Goal: Task Accomplishment & Management: Use online tool/utility

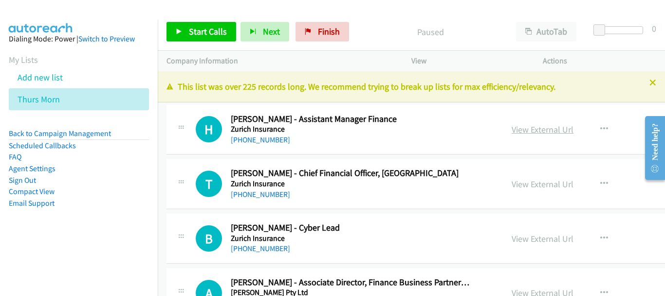
click at [527, 128] on link "View External Url" at bounding box center [543, 129] width 62 height 11
click at [264, 144] on link "[PHONE_NUMBER]" at bounding box center [260, 139] width 59 height 9
click at [279, 192] on div "[PHONE_NUMBER]" at bounding box center [350, 195] width 239 height 12
click at [262, 194] on link "[PHONE_NUMBER]" at bounding box center [260, 194] width 59 height 9
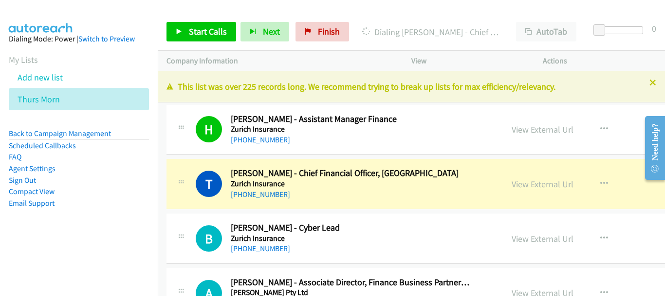
click at [515, 184] on link "View External Url" at bounding box center [543, 183] width 62 height 11
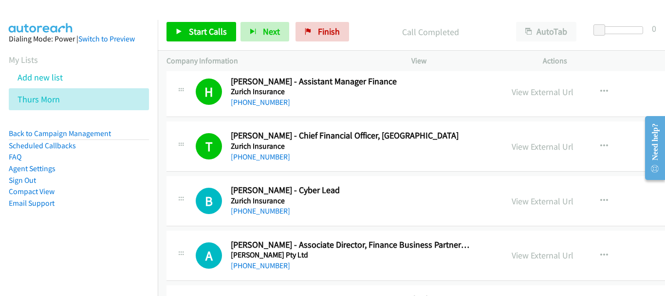
scroll to position [49, 0]
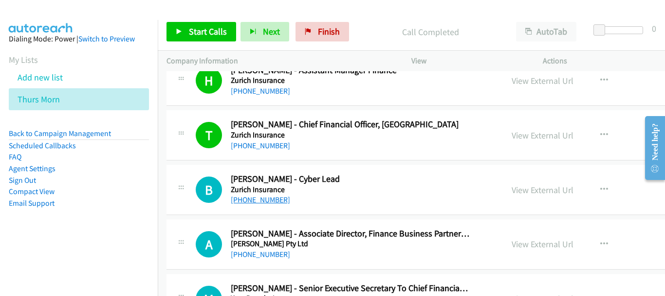
click at [267, 204] on link "[PHONE_NUMBER]" at bounding box center [260, 199] width 59 height 9
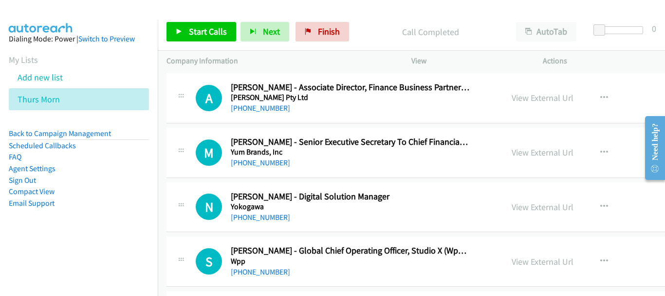
scroll to position [146, 0]
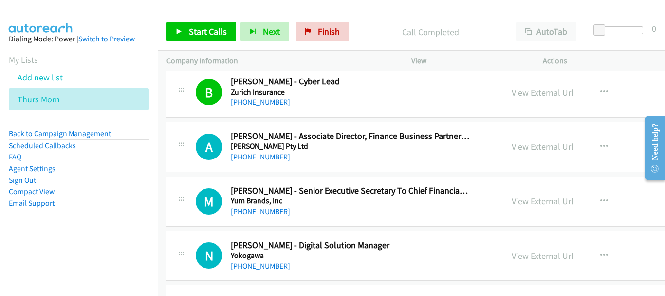
click at [266, 259] on h5 "Yokogawa" at bounding box center [350, 255] width 239 height 10
click at [262, 265] on link "[PHONE_NUMBER]" at bounding box center [260, 265] width 59 height 9
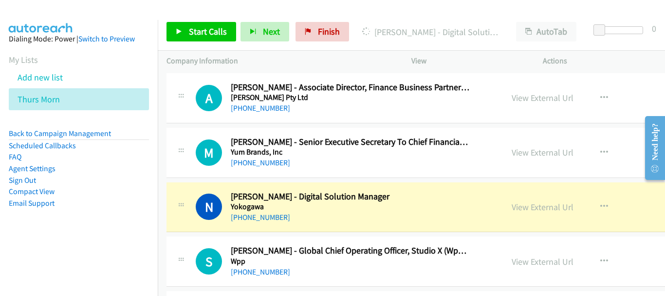
scroll to position [244, 0]
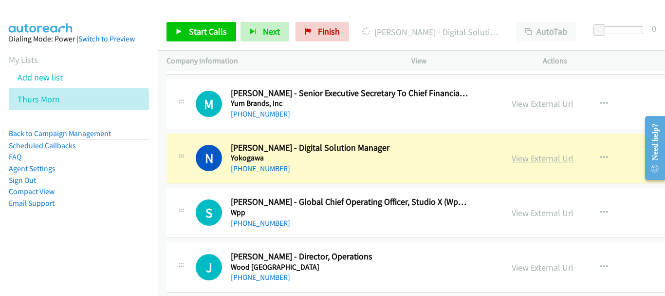
click at [526, 160] on link "View External Url" at bounding box center [543, 157] width 62 height 11
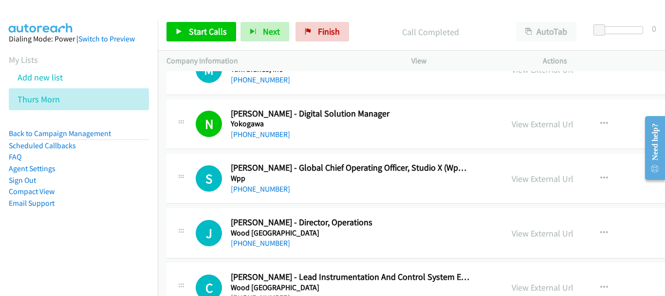
scroll to position [292, 0]
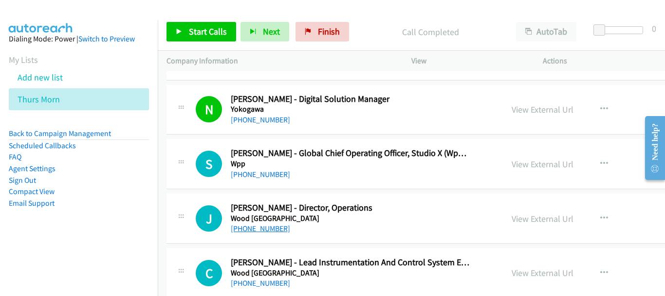
click at [269, 231] on link "[PHONE_NUMBER]" at bounding box center [260, 228] width 59 height 9
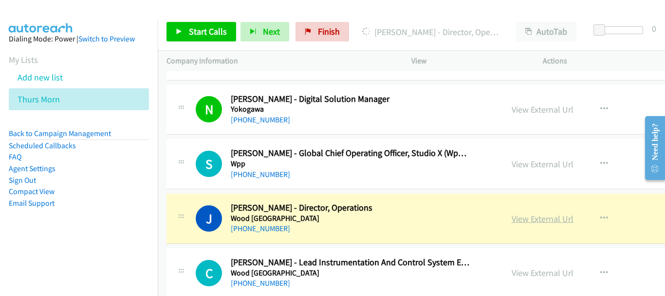
click at [522, 218] on link "View External Url" at bounding box center [543, 218] width 62 height 11
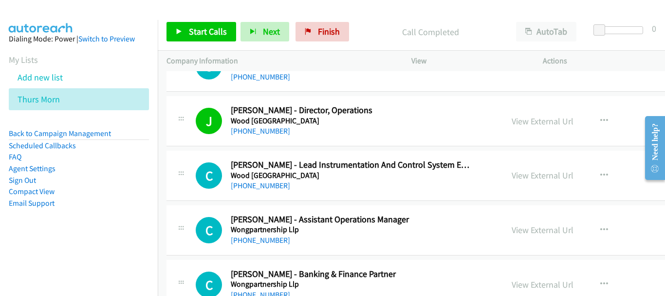
scroll to position [438, 0]
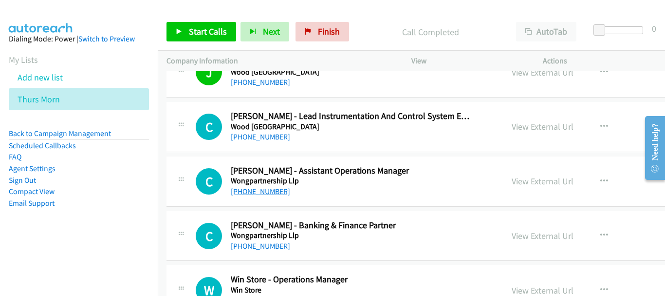
click at [265, 193] on link "[PHONE_NUMBER]" at bounding box center [260, 191] width 59 height 9
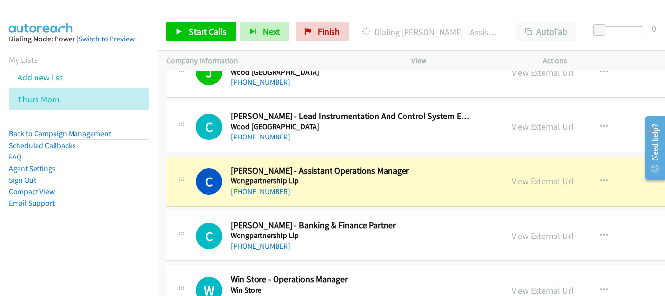
click at [512, 179] on link "View External Url" at bounding box center [543, 180] width 62 height 11
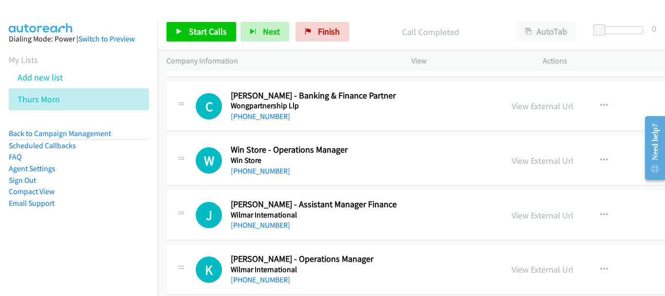
scroll to position [585, 0]
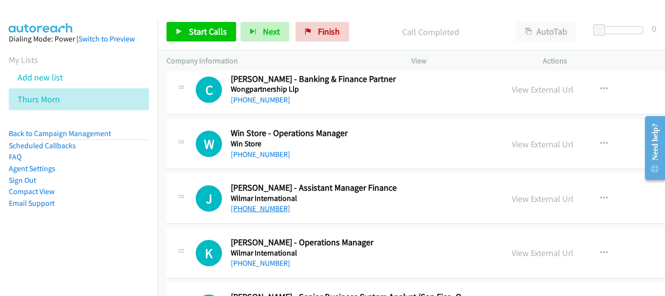
click at [266, 205] on link "[PHONE_NUMBER]" at bounding box center [260, 208] width 59 height 9
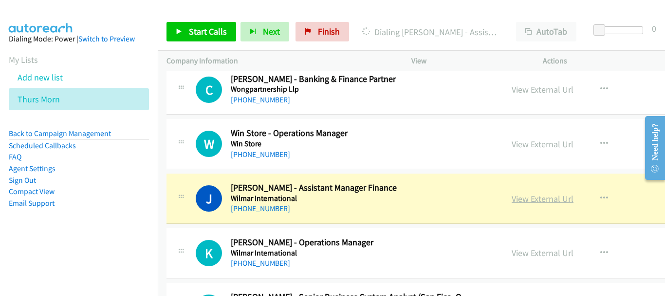
click at [520, 202] on link "View External Url" at bounding box center [543, 198] width 62 height 11
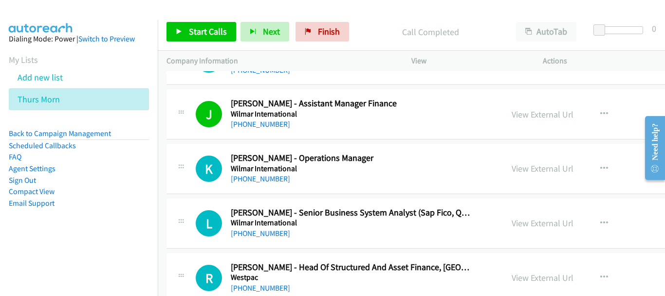
scroll to position [682, 0]
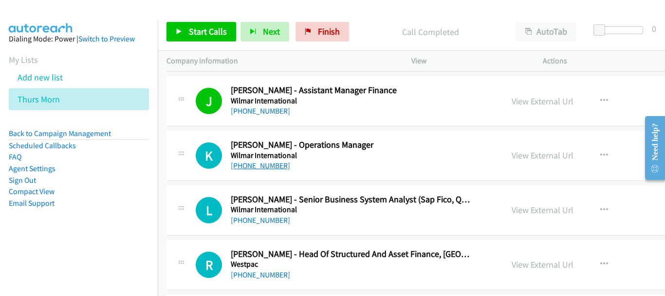
click at [260, 170] on link "[PHONE_NUMBER]" at bounding box center [260, 165] width 59 height 9
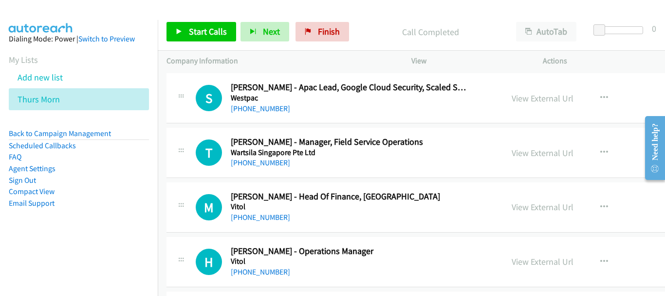
scroll to position [974, 0]
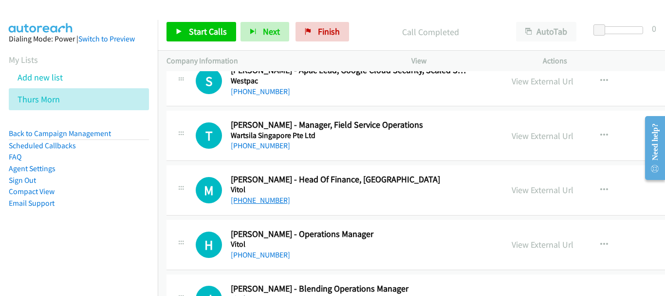
click at [263, 200] on link "[PHONE_NUMBER]" at bounding box center [260, 199] width 59 height 9
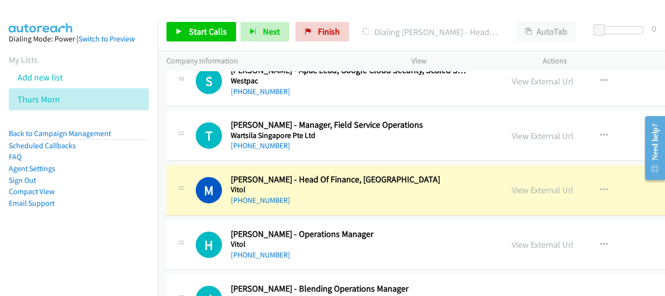
scroll to position [1023, 0]
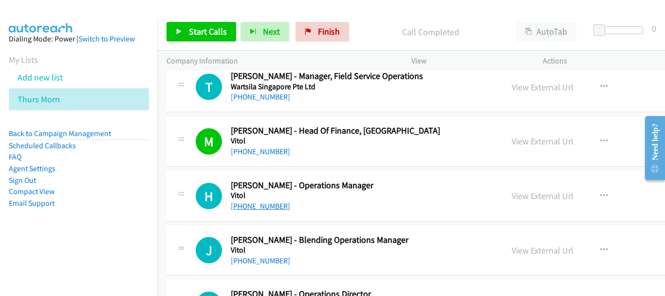
click at [261, 205] on link "[PHONE_NUMBER]" at bounding box center [260, 205] width 59 height 9
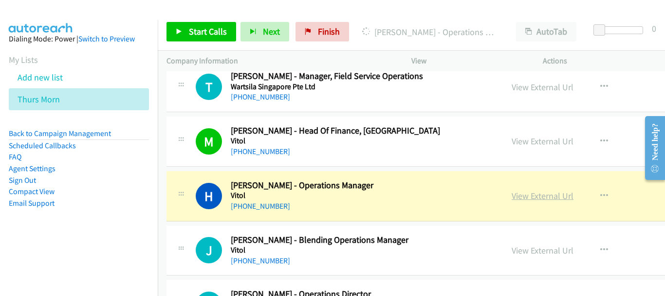
click at [518, 197] on link "View External Url" at bounding box center [543, 195] width 62 height 11
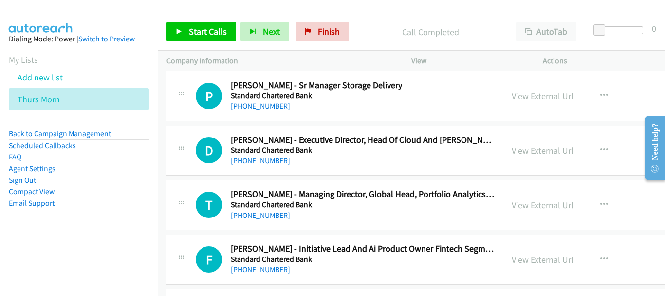
scroll to position [21826, 0]
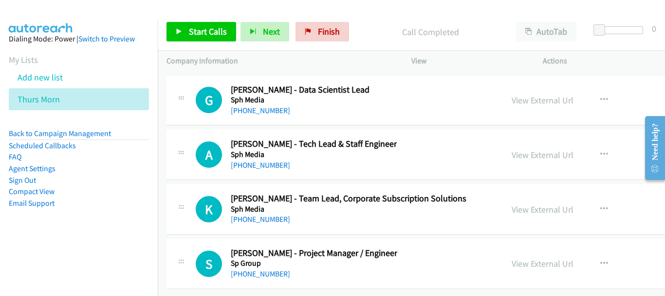
drag, startPoint x: 660, startPoint y: 109, endPoint x: 616, endPoint y: 315, distance: 210.8
click at [616, 46] on html "Start Calls Pause Next Finish Call Completed AutoTab AutoTab 0 Company Informat…" at bounding box center [332, 23] width 665 height 46
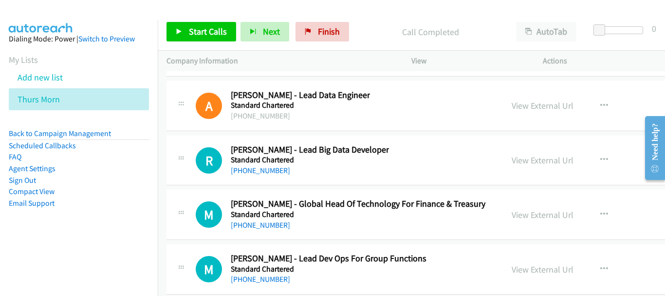
scroll to position [20559, 0]
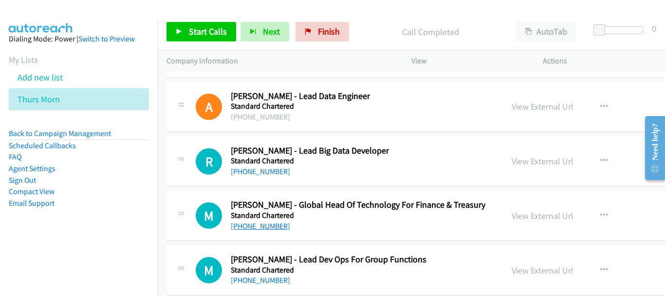
click at [256, 225] on link "[PHONE_NUMBER]" at bounding box center [260, 225] width 59 height 9
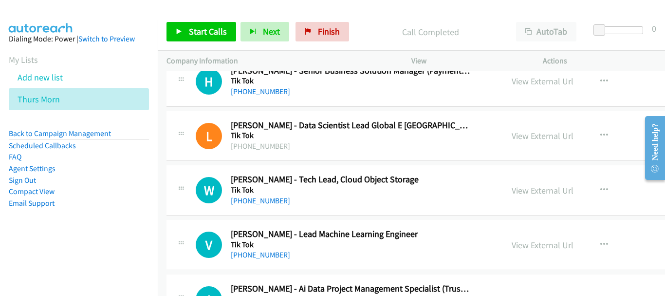
scroll to position [5223, 0]
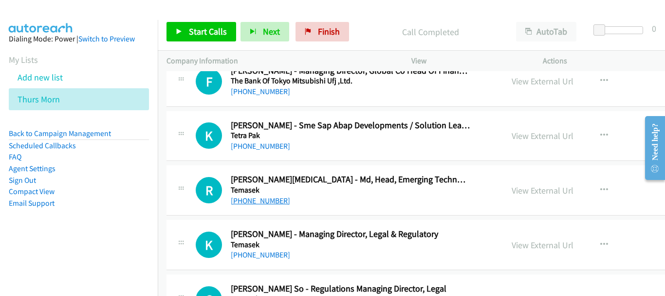
click at [253, 201] on link "[PHONE_NUMBER]" at bounding box center [260, 200] width 59 height 9
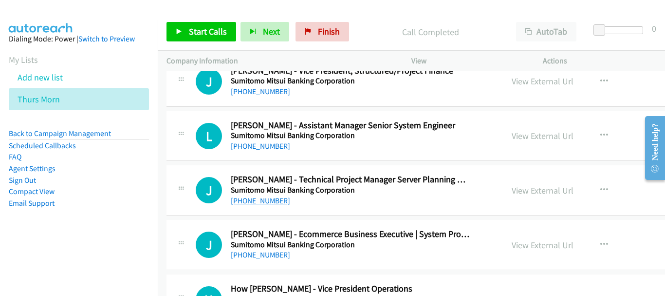
click at [246, 203] on link "[PHONE_NUMBER]" at bounding box center [260, 200] width 59 height 9
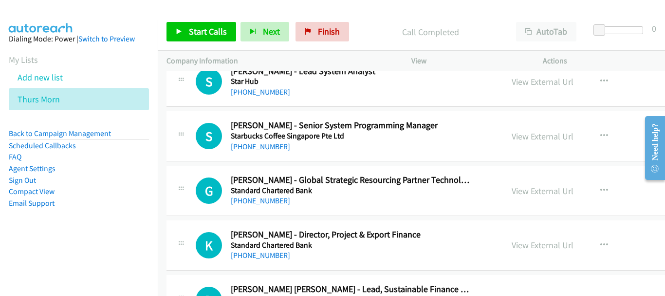
scroll to position [9254, 0]
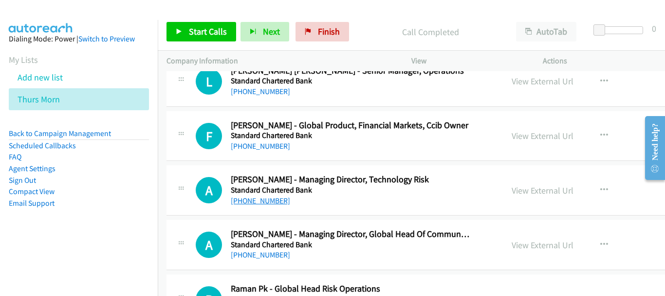
click at [243, 200] on link "[PHONE_NUMBER]" at bounding box center [260, 200] width 59 height 9
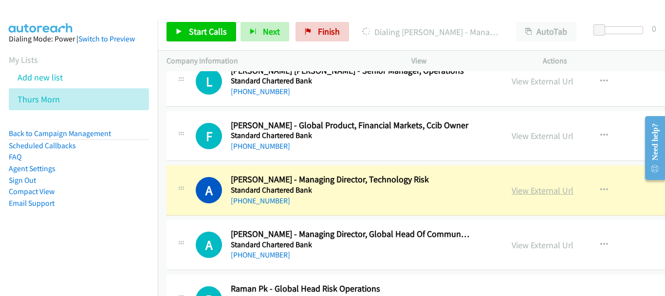
click at [538, 190] on link "View External Url" at bounding box center [543, 190] width 62 height 11
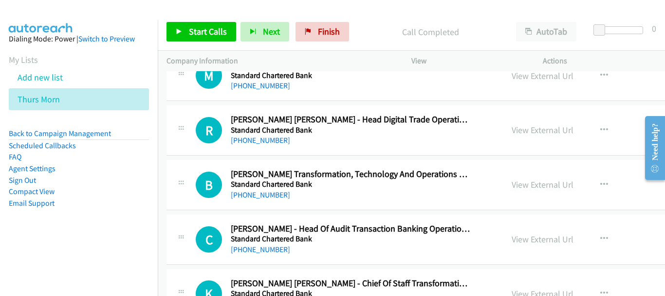
scroll to position [11487, 0]
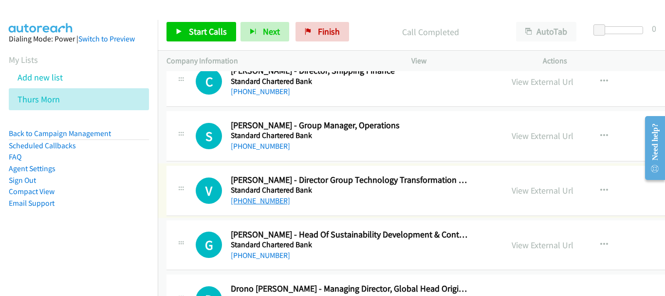
click at [246, 197] on link "[PHONE_NUMBER]" at bounding box center [260, 200] width 59 height 9
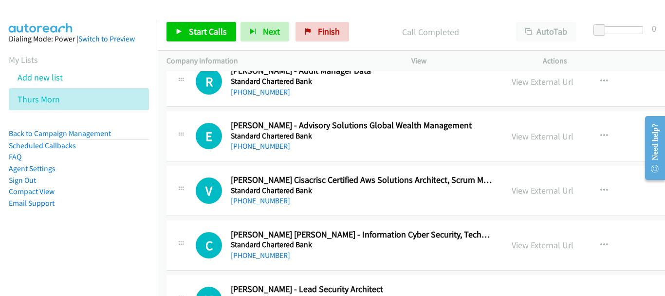
scroll to position [16662, 0]
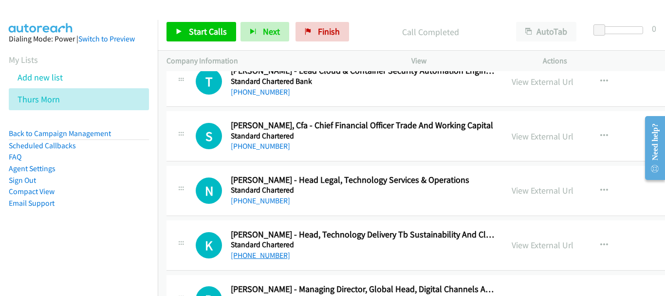
click at [268, 257] on link "[PHONE_NUMBER]" at bounding box center [260, 254] width 59 height 9
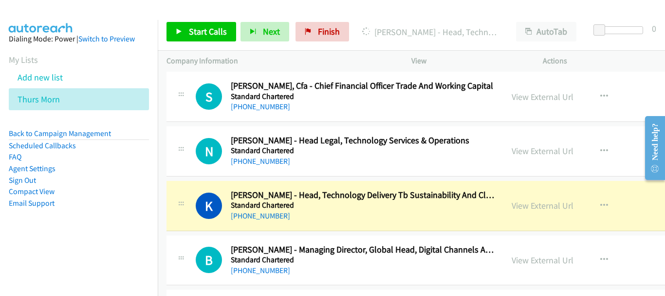
scroll to position [16760, 0]
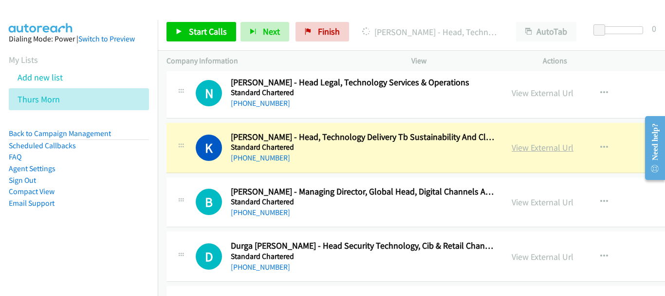
click at [531, 151] on link "View External Url" at bounding box center [543, 147] width 62 height 11
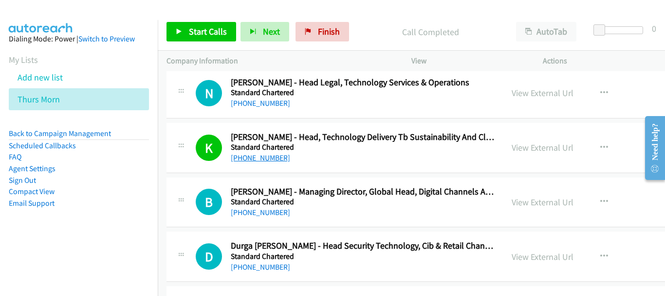
click at [264, 161] on link "[PHONE_NUMBER]" at bounding box center [260, 157] width 59 height 9
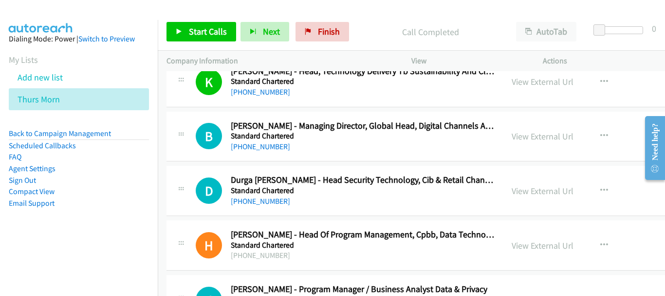
scroll to position [16857, 0]
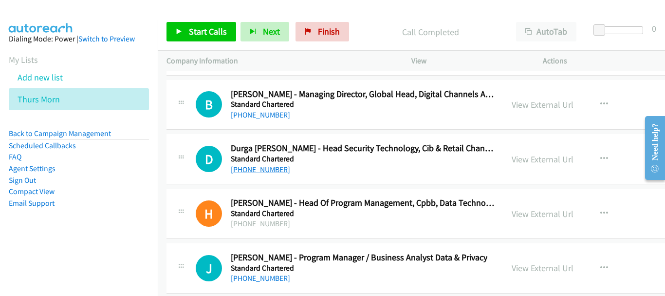
click at [269, 171] on link "[PHONE_NUMBER]" at bounding box center [260, 169] width 59 height 9
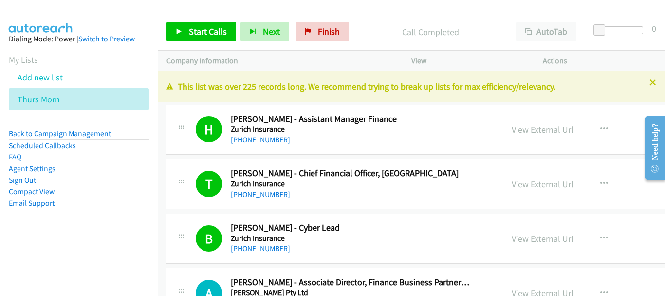
scroll to position [3845, 0]
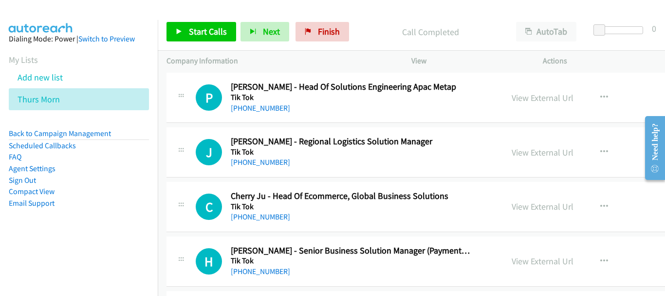
drag, startPoint x: 661, startPoint y: 271, endPoint x: 20, endPoint y: 5, distance: 693.7
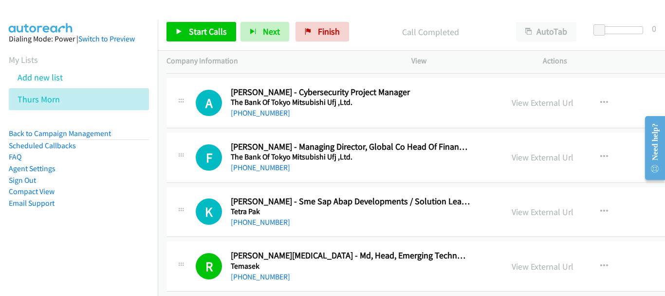
scroll to position [5112, 0]
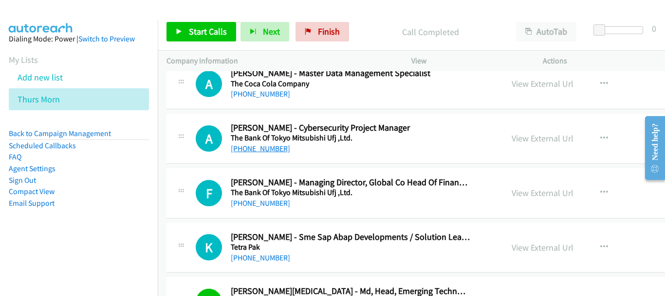
click at [261, 153] on link "[PHONE_NUMBER]" at bounding box center [260, 148] width 59 height 9
click at [266, 143] on div "[PHONE_NUMBER]" at bounding box center [350, 149] width 239 height 12
click at [266, 147] on link "[PHONE_NUMBER]" at bounding box center [260, 148] width 59 height 9
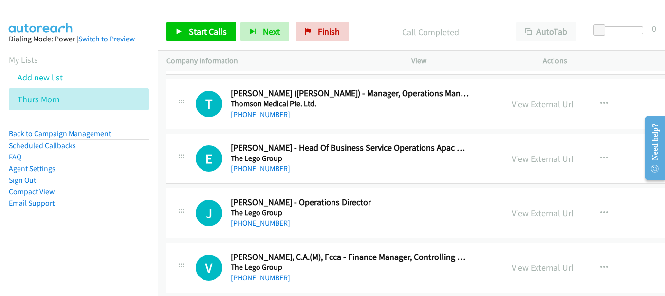
scroll to position [4429, 0]
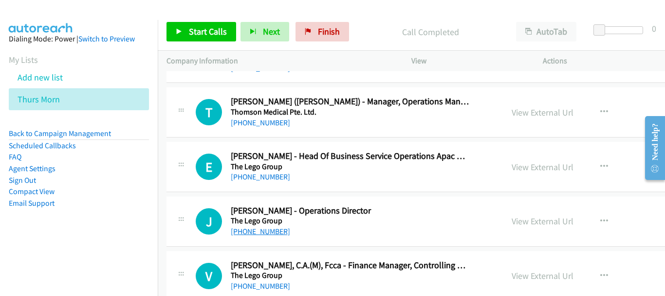
click at [266, 234] on link "[PHONE_NUMBER]" at bounding box center [260, 231] width 59 height 9
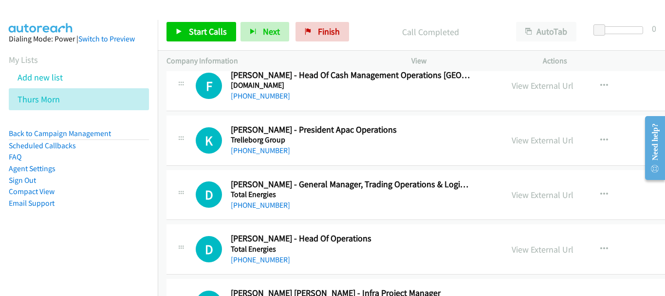
scroll to position [2870, 0]
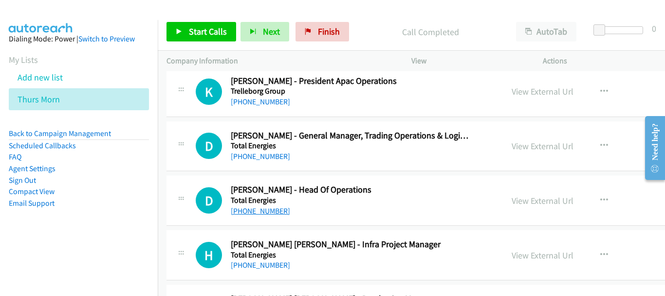
click at [261, 211] on link "[PHONE_NUMBER]" at bounding box center [260, 210] width 59 height 9
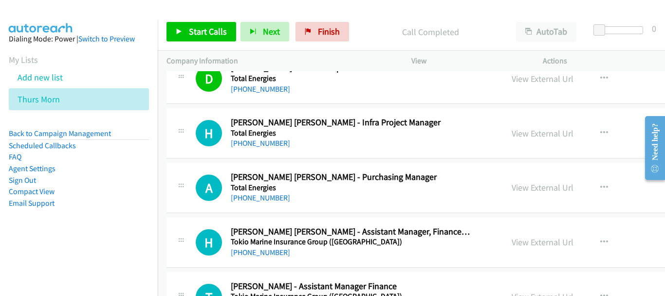
scroll to position [3017, 0]
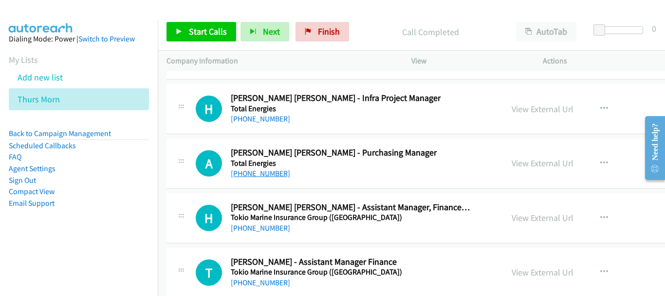
click at [270, 175] on link "[PHONE_NUMBER]" at bounding box center [260, 173] width 59 height 9
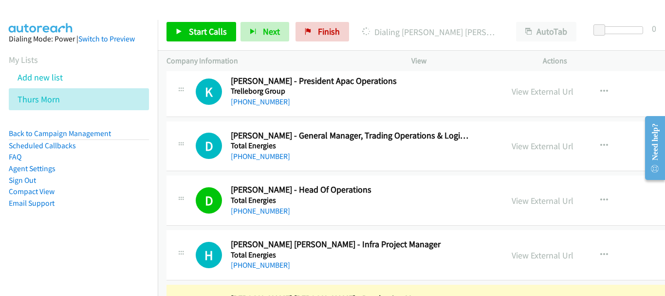
scroll to position [2968, 0]
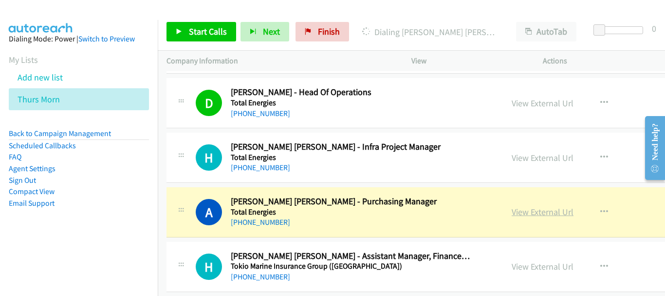
click at [521, 215] on link "View External Url" at bounding box center [543, 211] width 62 height 11
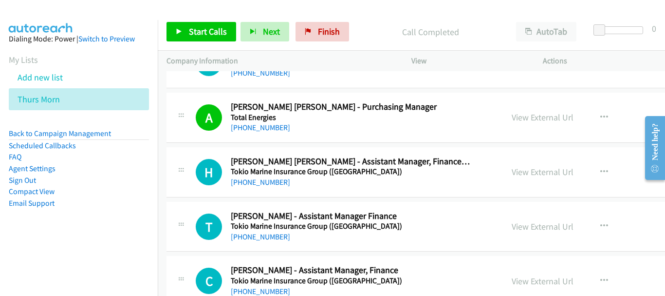
scroll to position [3065, 0]
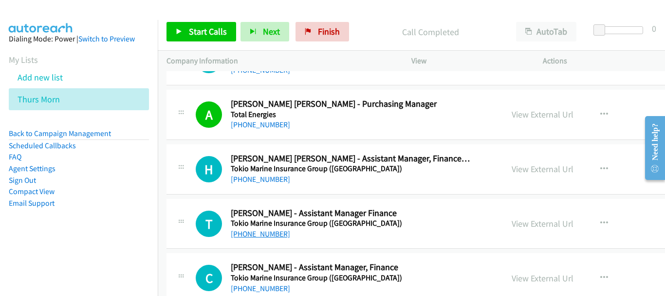
click at [250, 234] on link "[PHONE_NUMBER]" at bounding box center [260, 233] width 59 height 9
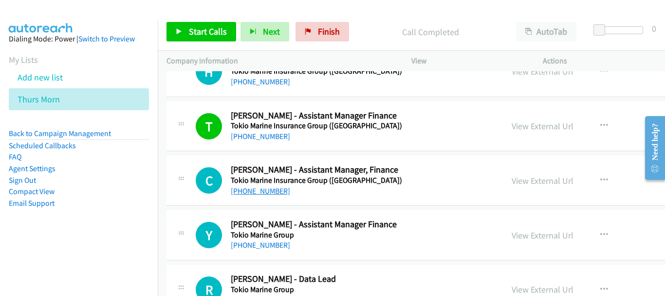
click at [257, 190] on link "[PHONE_NUMBER]" at bounding box center [260, 190] width 59 height 9
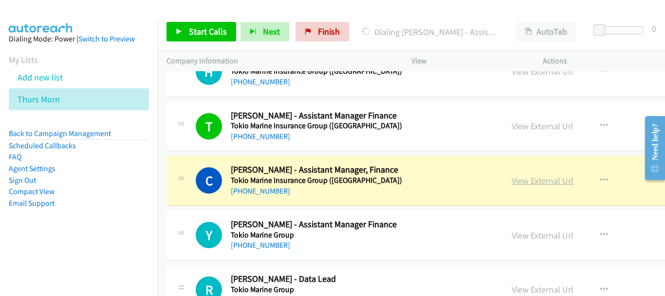
click at [545, 179] on link "View External Url" at bounding box center [543, 180] width 62 height 11
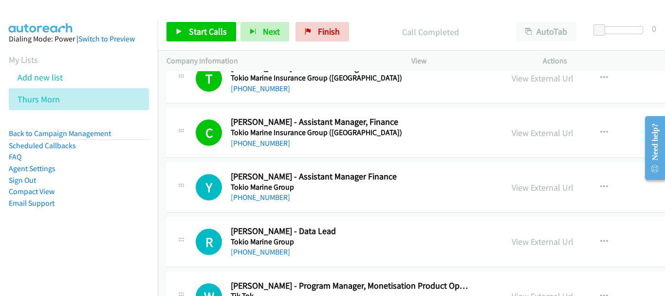
scroll to position [3212, 0]
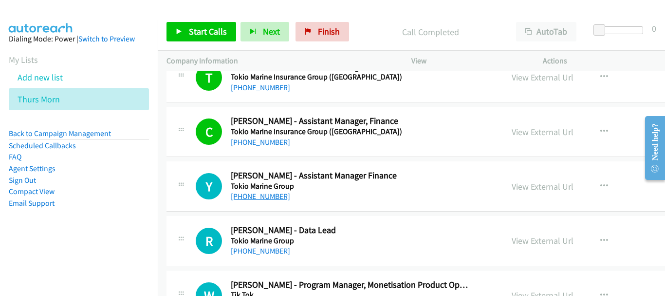
click at [257, 196] on link "[PHONE_NUMBER]" at bounding box center [260, 195] width 59 height 9
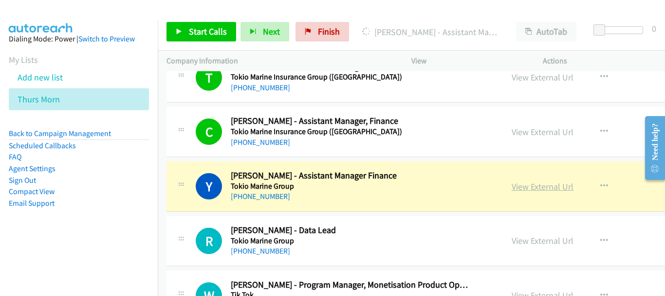
click at [512, 186] on link "View External Url" at bounding box center [543, 186] width 62 height 11
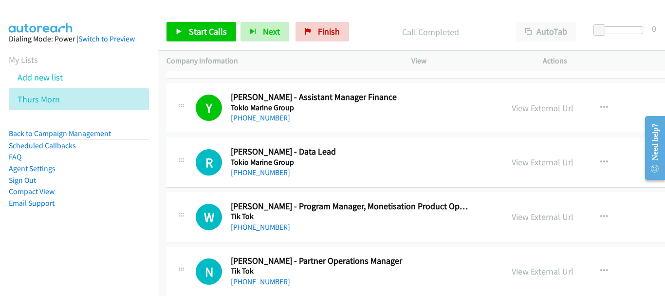
scroll to position [3309, 0]
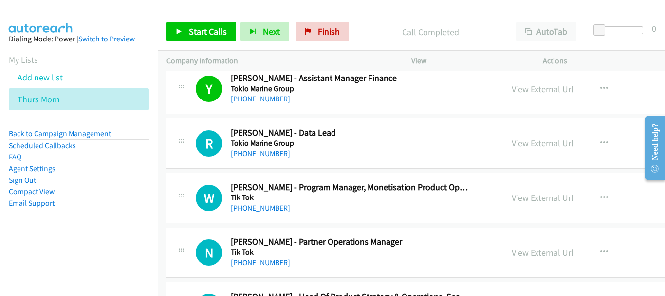
click at [262, 153] on link "[PHONE_NUMBER]" at bounding box center [260, 153] width 59 height 9
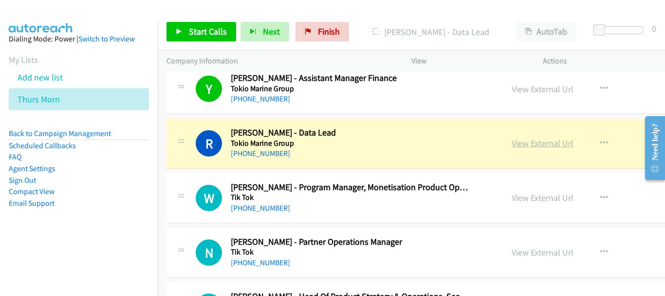
click at [528, 146] on link "View External Url" at bounding box center [543, 142] width 62 height 11
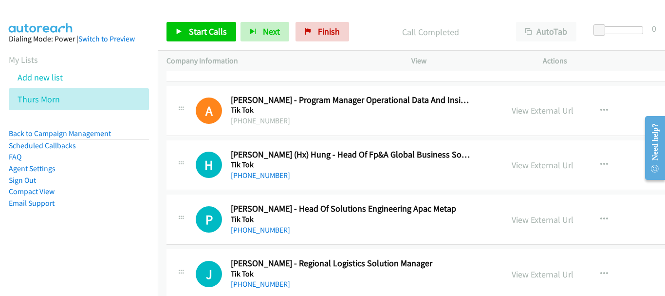
scroll to position [3747, 0]
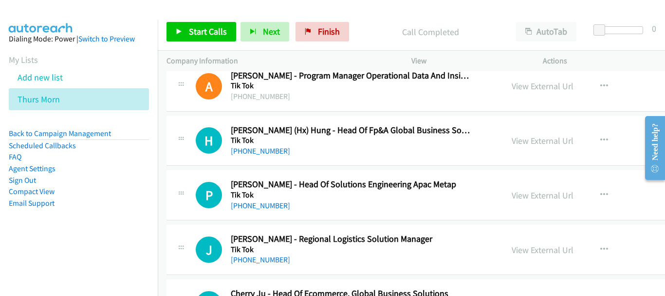
click at [258, 212] on div "P Callback Scheduled Peihua Zhou - Head Of Solutions Engineering Apac Metap Tik…" at bounding box center [486, 195] width 638 height 50
click at [259, 205] on link "[PHONE_NUMBER]" at bounding box center [260, 205] width 59 height 9
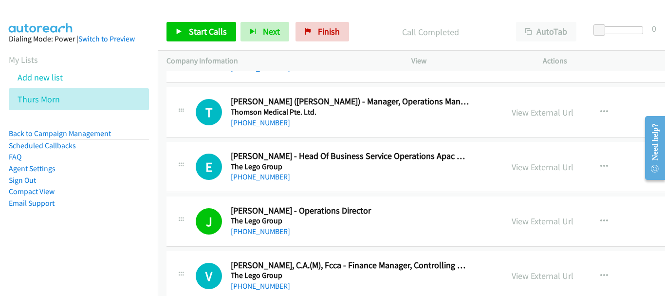
scroll to position [4478, 0]
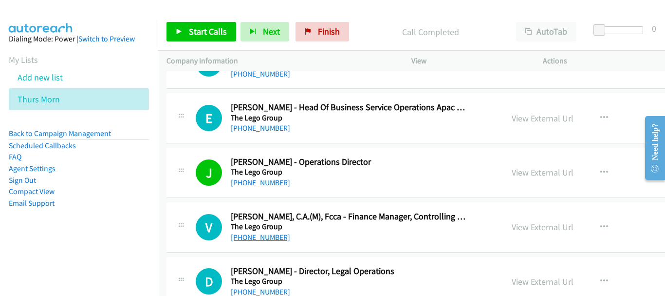
click at [252, 240] on link "[PHONE_NUMBER]" at bounding box center [260, 236] width 59 height 9
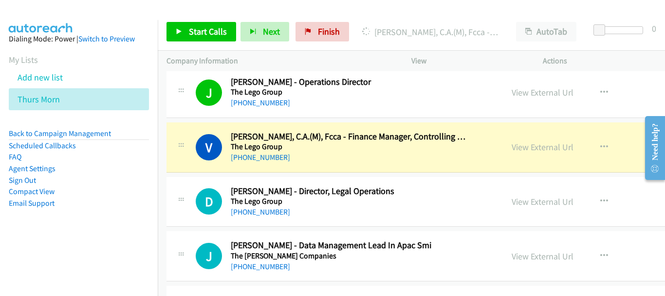
scroll to position [4576, 0]
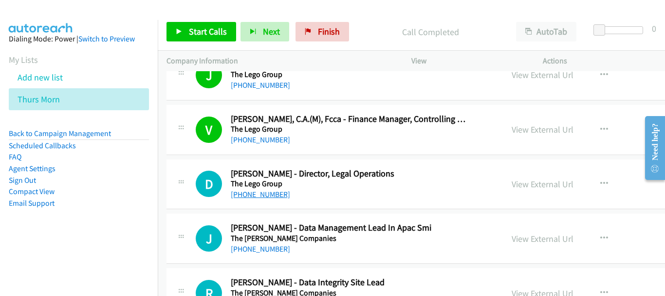
click at [258, 198] on link "[PHONE_NUMBER]" at bounding box center [260, 194] width 59 height 9
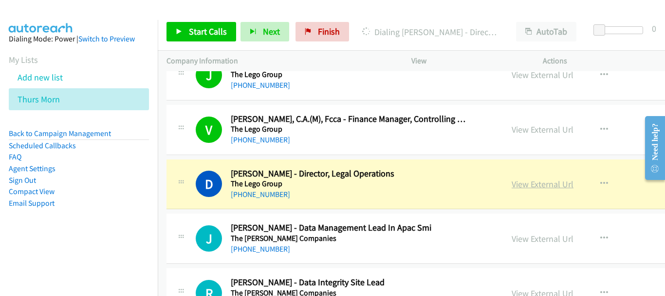
click at [520, 181] on link "View External Url" at bounding box center [543, 183] width 62 height 11
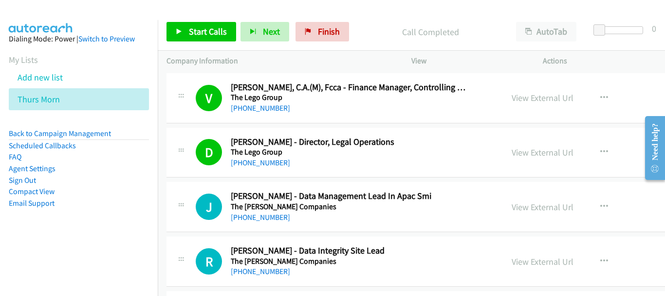
scroll to position [4624, 0]
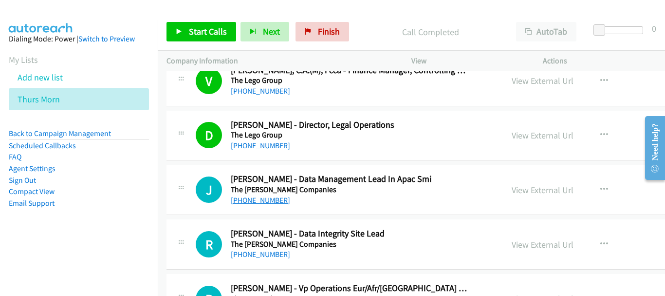
click at [269, 201] on link "[PHONE_NUMBER]" at bounding box center [260, 199] width 59 height 9
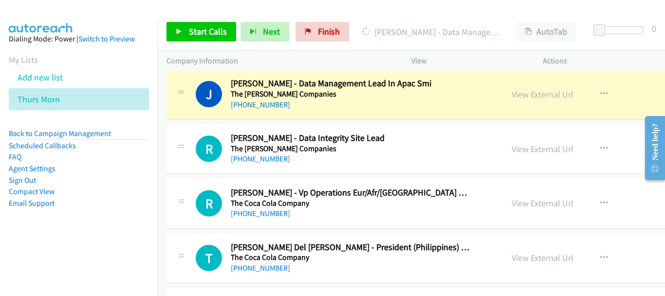
scroll to position [4722, 0]
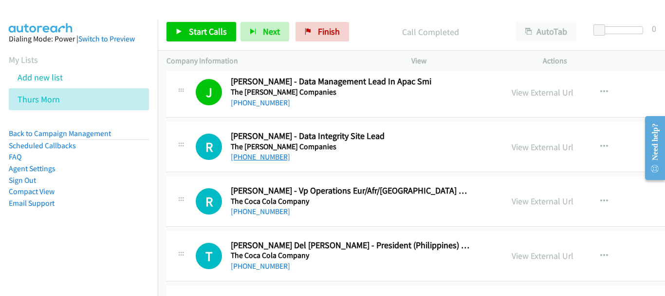
click at [268, 158] on link "[PHONE_NUMBER]" at bounding box center [260, 156] width 59 height 9
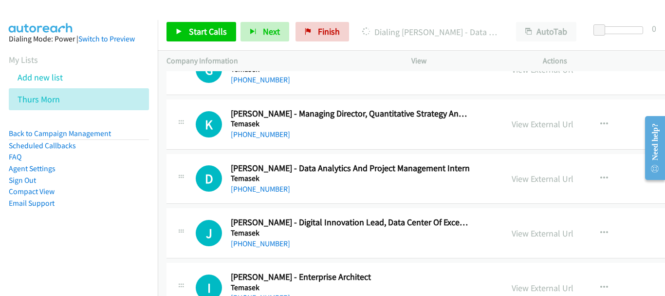
scroll to position [5501, 0]
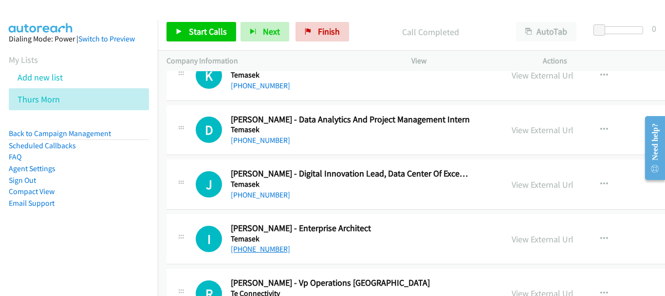
click at [268, 245] on link "[PHONE_NUMBER]" at bounding box center [260, 248] width 59 height 9
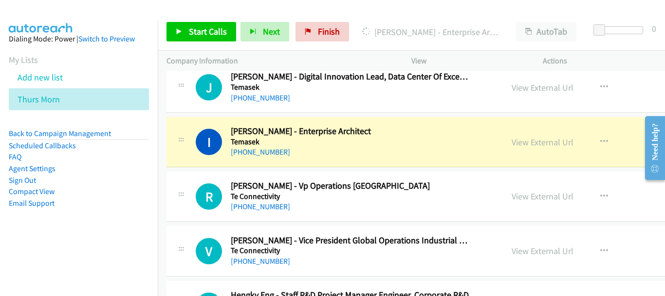
scroll to position [5599, 0]
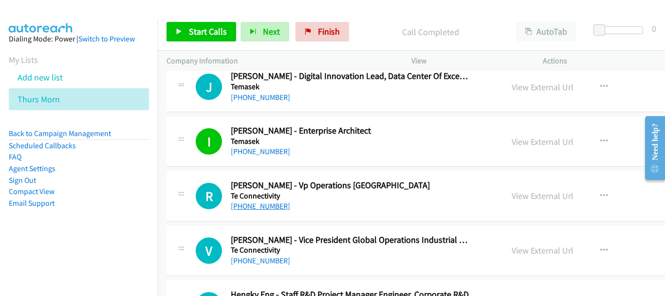
click at [258, 210] on link "[PHONE_NUMBER]" at bounding box center [260, 205] width 59 height 9
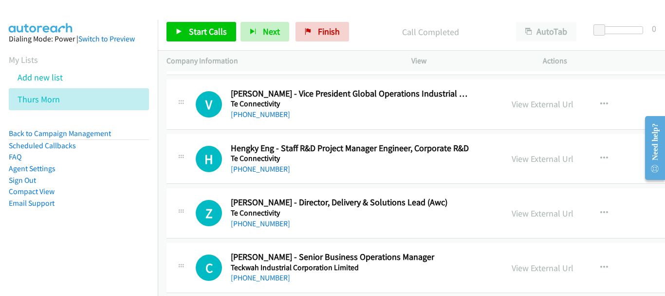
scroll to position [5794, 0]
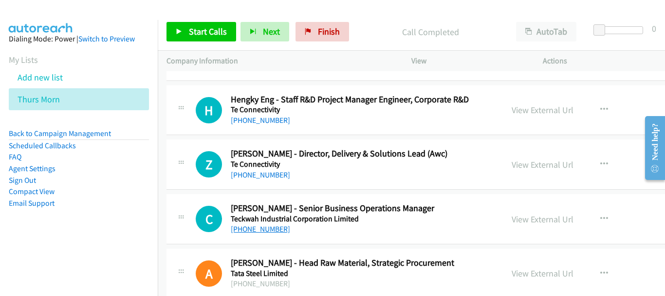
click at [260, 231] on link "[PHONE_NUMBER]" at bounding box center [260, 228] width 59 height 9
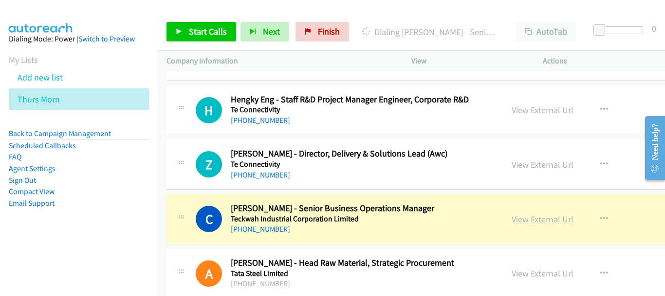
click at [513, 219] on link "View External Url" at bounding box center [543, 218] width 62 height 11
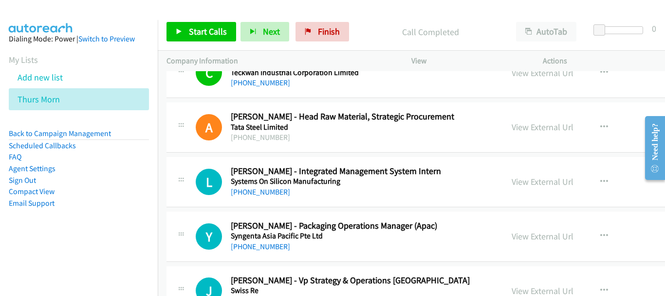
scroll to position [5988, 0]
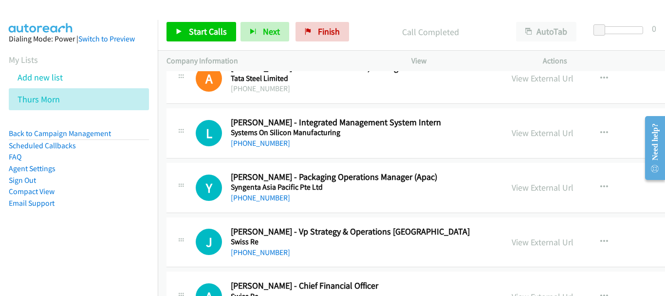
click at [269, 247] on link "[PHONE_NUMBER]" at bounding box center [260, 251] width 59 height 9
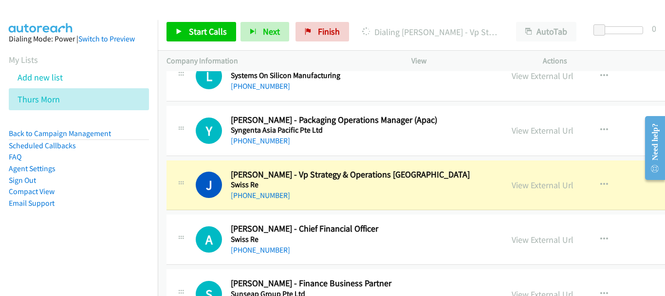
scroll to position [6086, 0]
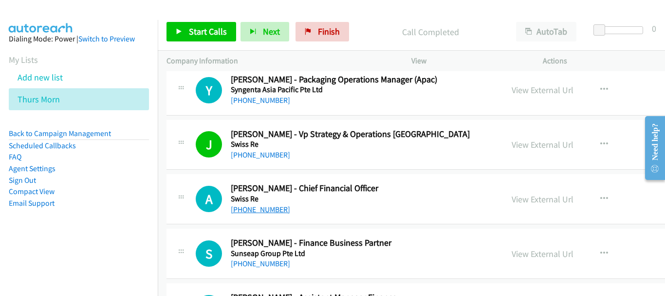
click at [241, 208] on link "[PHONE_NUMBER]" at bounding box center [260, 209] width 59 height 9
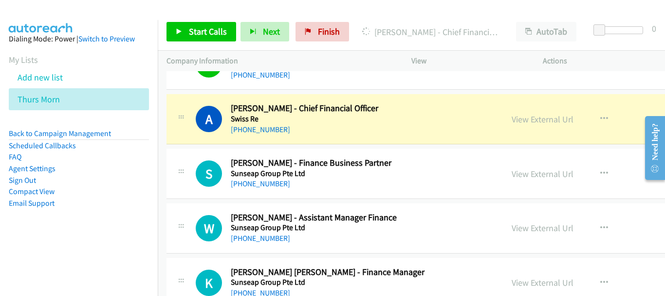
scroll to position [6183, 0]
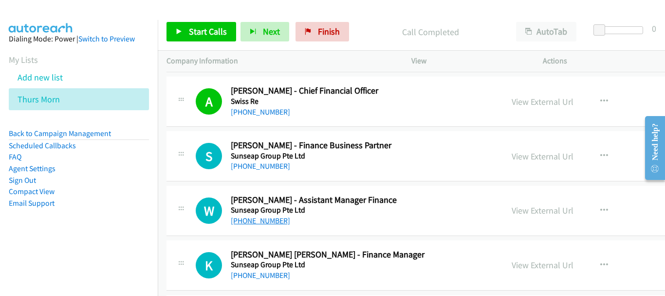
click at [245, 219] on link "[PHONE_NUMBER]" at bounding box center [260, 220] width 59 height 9
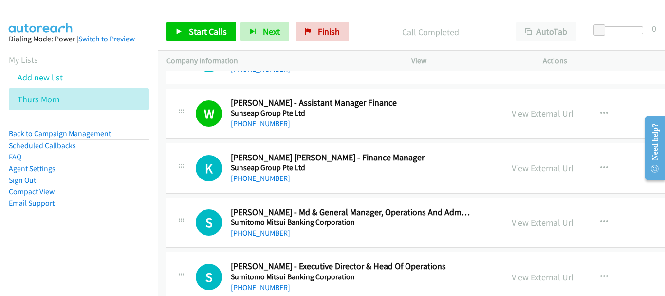
scroll to position [6281, 0]
click at [265, 173] on link "[PHONE_NUMBER]" at bounding box center [260, 177] width 59 height 9
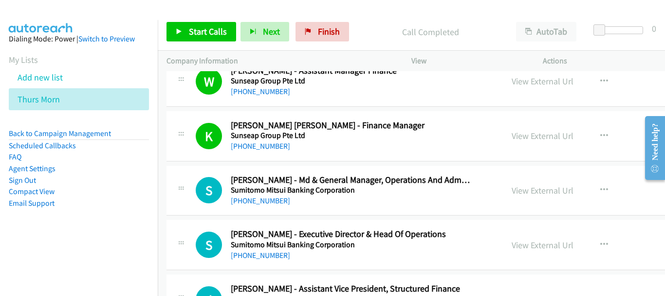
scroll to position [6330, 0]
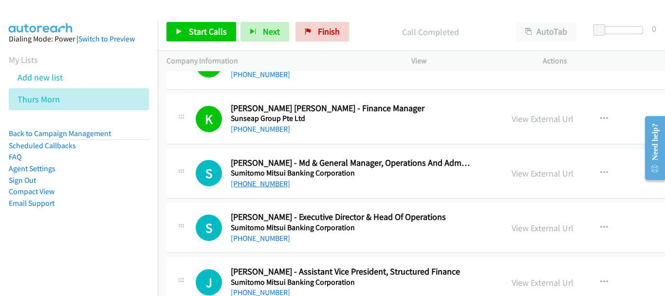
click at [262, 179] on link "[PHONE_NUMBER]" at bounding box center [260, 183] width 59 height 9
click at [251, 235] on link "[PHONE_NUMBER]" at bounding box center [260, 237] width 59 height 9
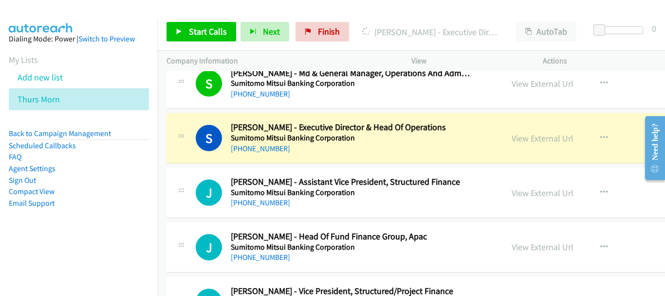
scroll to position [6427, 0]
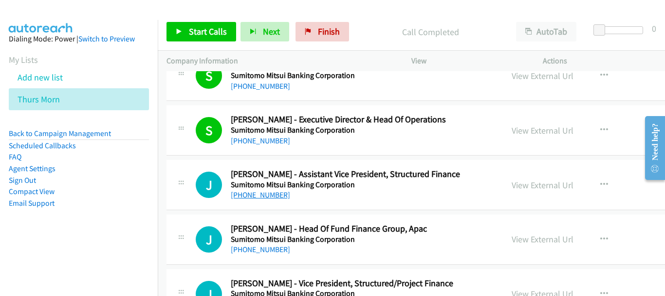
click at [267, 196] on link "[PHONE_NUMBER]" at bounding box center [260, 194] width 59 height 9
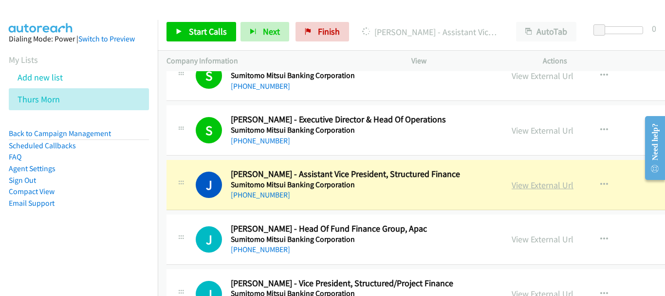
click at [556, 187] on link "View External Url" at bounding box center [543, 184] width 62 height 11
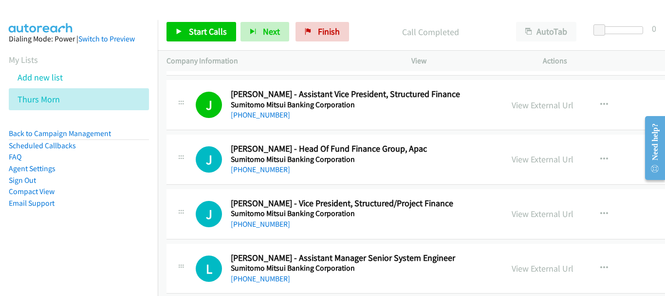
scroll to position [6524, 0]
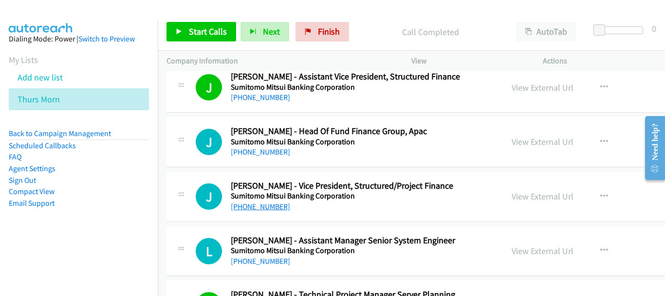
click at [258, 210] on link "[PHONE_NUMBER]" at bounding box center [260, 206] width 59 height 9
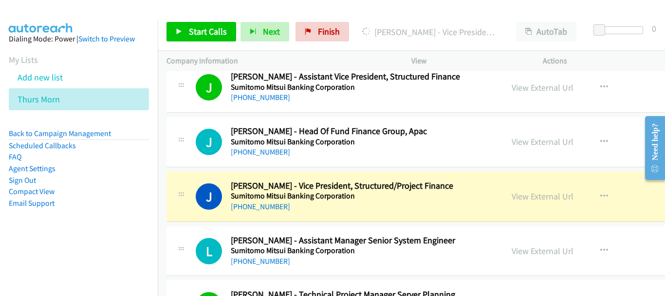
scroll to position [6573, 0]
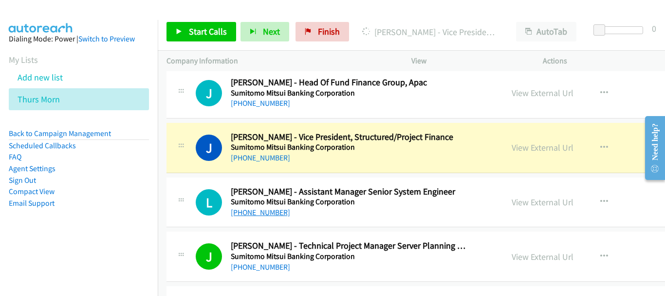
click at [262, 209] on link "[PHONE_NUMBER]" at bounding box center [260, 212] width 59 height 9
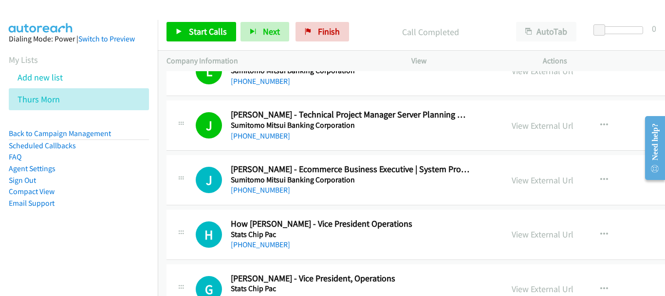
scroll to position [6719, 0]
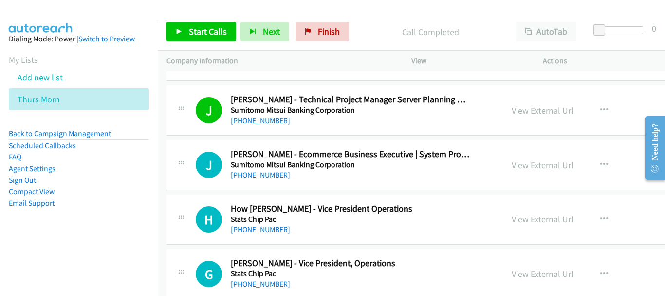
click at [239, 232] on link "[PHONE_NUMBER]" at bounding box center [260, 229] width 59 height 9
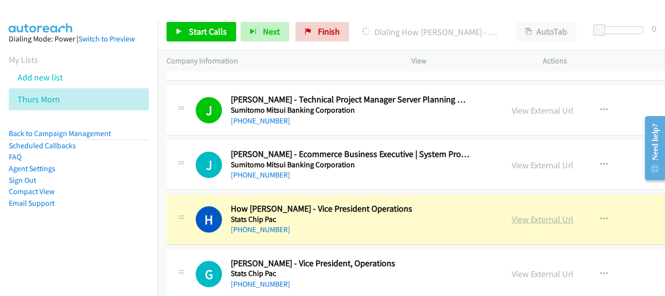
click at [557, 217] on link "View External Url" at bounding box center [543, 218] width 62 height 11
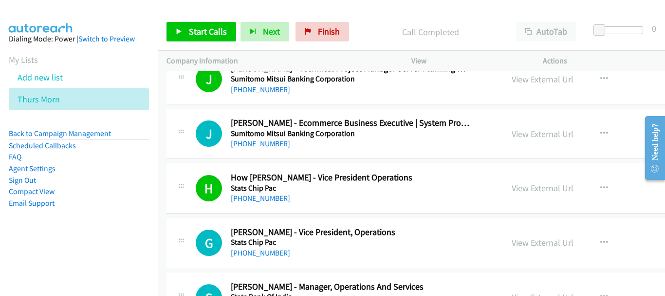
scroll to position [6768, 0]
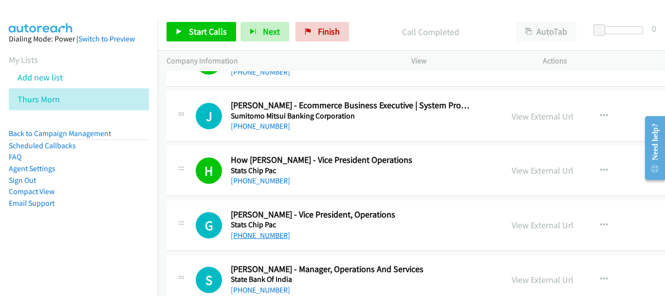
click at [267, 233] on link "[PHONE_NUMBER]" at bounding box center [260, 234] width 59 height 9
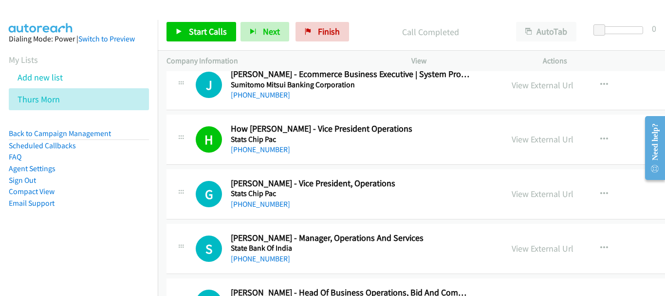
scroll to position [6817, 0]
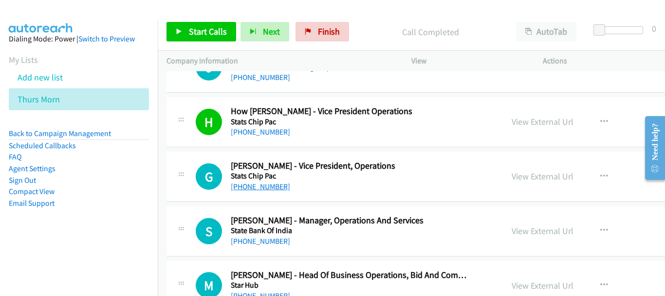
click at [272, 184] on link "[PHONE_NUMBER]" at bounding box center [260, 186] width 59 height 9
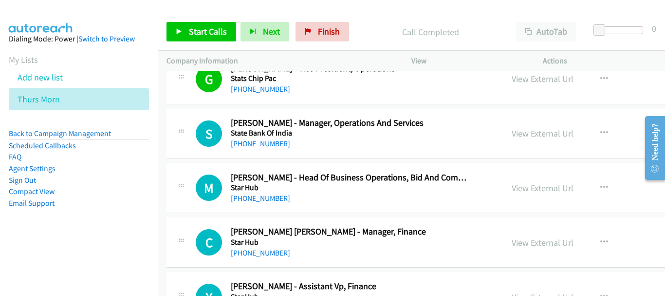
scroll to position [6963, 0]
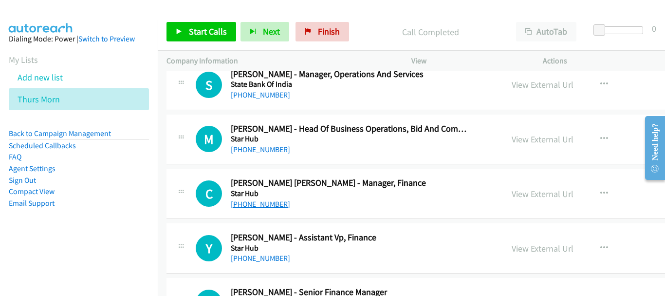
click at [252, 200] on link "[PHONE_NUMBER]" at bounding box center [260, 203] width 59 height 9
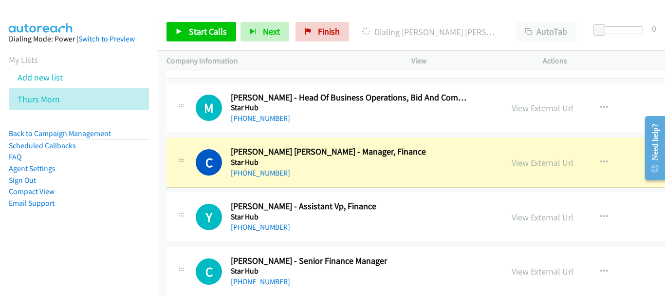
scroll to position [7012, 0]
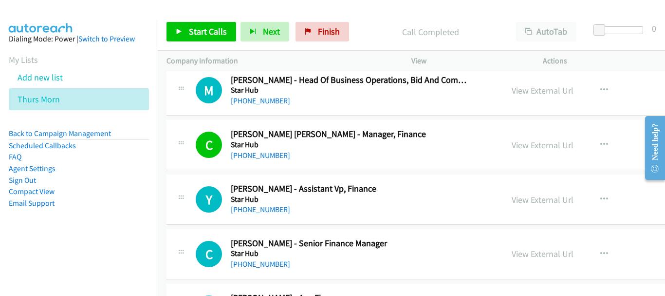
click at [273, 204] on div "[PHONE_NUMBER]" at bounding box center [350, 210] width 239 height 12
click at [268, 208] on link "[PHONE_NUMBER]" at bounding box center [260, 209] width 59 height 9
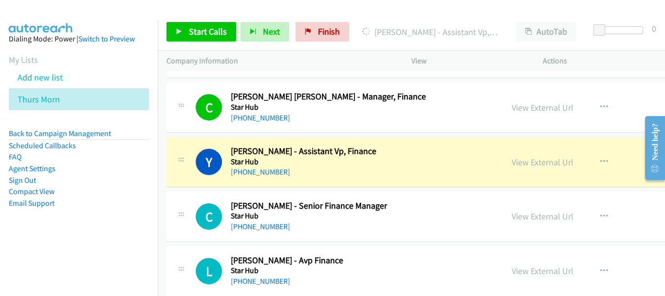
scroll to position [7060, 0]
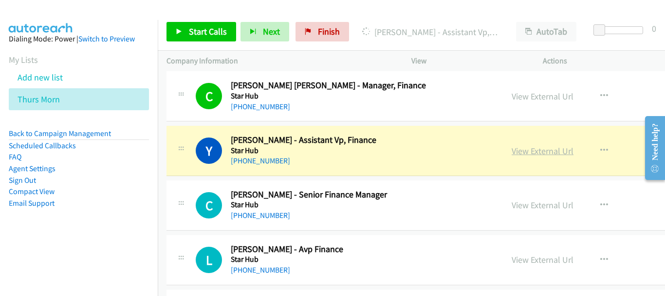
click at [515, 152] on link "View External Url" at bounding box center [543, 150] width 62 height 11
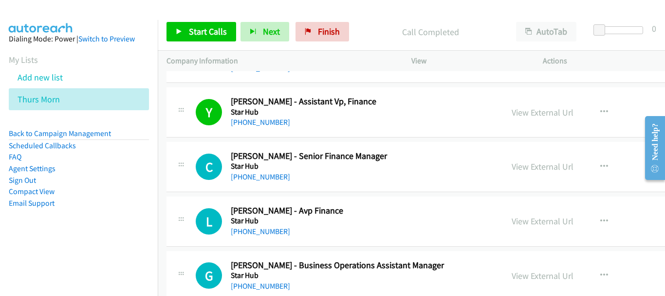
scroll to position [7109, 0]
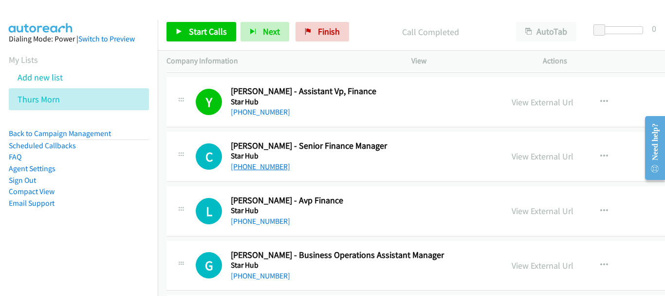
click at [266, 170] on link "[PHONE_NUMBER]" at bounding box center [260, 166] width 59 height 9
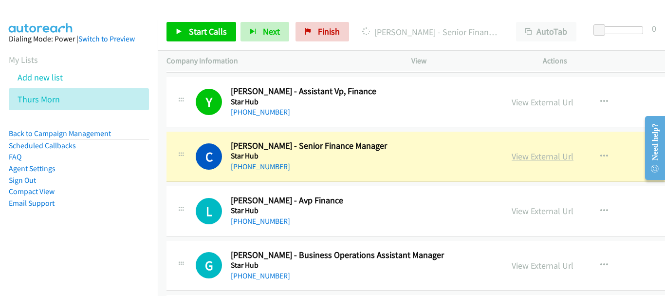
click at [512, 155] on link "View External Url" at bounding box center [543, 156] width 62 height 11
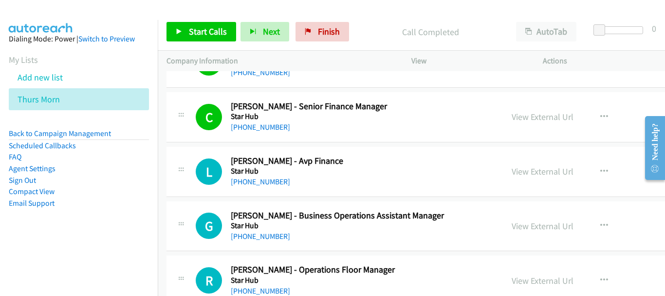
scroll to position [7158, 0]
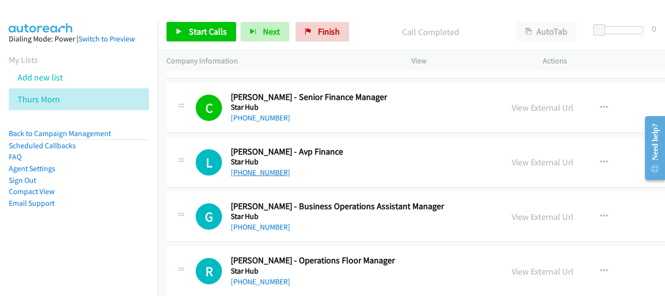
click at [258, 170] on link "[PHONE_NUMBER]" at bounding box center [260, 172] width 59 height 9
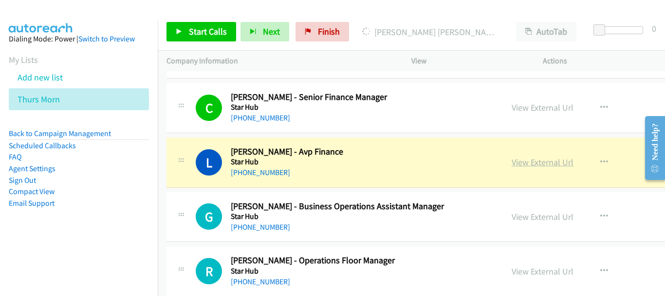
click at [544, 164] on link "View External Url" at bounding box center [543, 161] width 62 height 11
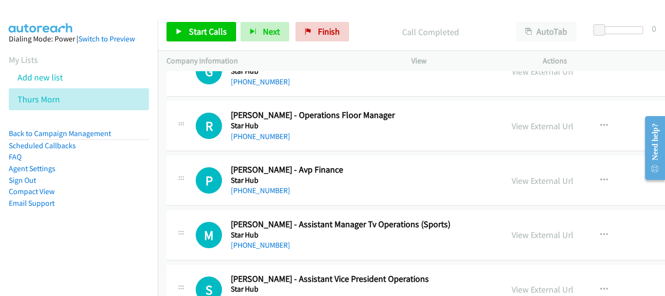
scroll to position [7304, 0]
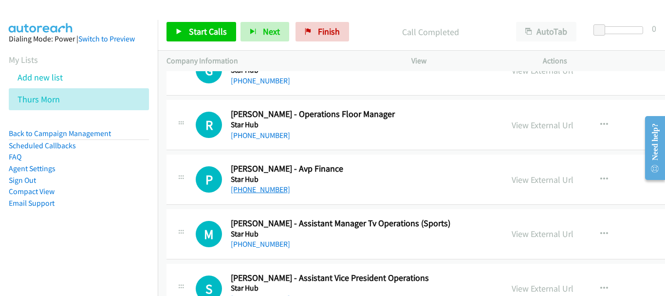
click at [257, 191] on link "[PHONE_NUMBER]" at bounding box center [260, 189] width 59 height 9
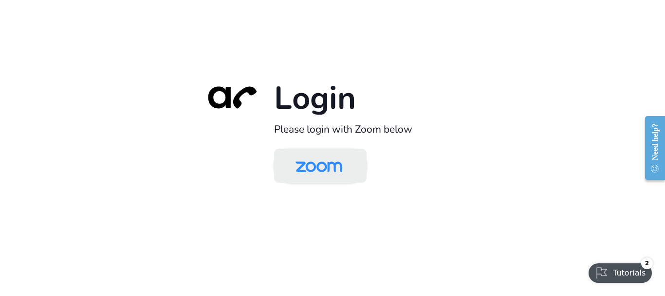
click at [320, 175] on img at bounding box center [318, 167] width 67 height 32
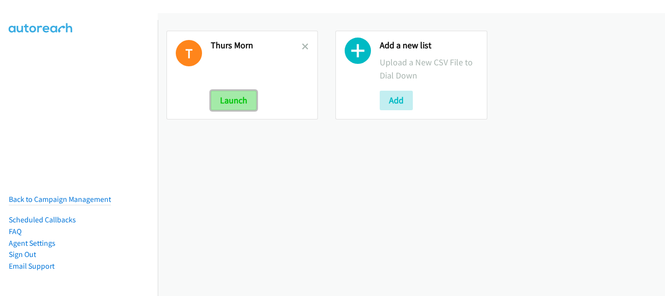
click at [234, 98] on button "Launch" at bounding box center [234, 100] width 46 height 19
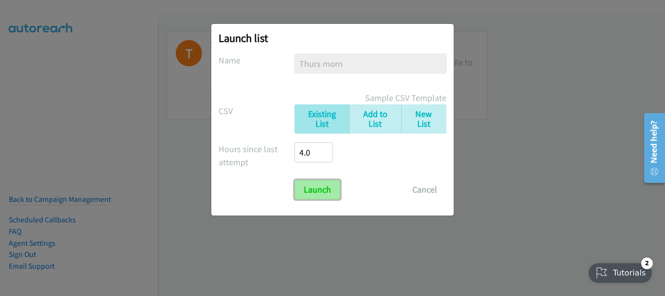
click at [301, 189] on input "Launch" at bounding box center [318, 189] width 46 height 19
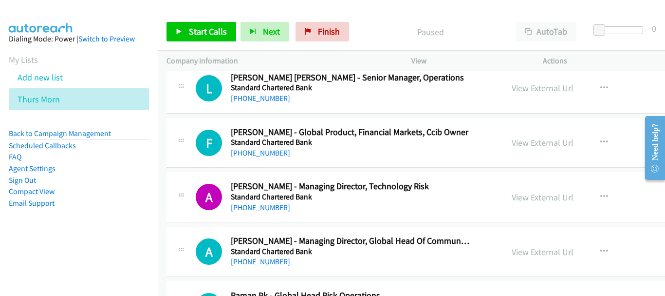
scroll to position [9358, 0]
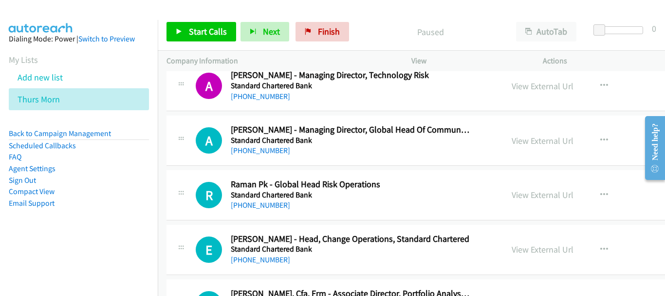
drag, startPoint x: 663, startPoint y: 87, endPoint x: 16, endPoint y: 58, distance: 647.6
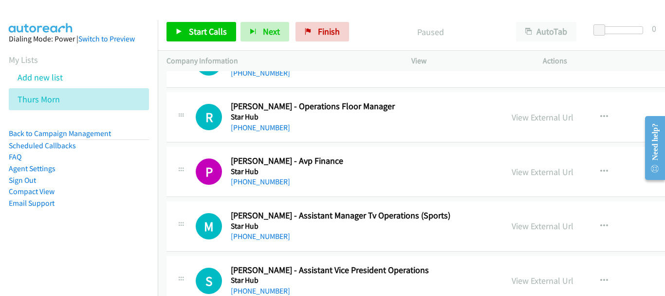
scroll to position [7360, 0]
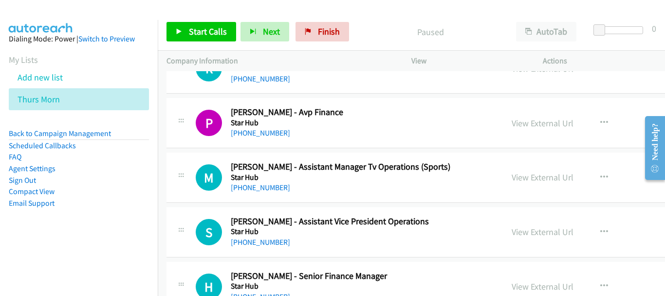
click at [428, 203] on td "M Callback Scheduled [PERSON_NAME] - Assistant Manager Tv Operations (Sports) S…" at bounding box center [486, 178] width 656 height 55
click at [248, 244] on link "[PHONE_NUMBER]" at bounding box center [260, 241] width 59 height 9
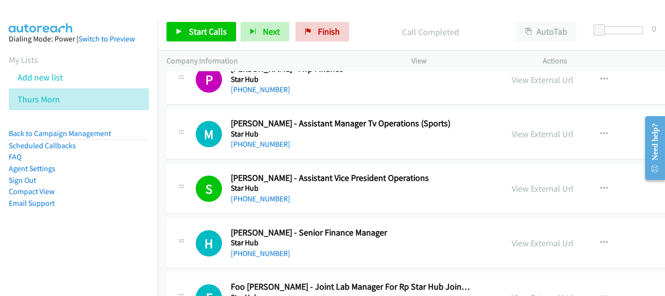
scroll to position [7409, 0]
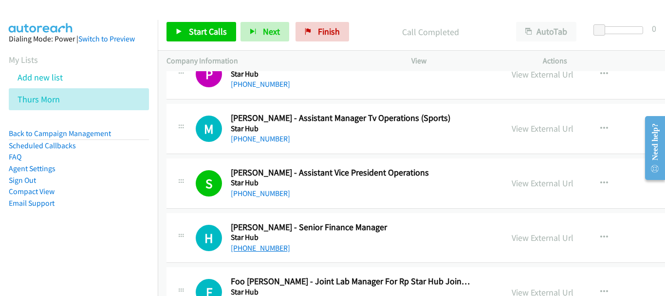
click at [255, 247] on link "[PHONE_NUMBER]" at bounding box center [260, 247] width 59 height 9
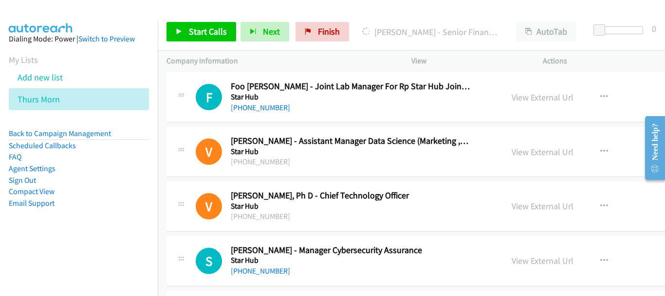
scroll to position [7653, 0]
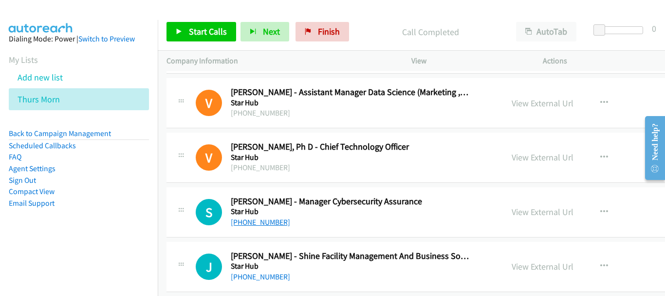
click at [249, 226] on link "[PHONE_NUMBER]" at bounding box center [260, 221] width 59 height 9
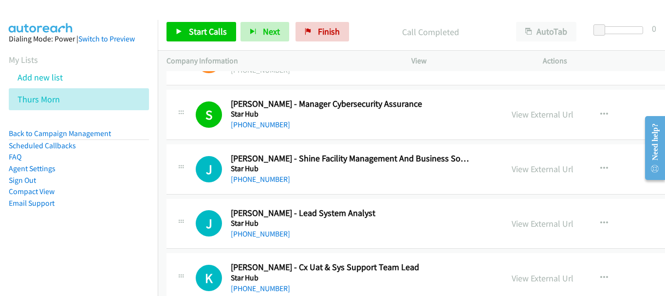
scroll to position [7799, 0]
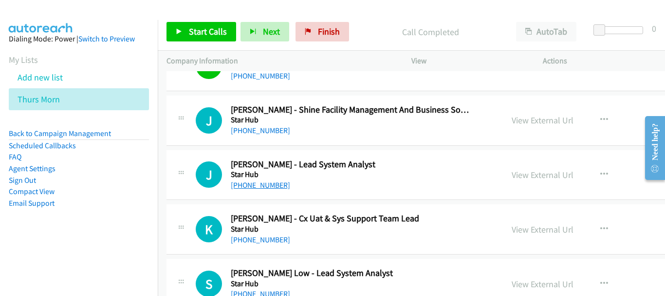
click at [269, 183] on link "[PHONE_NUMBER]" at bounding box center [260, 184] width 59 height 9
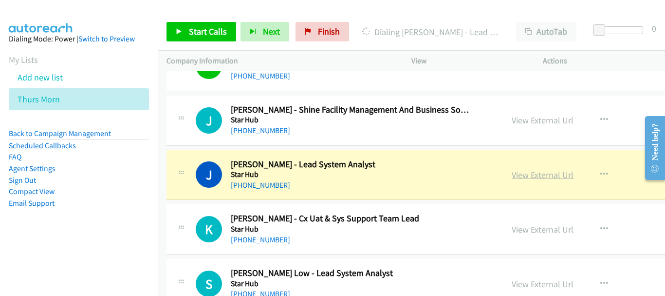
click at [535, 172] on link "View External Url" at bounding box center [543, 174] width 62 height 11
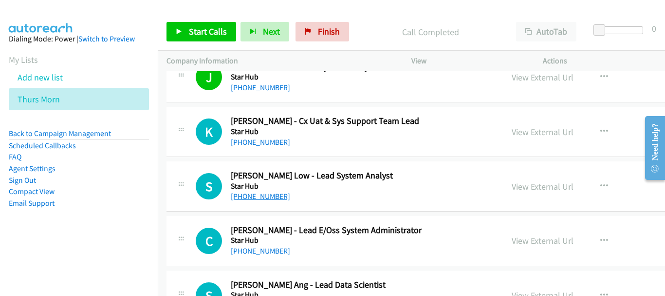
click at [263, 194] on link "[PHONE_NUMBER]" at bounding box center [260, 195] width 59 height 9
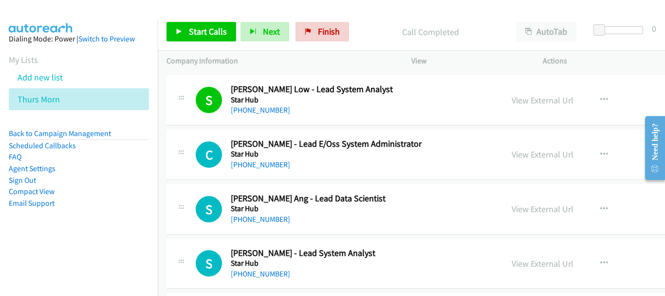
scroll to position [7994, 0]
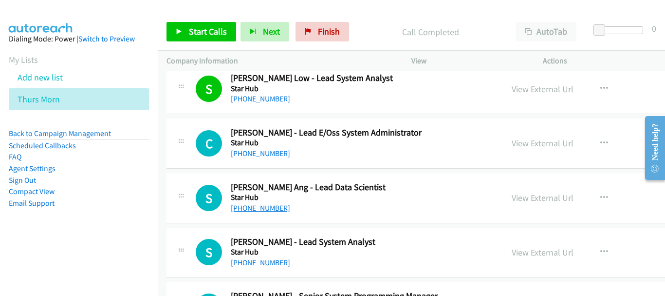
click at [244, 203] on link "[PHONE_NUMBER]" at bounding box center [260, 207] width 59 height 9
click at [255, 209] on link "[PHONE_NUMBER]" at bounding box center [260, 207] width 59 height 9
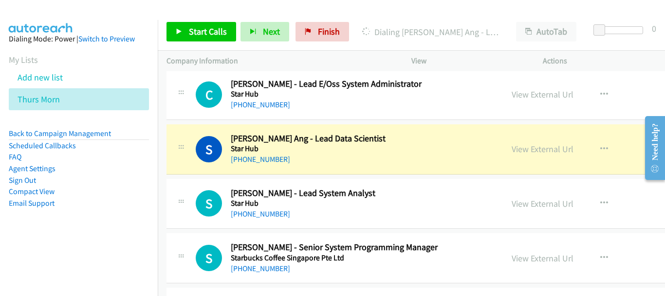
scroll to position [8091, 0]
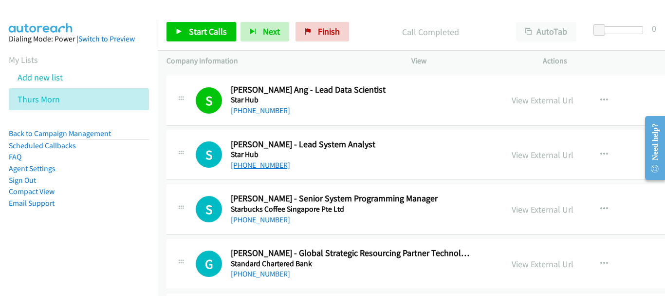
click at [267, 165] on link "[PHONE_NUMBER]" at bounding box center [260, 164] width 59 height 9
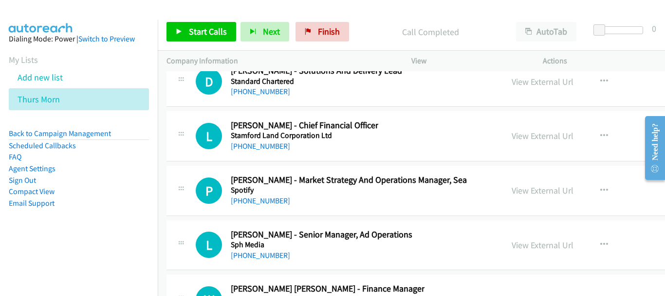
scroll to position [21026, 0]
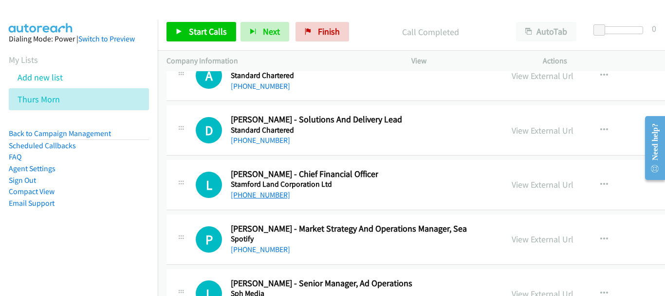
click at [249, 199] on link "[PHONE_NUMBER]" at bounding box center [260, 194] width 59 height 9
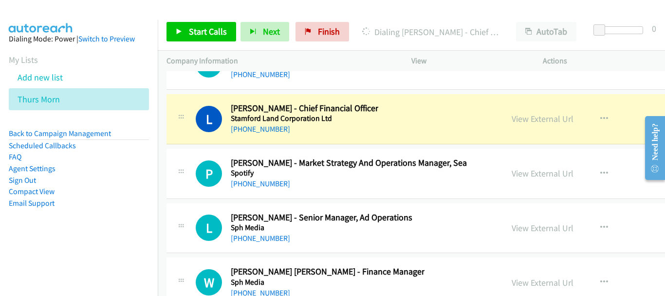
scroll to position [21075, 0]
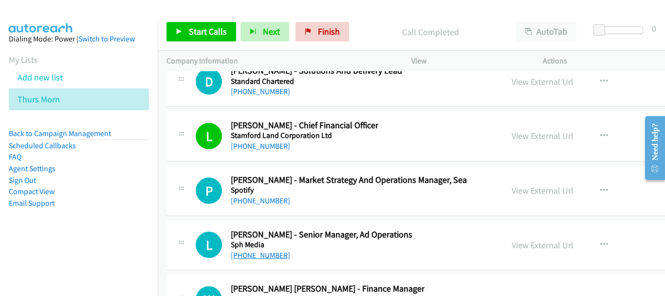
click at [259, 258] on link "[PHONE_NUMBER]" at bounding box center [260, 254] width 59 height 9
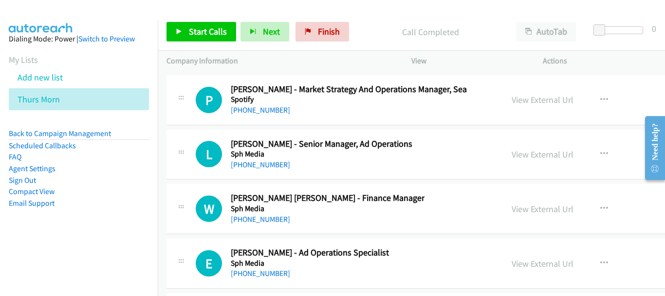
scroll to position [21172, 0]
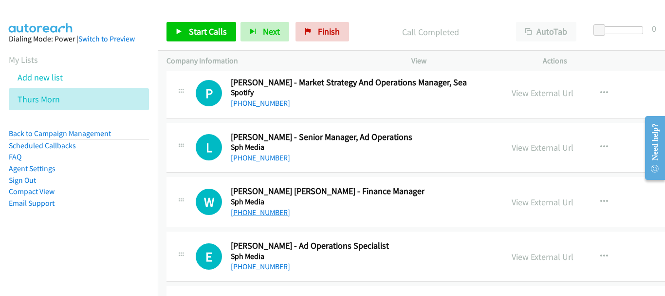
click at [265, 215] on link "[PHONE_NUMBER]" at bounding box center [260, 212] width 59 height 9
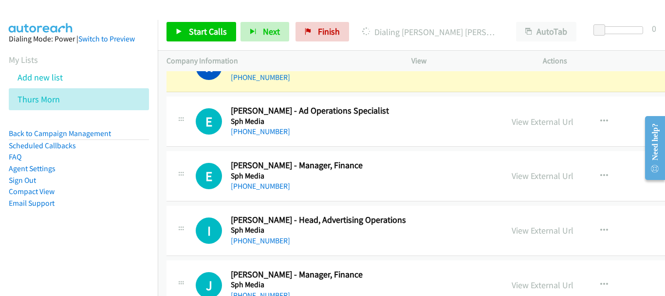
scroll to position [21318, 0]
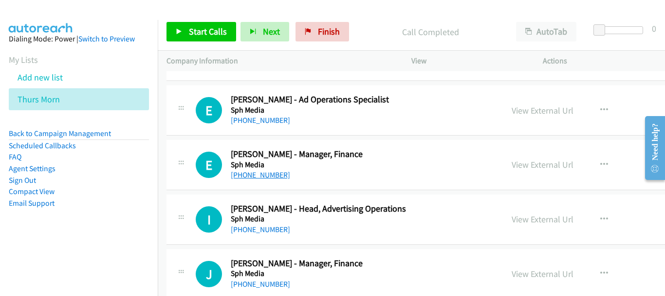
click at [265, 174] on link "[PHONE_NUMBER]" at bounding box center [260, 174] width 59 height 9
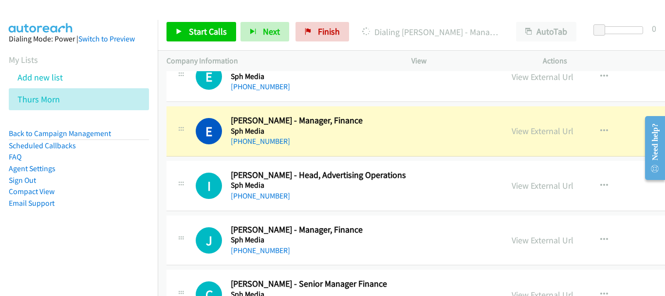
scroll to position [21367, 0]
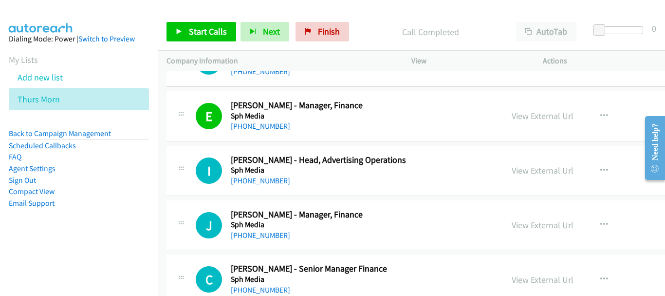
click at [258, 240] on div "[PHONE_NUMBER]" at bounding box center [297, 235] width 132 height 12
click at [258, 235] on link "[PHONE_NUMBER]" at bounding box center [260, 234] width 59 height 9
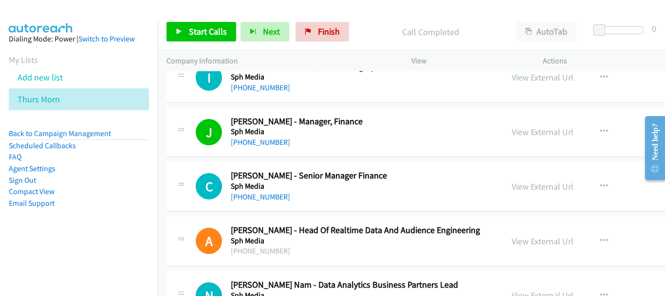
scroll to position [21464, 0]
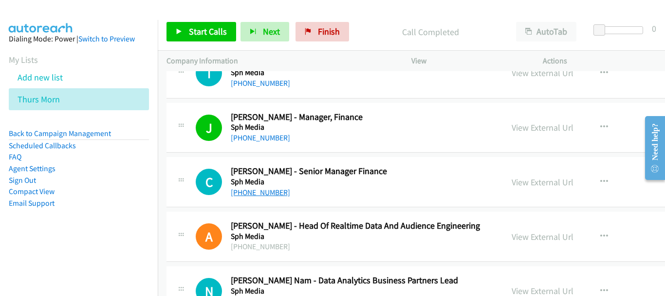
click at [257, 190] on link "[PHONE_NUMBER]" at bounding box center [260, 192] width 59 height 9
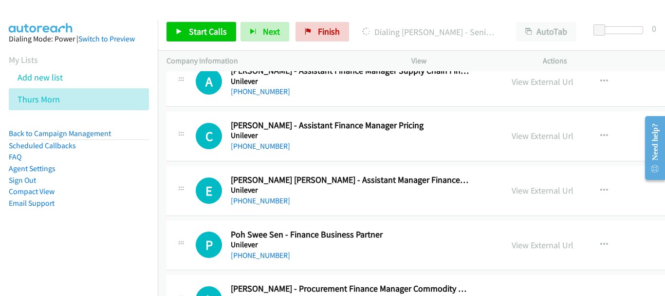
scroll to position [1949, 0]
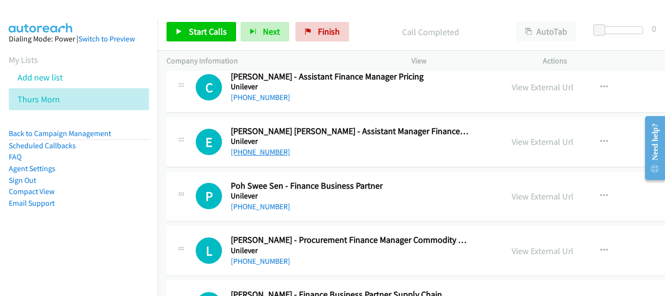
click at [267, 150] on link "[PHONE_NUMBER]" at bounding box center [260, 151] width 59 height 9
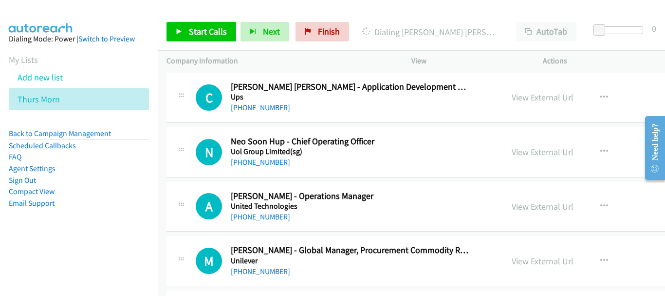
scroll to position [1656, 0]
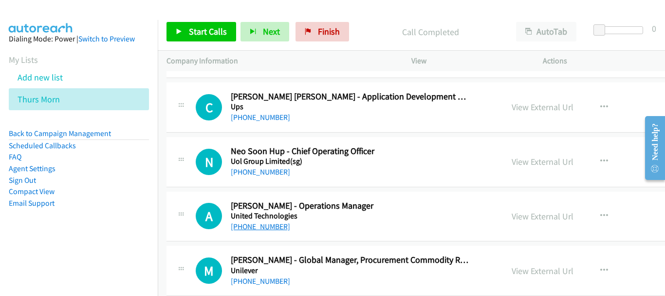
click at [250, 228] on link "[PHONE_NUMBER]" at bounding box center [260, 226] width 59 height 9
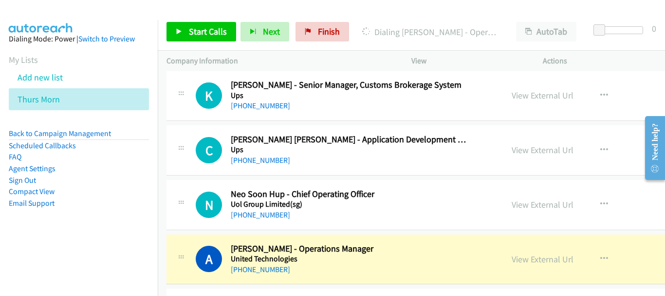
scroll to position [1608, 0]
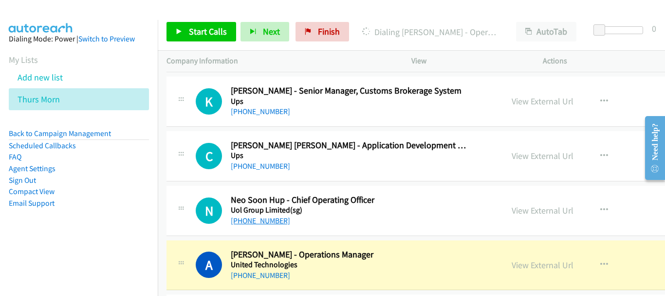
click at [258, 220] on link "[PHONE_NUMBER]" at bounding box center [260, 220] width 59 height 9
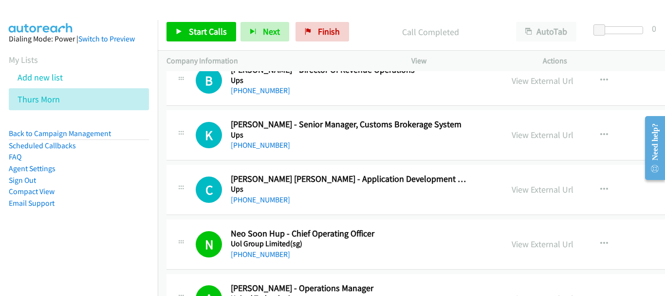
scroll to position [1559, 0]
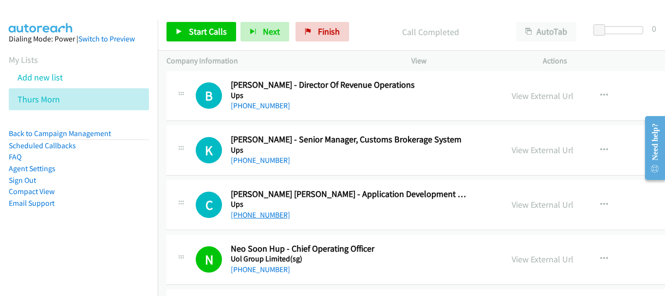
click at [272, 219] on link "[PHONE_NUMBER]" at bounding box center [260, 214] width 59 height 9
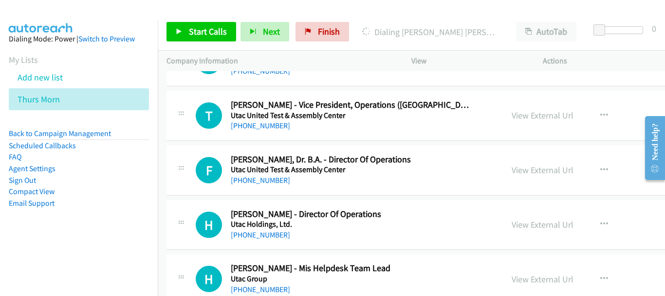
scroll to position [1315, 0]
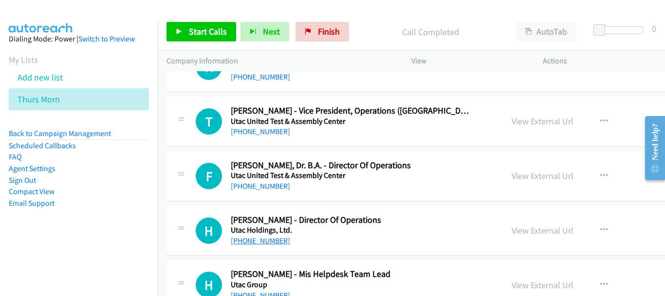
click at [264, 240] on link "[PHONE_NUMBER]" at bounding box center [260, 240] width 59 height 9
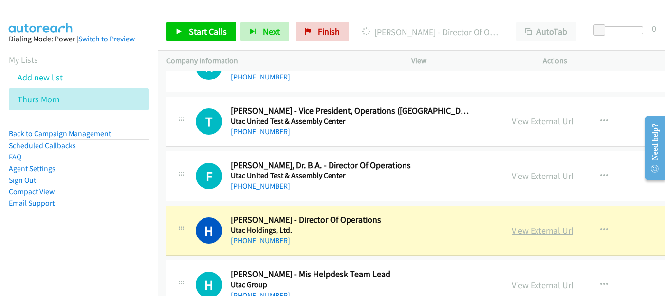
click at [514, 233] on link "View External Url" at bounding box center [543, 230] width 62 height 11
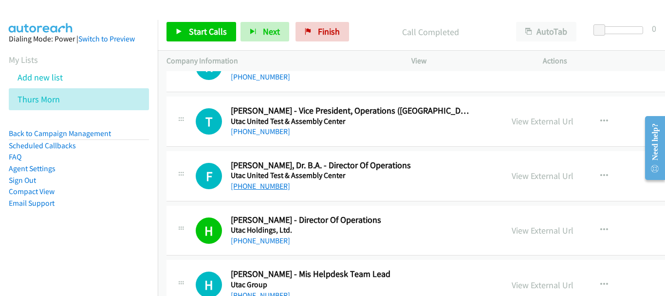
click at [262, 189] on link "[PHONE_NUMBER]" at bounding box center [260, 185] width 59 height 9
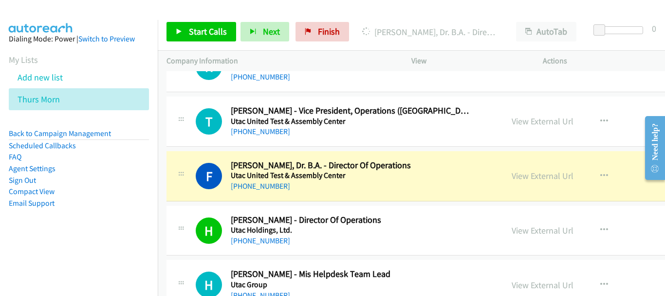
scroll to position [1267, 0]
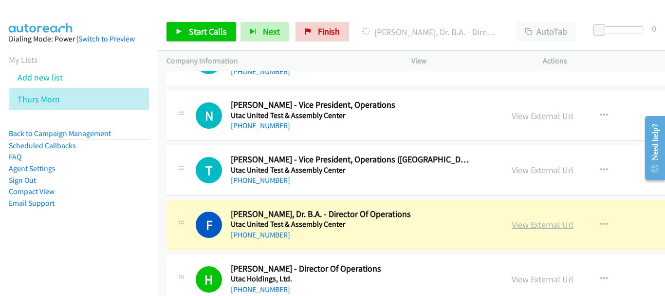
click at [518, 224] on link "View External Url" at bounding box center [543, 224] width 62 height 11
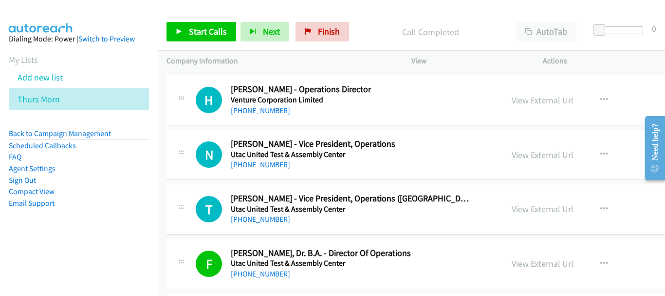
scroll to position [1218, 0]
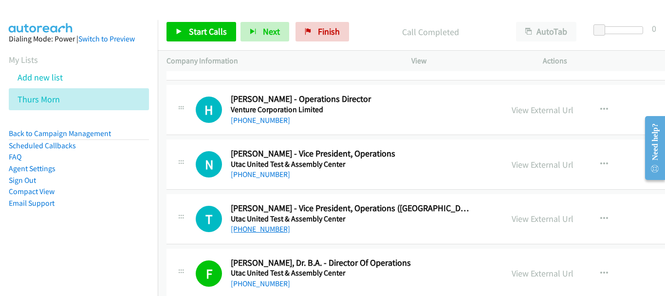
click at [264, 228] on link "[PHONE_NUMBER]" at bounding box center [260, 228] width 59 height 9
click at [249, 174] on link "[PHONE_NUMBER]" at bounding box center [260, 174] width 59 height 9
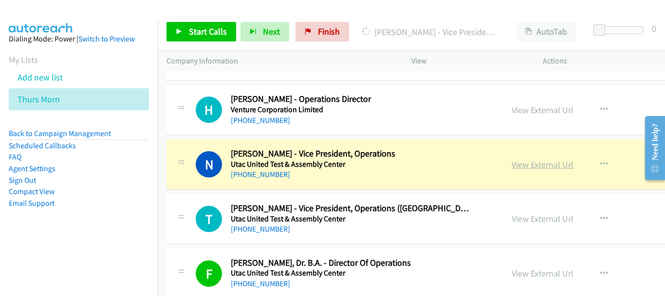
click at [548, 164] on link "View External Url" at bounding box center [543, 164] width 62 height 11
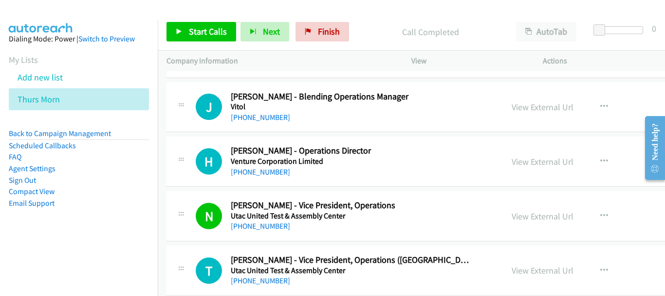
scroll to position [1121, 0]
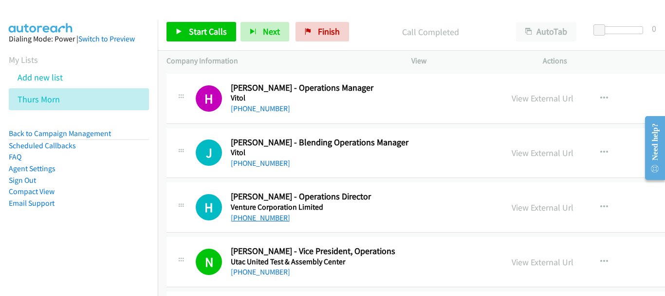
click at [261, 216] on link "[PHONE_NUMBER]" at bounding box center [260, 217] width 59 height 9
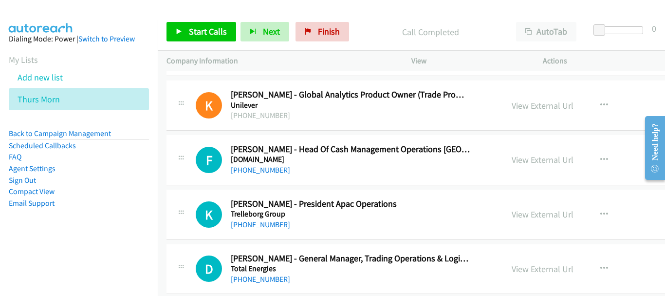
scroll to position [2777, 0]
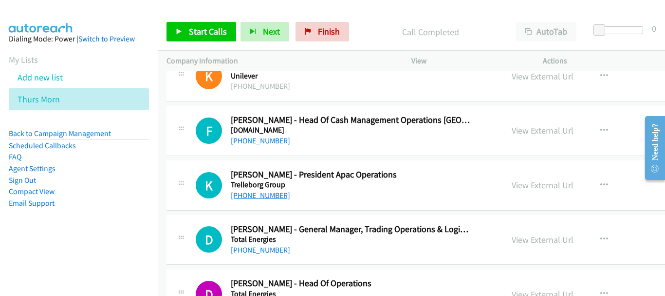
click at [260, 194] on link "[PHONE_NUMBER]" at bounding box center [260, 194] width 59 height 9
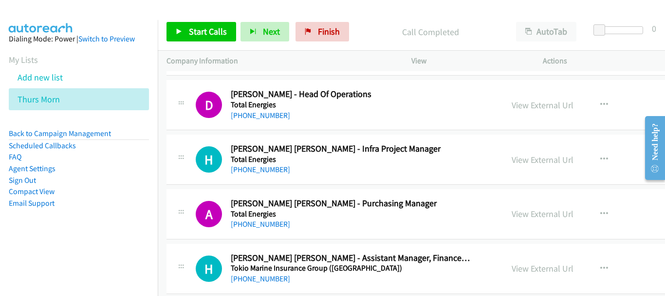
scroll to position [2972, 0]
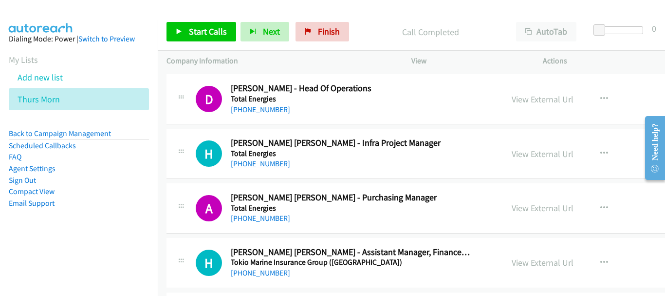
click at [246, 164] on link "[PHONE_NUMBER]" at bounding box center [260, 163] width 59 height 9
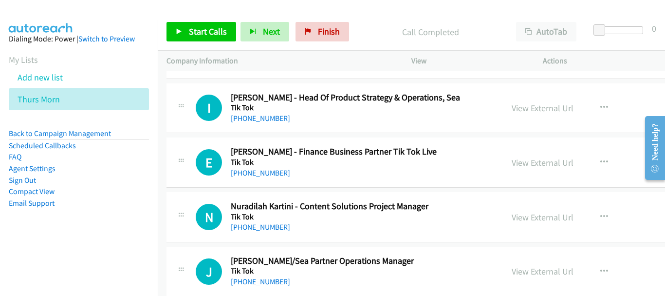
scroll to position [3556, 0]
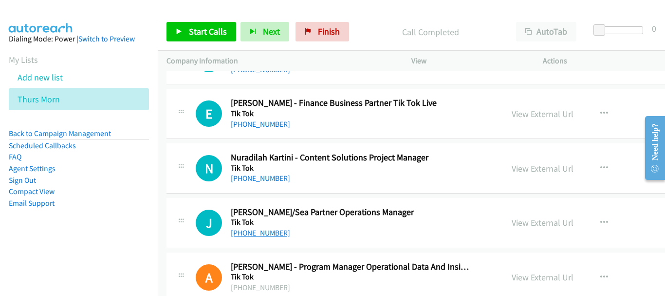
click at [265, 231] on link "[PHONE_NUMBER]" at bounding box center [260, 232] width 59 height 9
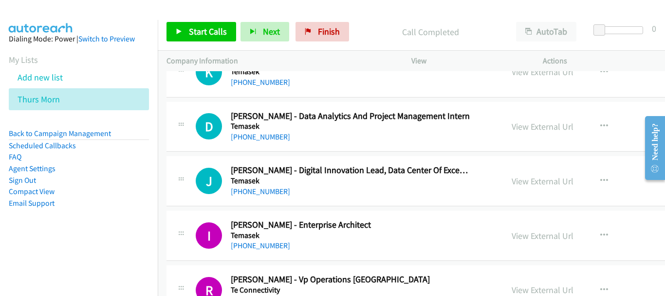
scroll to position [5505, 0]
click at [265, 190] on link "[PHONE_NUMBER]" at bounding box center [260, 190] width 59 height 9
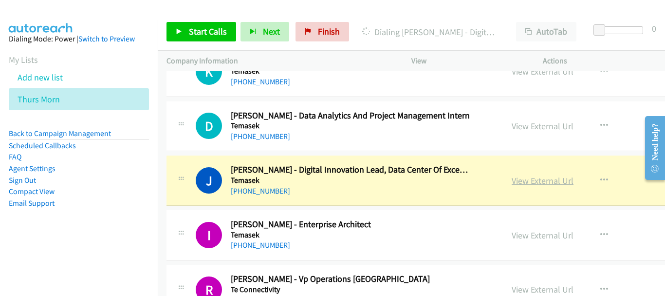
click at [534, 175] on link "View External Url" at bounding box center [543, 180] width 62 height 11
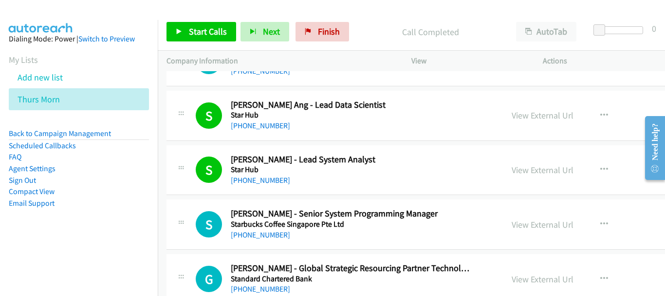
scroll to position [8125, 0]
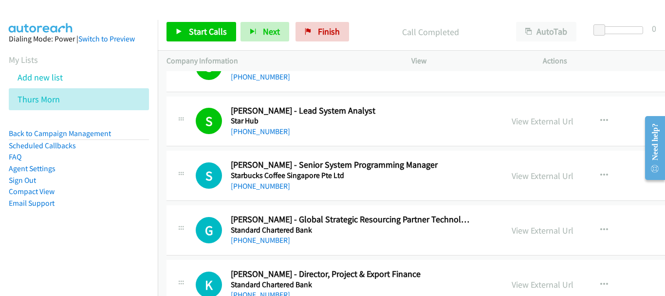
click at [266, 192] on div "S Callback Scheduled [PERSON_NAME] - Senior System Programming Manager Starbuck…" at bounding box center [486, 176] width 638 height 50
click at [266, 189] on link "[PHONE_NUMBER]" at bounding box center [260, 185] width 59 height 9
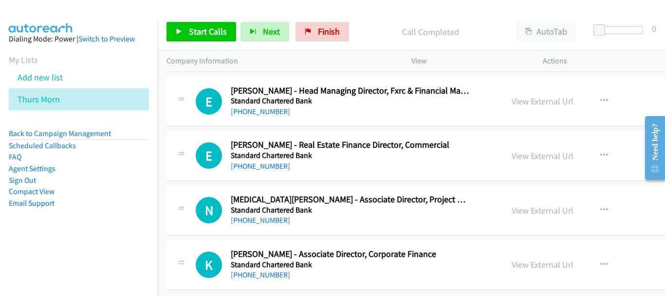
scroll to position [8466, 0]
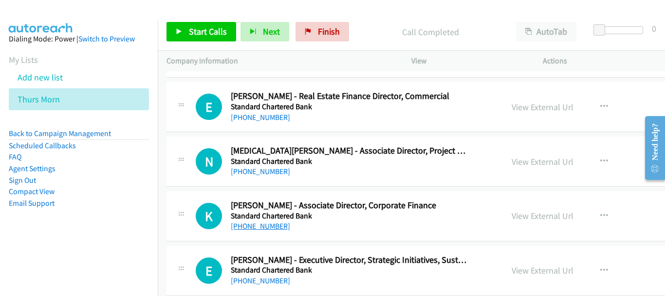
click at [253, 223] on link "[PHONE_NUMBER]" at bounding box center [260, 225] width 59 height 9
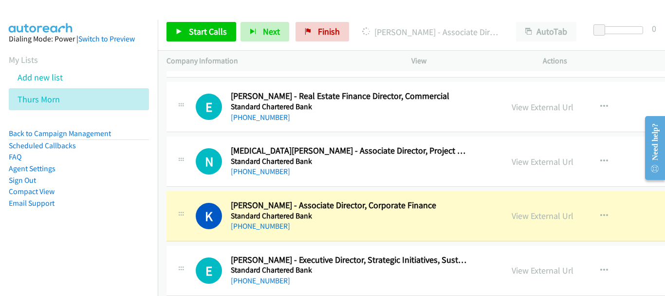
scroll to position [8563, 0]
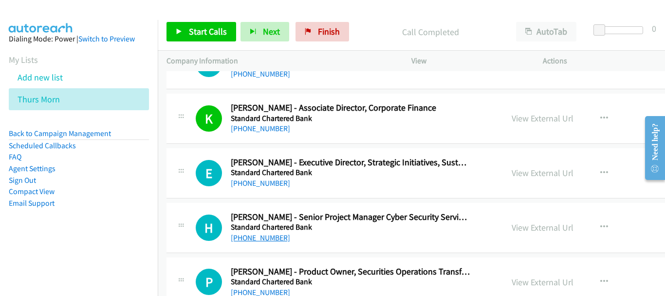
click at [266, 240] on link "[PHONE_NUMBER]" at bounding box center [260, 237] width 59 height 9
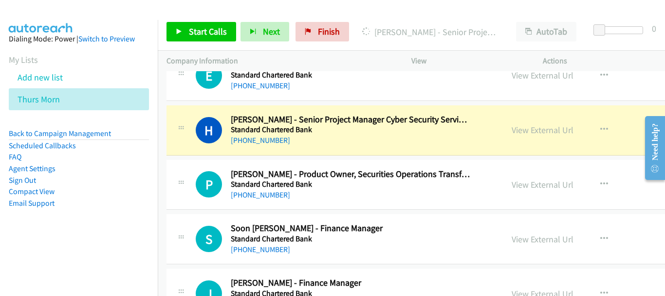
scroll to position [8709, 0]
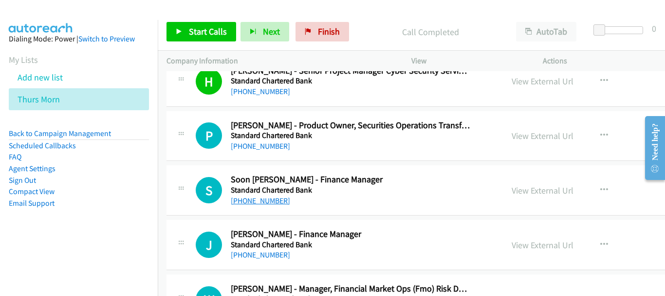
click at [266, 204] on link "[PHONE_NUMBER]" at bounding box center [260, 200] width 59 height 9
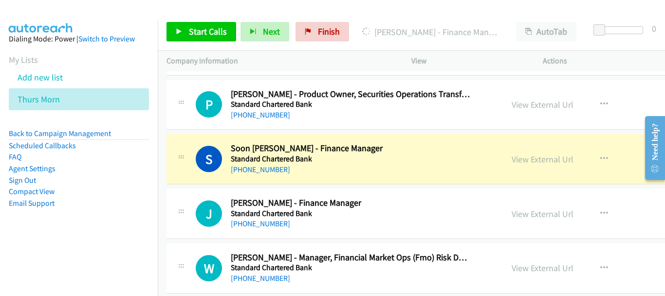
scroll to position [8758, 0]
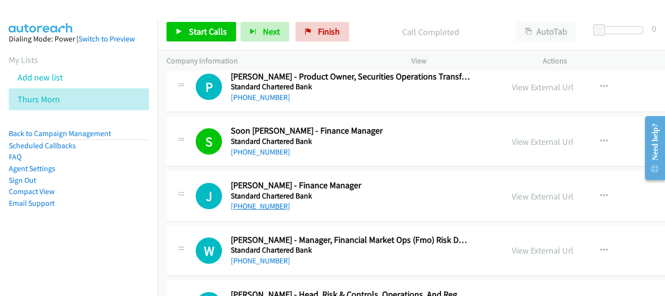
click at [268, 206] on link "[PHONE_NUMBER]" at bounding box center [260, 205] width 59 height 9
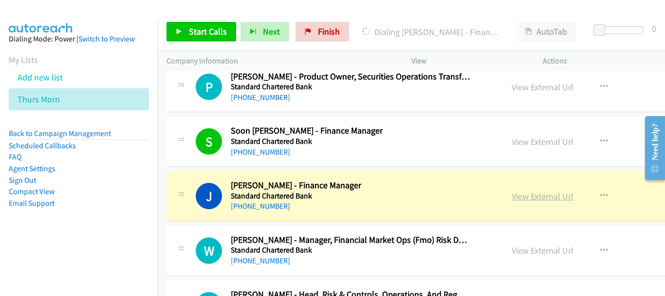
click at [512, 197] on link "View External Url" at bounding box center [543, 195] width 62 height 11
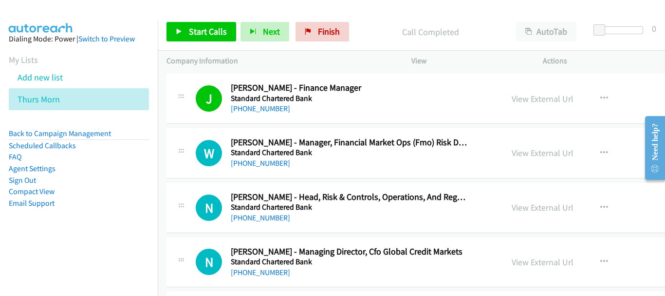
scroll to position [8953, 0]
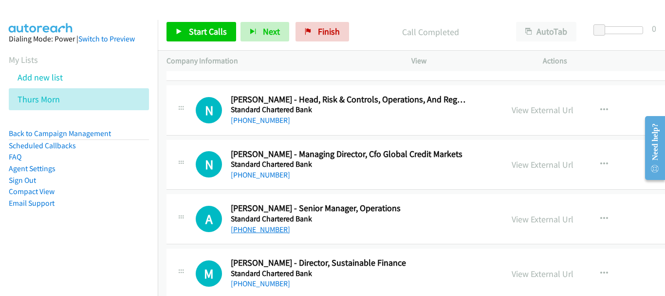
click at [274, 226] on link "[PHONE_NUMBER]" at bounding box center [260, 229] width 59 height 9
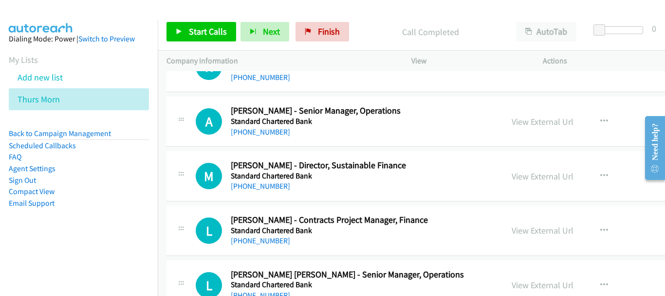
scroll to position [9099, 0]
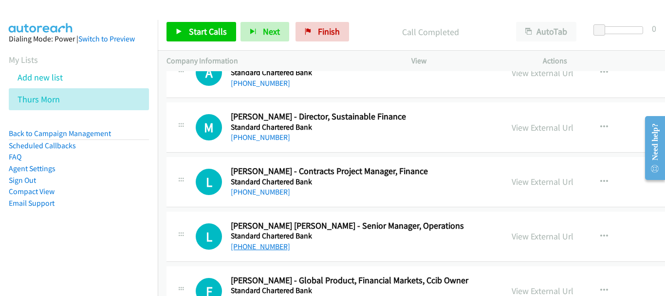
click at [264, 249] on link "[PHONE_NUMBER]" at bounding box center [260, 246] width 59 height 9
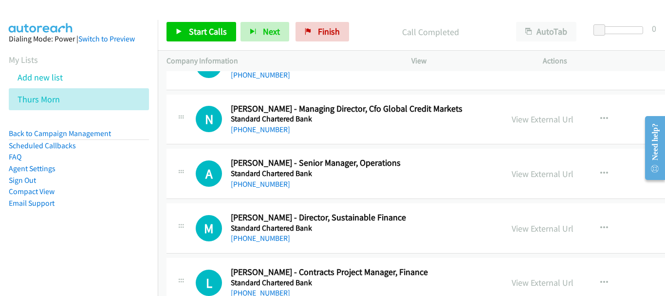
scroll to position [9002, 0]
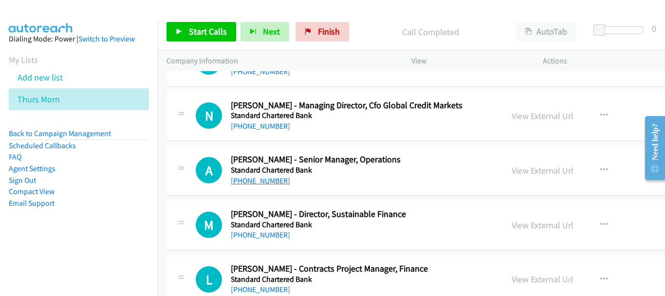
click at [273, 183] on link "[PHONE_NUMBER]" at bounding box center [260, 180] width 59 height 9
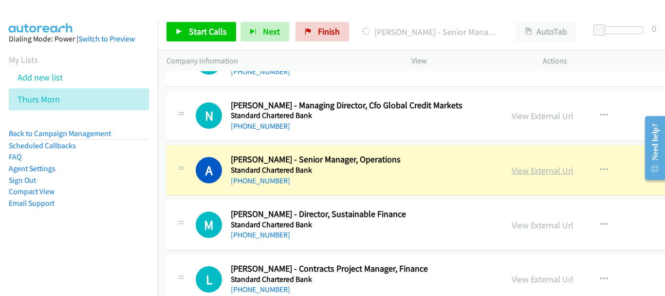
click at [527, 171] on link "View External Url" at bounding box center [543, 170] width 62 height 11
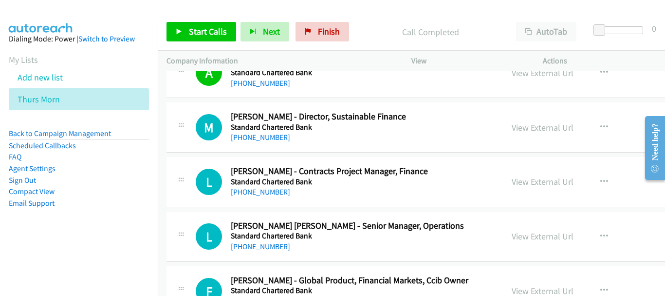
scroll to position [9148, 0]
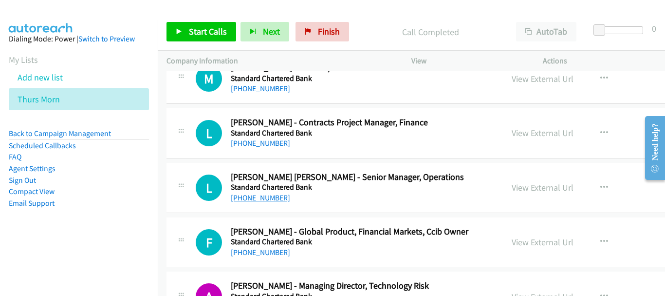
click at [261, 193] on link "[PHONE_NUMBER]" at bounding box center [260, 197] width 59 height 9
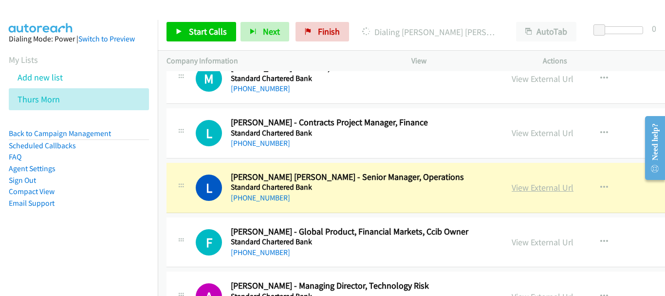
click at [530, 188] on link "View External Url" at bounding box center [543, 187] width 62 height 11
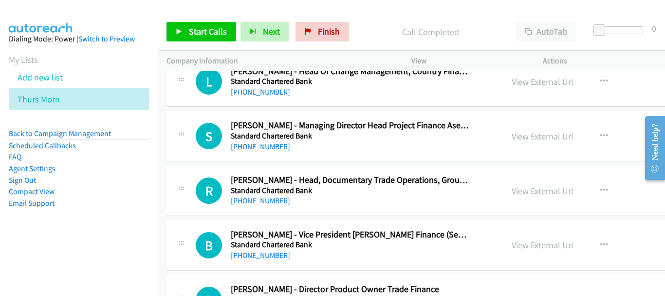
scroll to position [9684, 0]
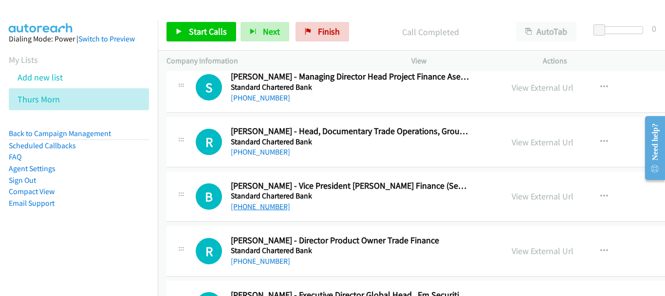
click at [265, 203] on link "[PHONE_NUMBER]" at bounding box center [260, 206] width 59 height 9
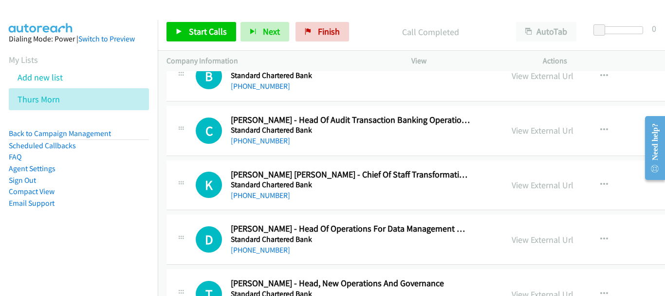
scroll to position [10415, 0]
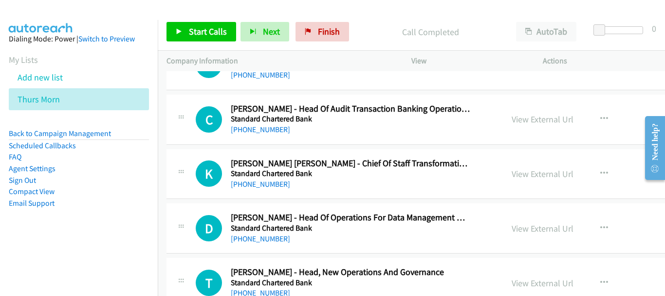
click at [279, 178] on h5 "Standard Chartered Bank" at bounding box center [350, 174] width 239 height 10
click at [275, 178] on div "[PHONE_NUMBER]" at bounding box center [350, 184] width 239 height 12
click at [271, 183] on link "[PHONE_NUMBER]" at bounding box center [260, 183] width 59 height 9
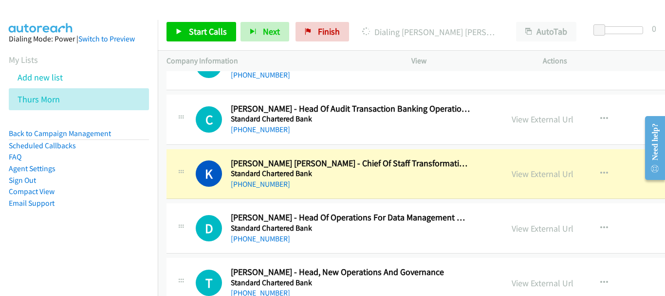
click at [522, 181] on div "View External Url View External Url Schedule/Manage Callback Start Calls Here R…" at bounding box center [591, 174] width 177 height 32
click at [525, 173] on link "View External Url" at bounding box center [543, 173] width 62 height 11
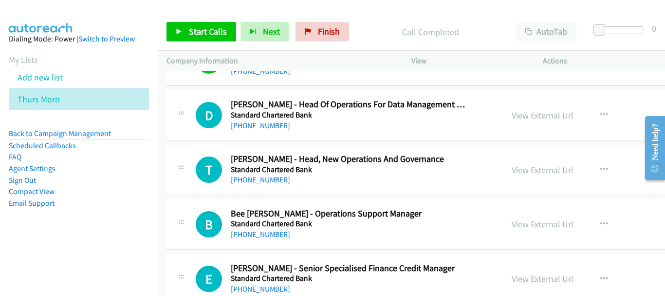
scroll to position [10561, 0]
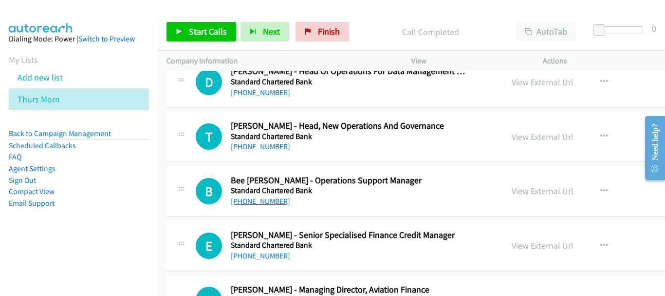
click at [272, 204] on link "[PHONE_NUMBER]" at bounding box center [260, 200] width 59 height 9
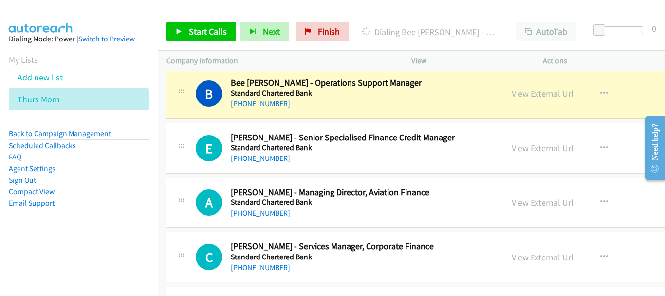
scroll to position [10707, 0]
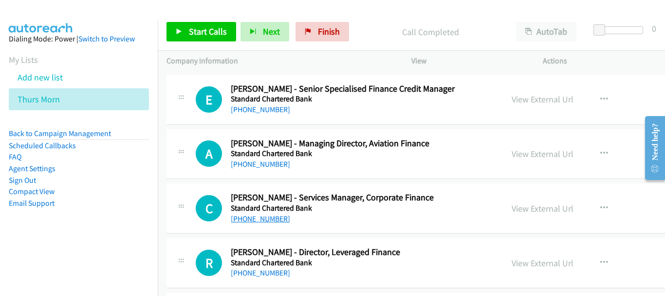
click at [266, 221] on link "[PHONE_NUMBER]" at bounding box center [260, 218] width 59 height 9
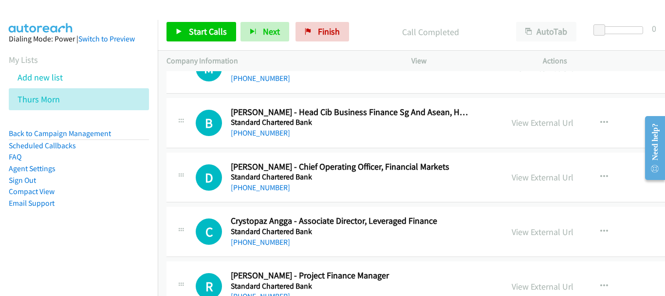
scroll to position [11876, 0]
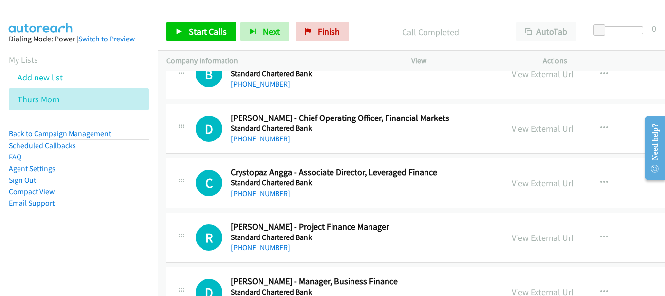
click at [265, 245] on link "[PHONE_NUMBER]" at bounding box center [260, 247] width 59 height 9
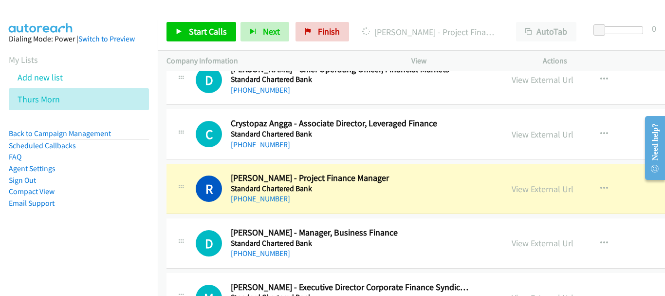
scroll to position [11974, 0]
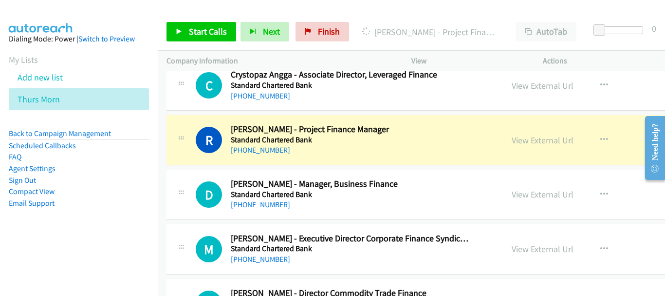
click at [262, 208] on link "[PHONE_NUMBER]" at bounding box center [260, 204] width 59 height 9
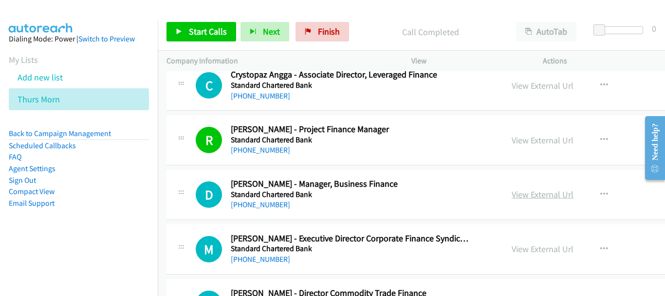
click at [538, 191] on link "View External Url" at bounding box center [543, 194] width 62 height 11
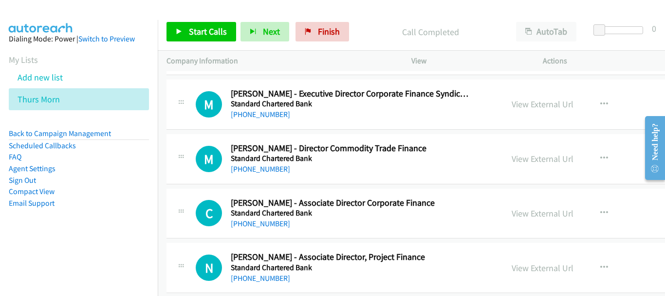
scroll to position [12120, 0]
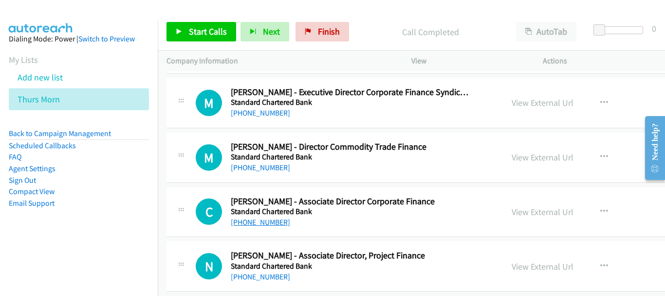
click at [265, 223] on link "[PHONE_NUMBER]" at bounding box center [260, 221] width 59 height 9
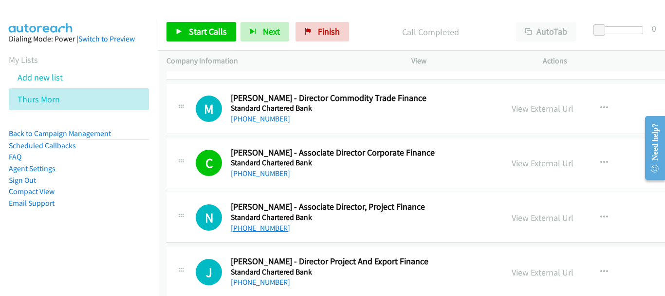
click at [274, 227] on link "[PHONE_NUMBER]" at bounding box center [260, 227] width 59 height 9
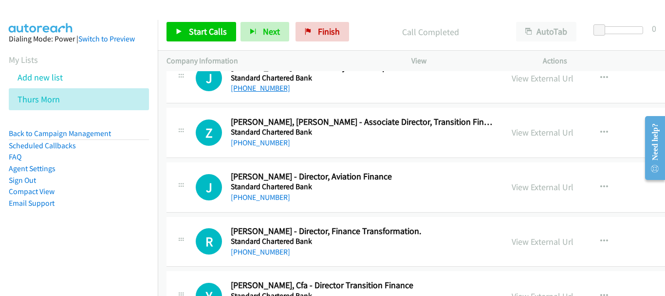
scroll to position [12363, 0]
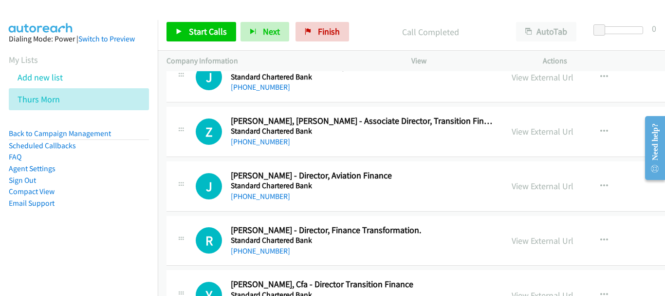
click at [276, 249] on div "[PHONE_NUMBER]" at bounding box center [326, 251] width 190 height 12
click at [270, 250] on link "[PHONE_NUMBER]" at bounding box center [260, 250] width 59 height 9
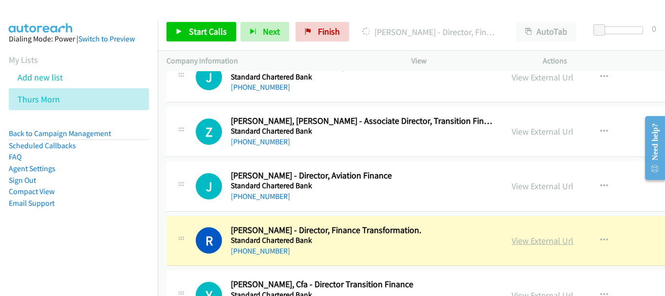
click at [519, 241] on link "View External Url" at bounding box center [543, 240] width 62 height 11
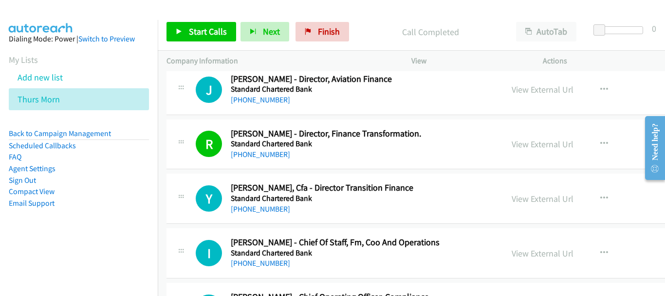
scroll to position [12461, 0]
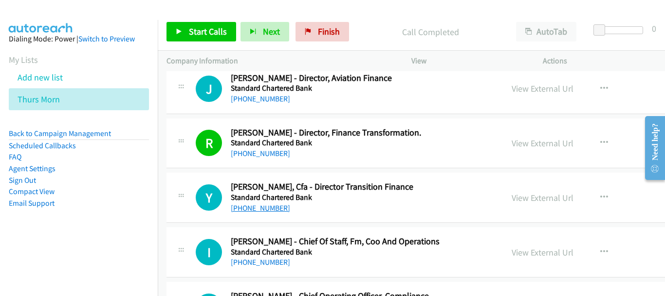
click at [252, 205] on link "[PHONE_NUMBER]" at bounding box center [260, 207] width 59 height 9
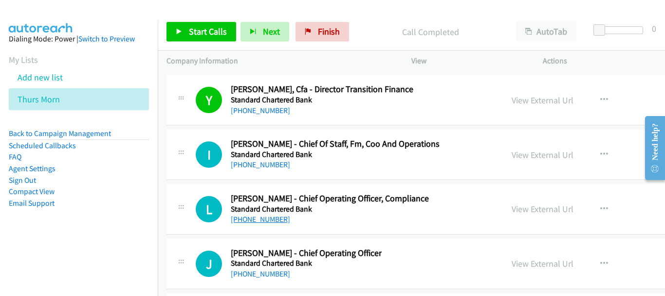
scroll to position [12607, 0]
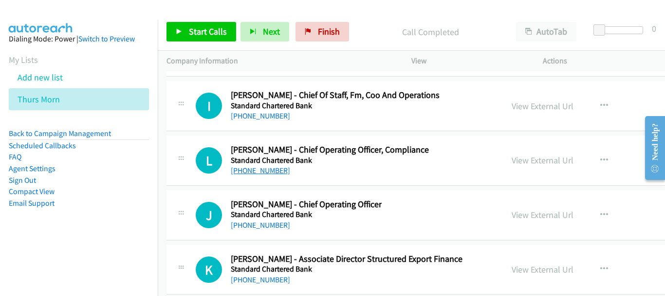
click at [270, 224] on link "[PHONE_NUMBER]" at bounding box center [260, 224] width 59 height 9
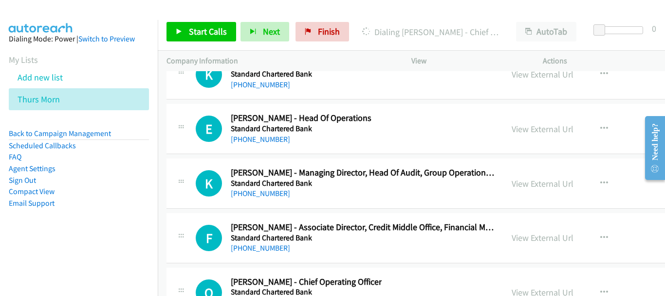
scroll to position [12850, 0]
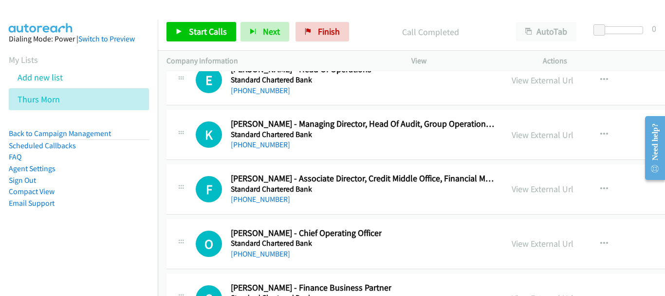
click at [254, 246] on h5 "Standard Chartered Bank" at bounding box center [306, 243] width 151 height 10
click at [253, 255] on link "[PHONE_NUMBER]" at bounding box center [260, 253] width 59 height 9
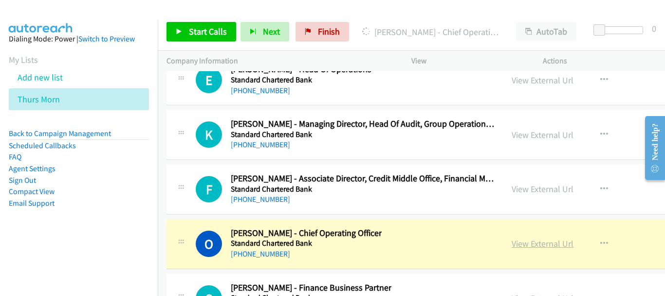
click at [515, 245] on link "View External Url" at bounding box center [543, 243] width 62 height 11
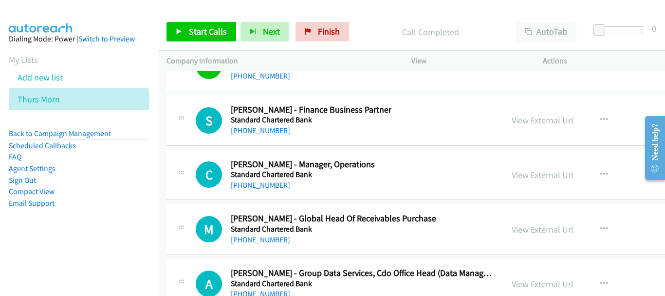
scroll to position [13045, 0]
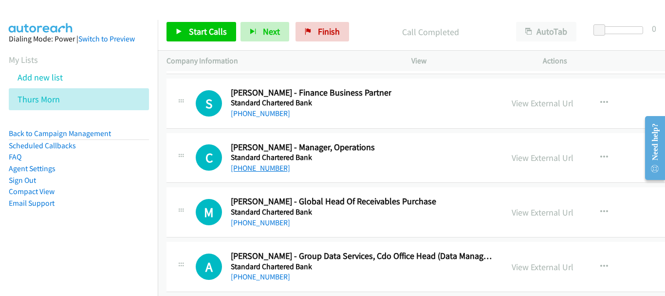
click at [252, 170] on link "[PHONE_NUMBER]" at bounding box center [260, 167] width 59 height 9
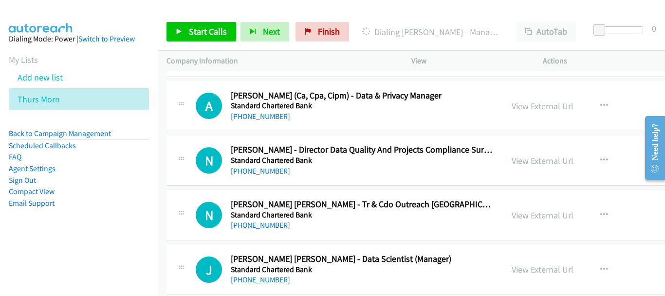
scroll to position [13386, 0]
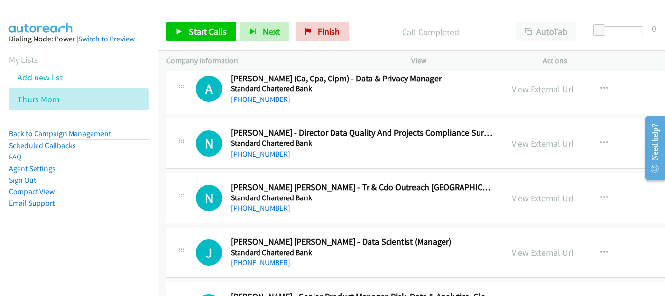
click at [261, 260] on link "[PHONE_NUMBER]" at bounding box center [260, 262] width 59 height 9
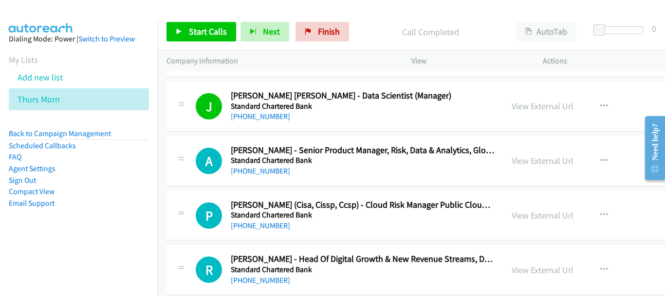
scroll to position [13581, 0]
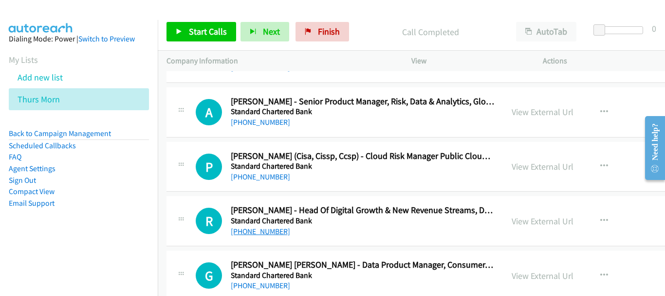
click at [272, 235] on link "[PHONE_NUMBER]" at bounding box center [260, 231] width 59 height 9
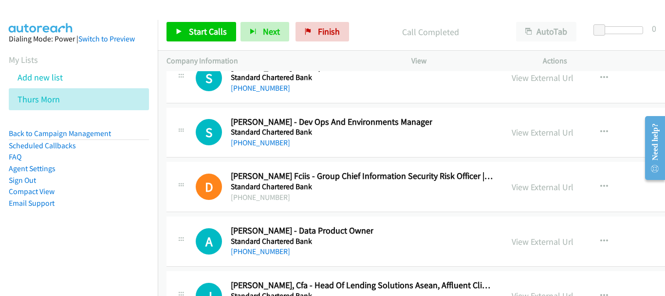
scroll to position [14166, 0]
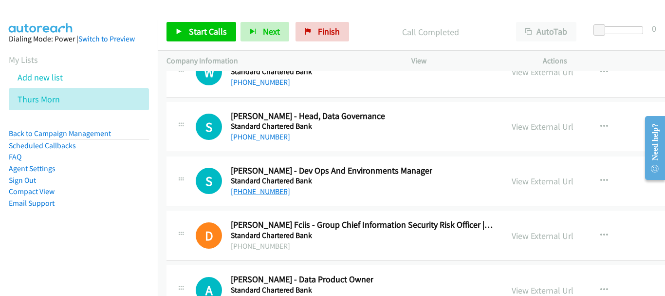
click at [261, 193] on link "[PHONE_NUMBER]" at bounding box center [260, 191] width 59 height 9
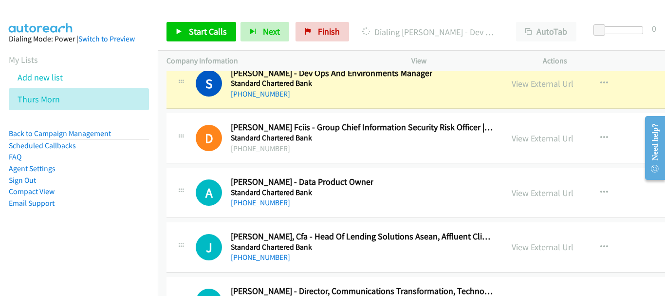
scroll to position [14215, 0]
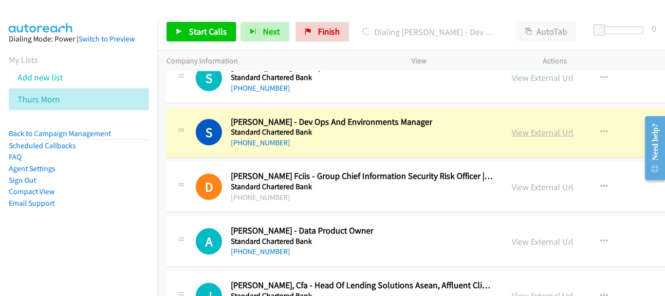
click at [557, 133] on link "View External Url" at bounding box center [543, 132] width 62 height 11
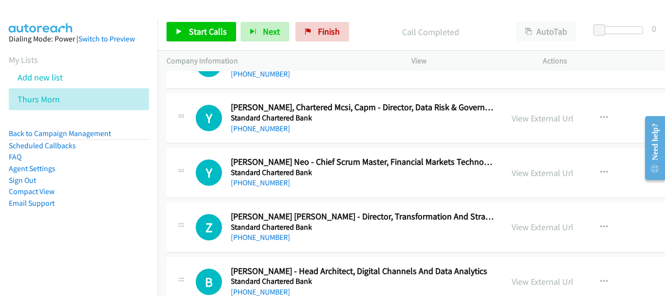
scroll to position [14604, 0]
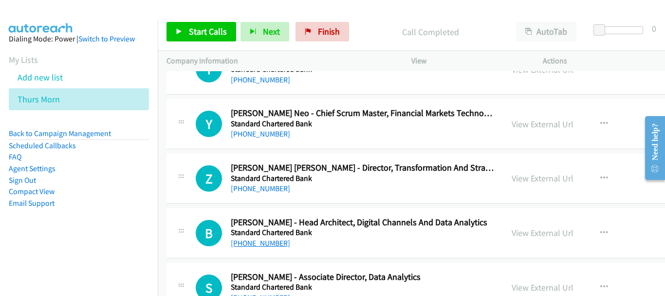
click at [268, 247] on link "[PHONE_NUMBER]" at bounding box center [260, 242] width 59 height 9
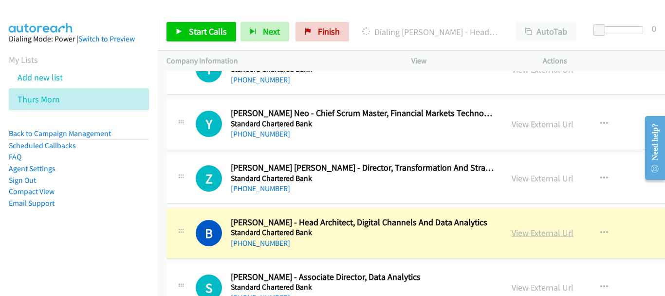
click at [545, 233] on link "View External Url" at bounding box center [543, 232] width 62 height 11
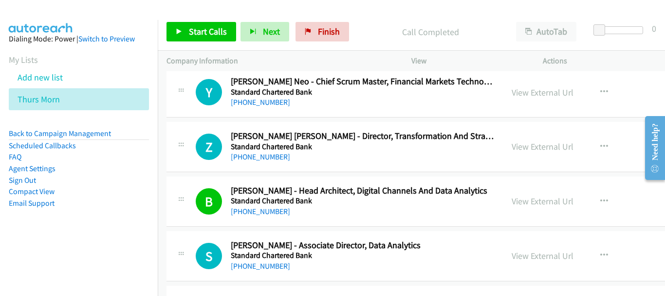
scroll to position [14653, 0]
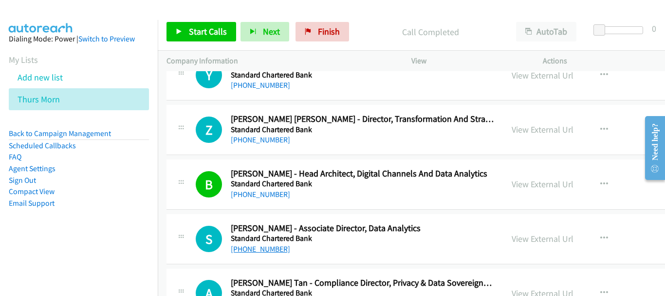
click at [260, 249] on link "[PHONE_NUMBER]" at bounding box center [260, 248] width 59 height 9
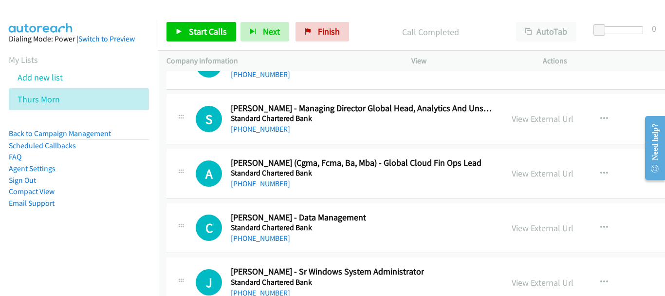
scroll to position [14994, 0]
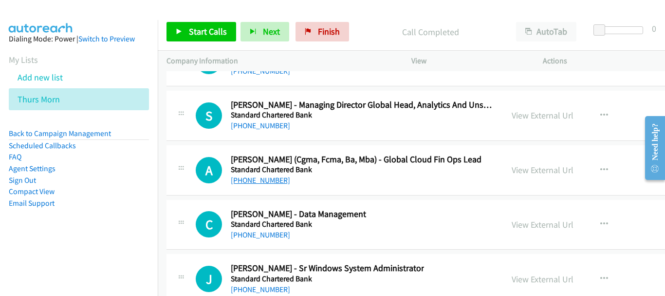
click at [268, 180] on link "[PHONE_NUMBER]" at bounding box center [260, 179] width 59 height 9
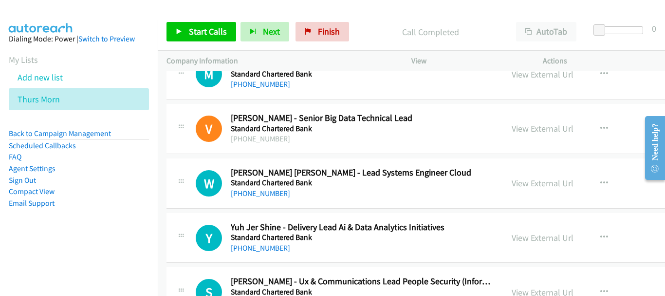
scroll to position [15238, 0]
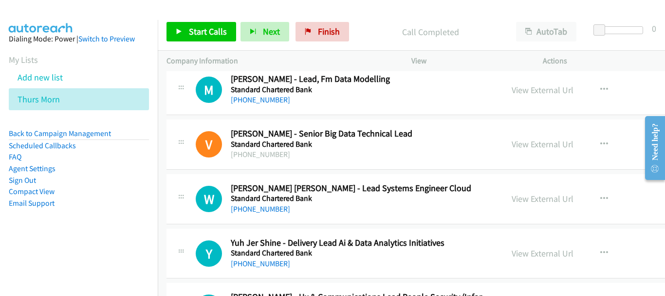
click at [262, 214] on div "[PHONE_NUMBER]" at bounding box center [351, 209] width 241 height 12
click at [268, 208] on link "[PHONE_NUMBER]" at bounding box center [260, 208] width 59 height 9
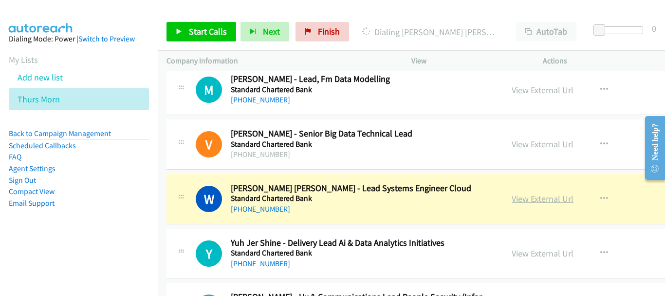
click at [516, 198] on link "View External Url" at bounding box center [543, 198] width 62 height 11
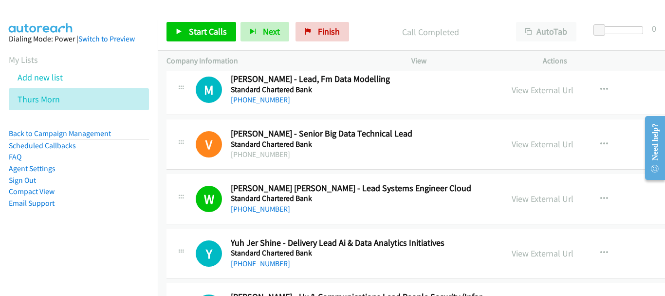
scroll to position [15286, 0]
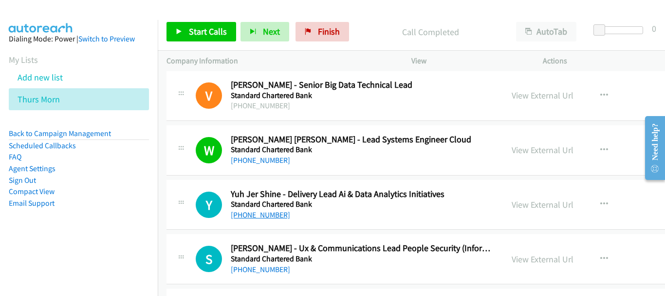
click at [276, 213] on link "[PHONE_NUMBER]" at bounding box center [260, 214] width 59 height 9
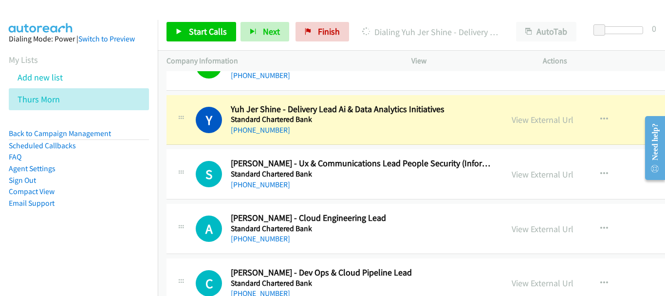
scroll to position [15384, 0]
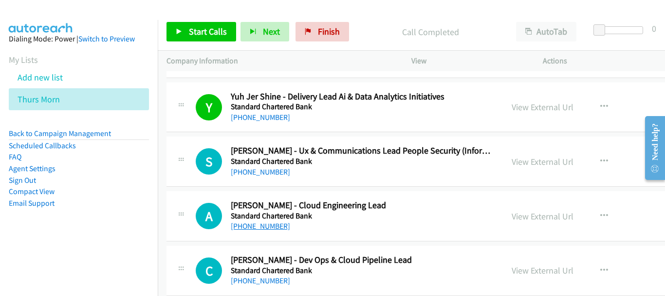
click at [250, 229] on link "[PHONE_NUMBER]" at bounding box center [260, 225] width 59 height 9
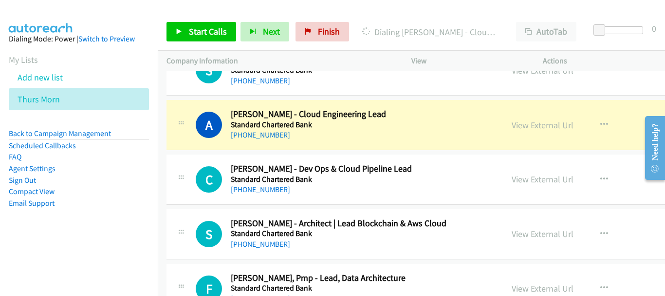
scroll to position [15481, 0]
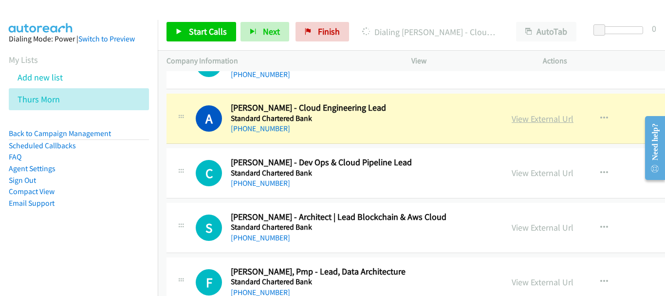
click at [516, 118] on link "View External Url" at bounding box center [543, 118] width 62 height 11
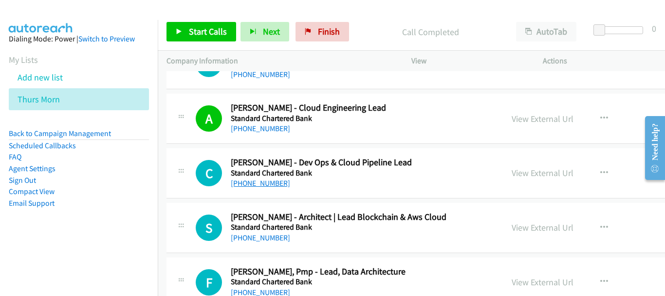
click at [268, 185] on link "[PHONE_NUMBER]" at bounding box center [260, 182] width 59 height 9
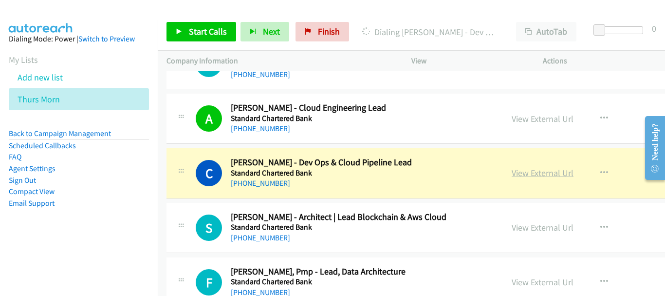
click at [512, 169] on link "View External Url" at bounding box center [543, 172] width 62 height 11
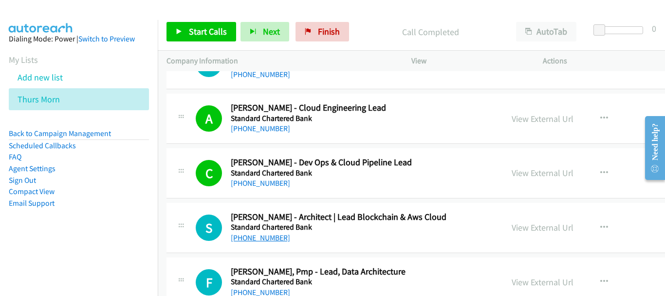
click at [259, 234] on link "[PHONE_NUMBER]" at bounding box center [260, 237] width 59 height 9
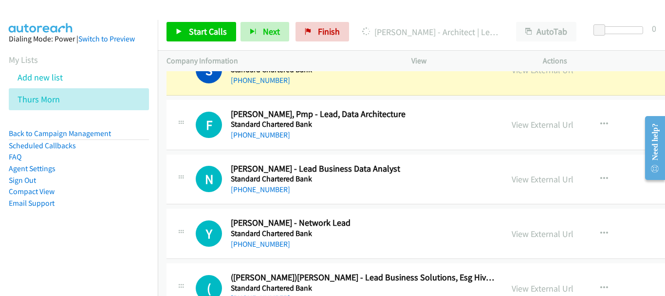
scroll to position [15627, 0]
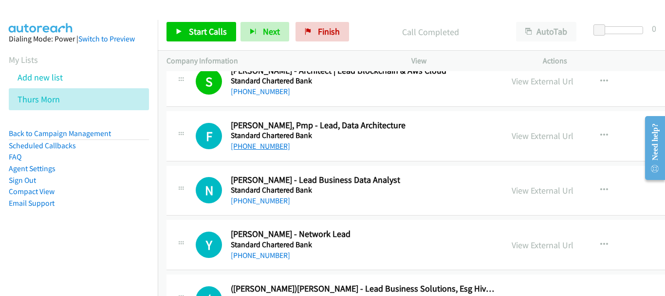
click at [270, 146] on link "[PHONE_NUMBER]" at bounding box center [260, 145] width 59 height 9
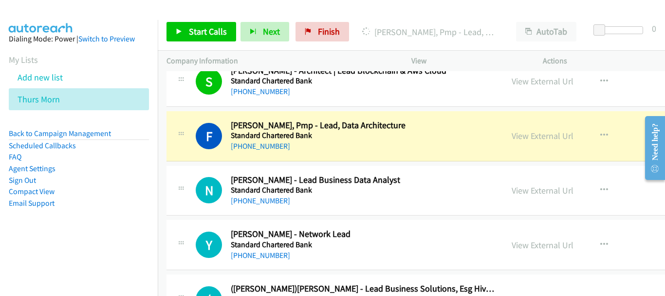
scroll to position [15579, 0]
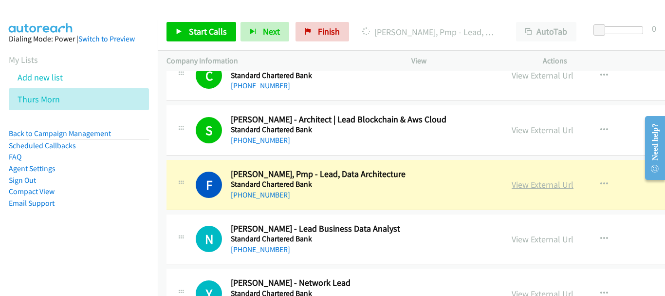
click at [524, 185] on link "View External Url" at bounding box center [543, 184] width 62 height 11
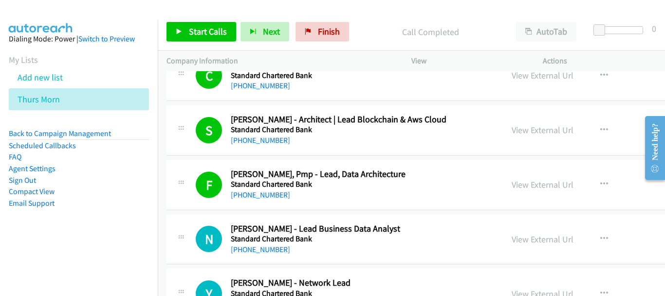
scroll to position [15627, 0]
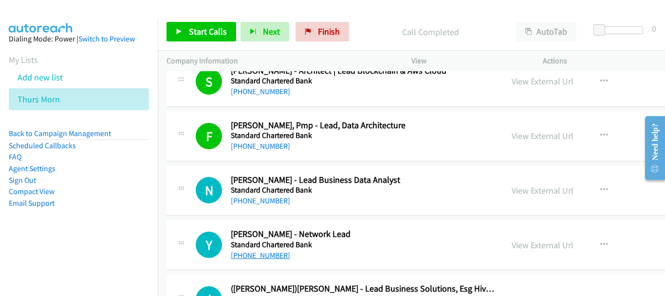
click at [259, 255] on link "[PHONE_NUMBER]" at bounding box center [260, 254] width 59 height 9
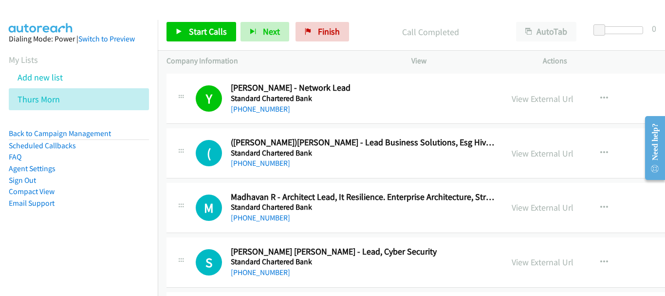
scroll to position [15822, 0]
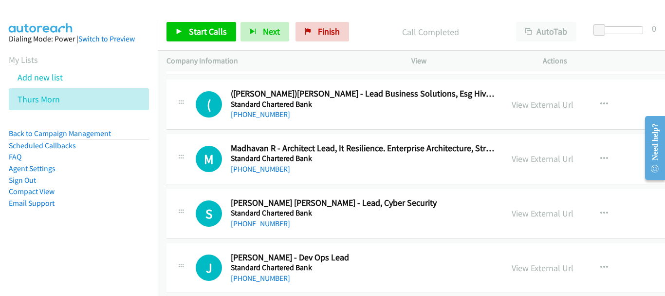
click at [260, 226] on link "[PHONE_NUMBER]" at bounding box center [260, 223] width 59 height 9
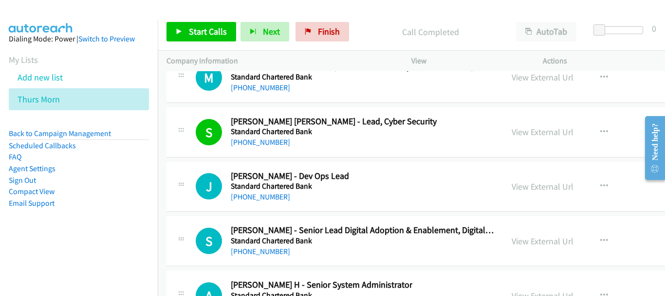
scroll to position [15920, 0]
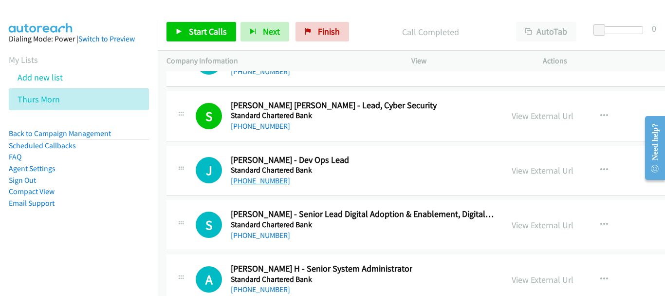
click at [265, 182] on link "[PHONE_NUMBER]" at bounding box center [260, 180] width 59 height 9
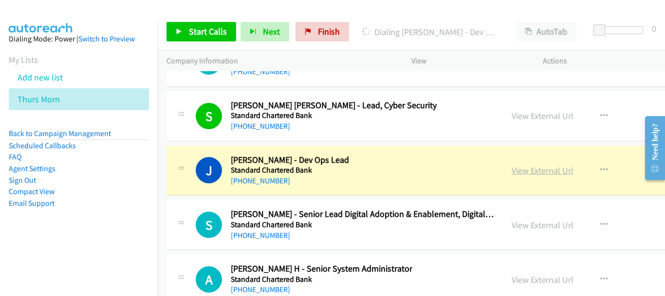
click at [537, 169] on link "View External Url" at bounding box center [543, 170] width 62 height 11
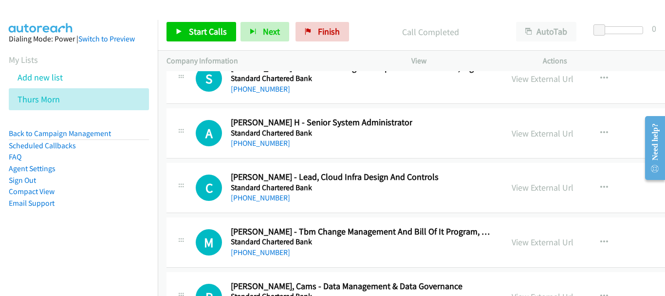
scroll to position [16017, 0]
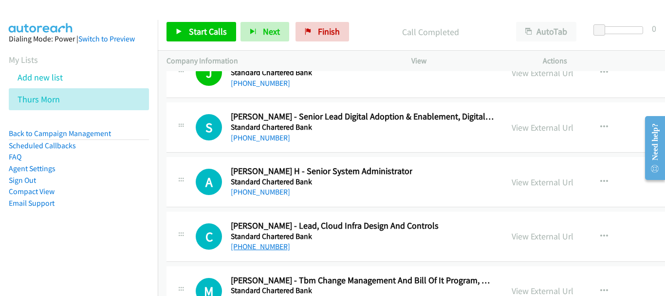
click at [256, 247] on link "[PHONE_NUMBER]" at bounding box center [260, 246] width 59 height 9
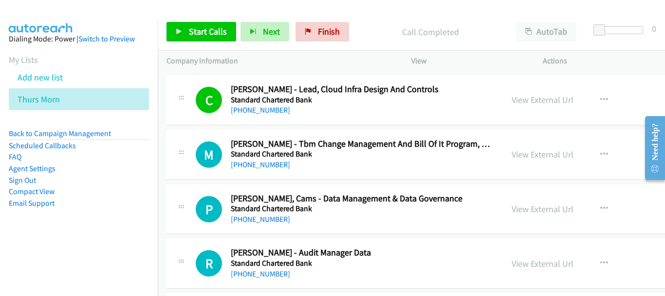
scroll to position [16163, 0]
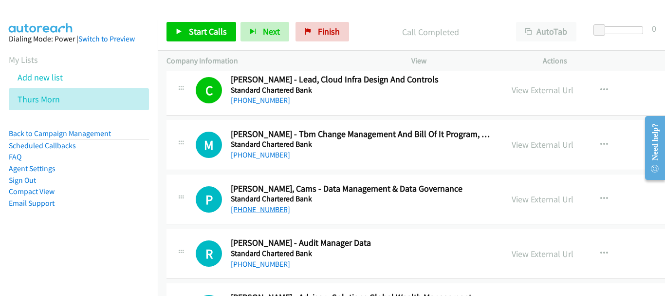
click at [260, 208] on link "[PHONE_NUMBER]" at bounding box center [260, 209] width 59 height 9
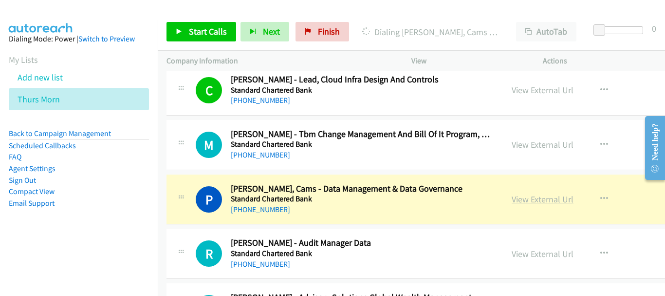
click at [513, 200] on link "View External Url" at bounding box center [543, 198] width 62 height 11
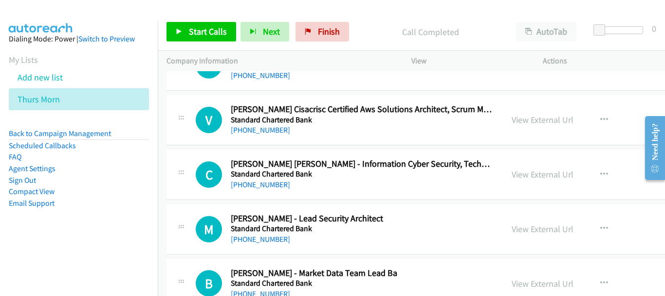
scroll to position [16407, 0]
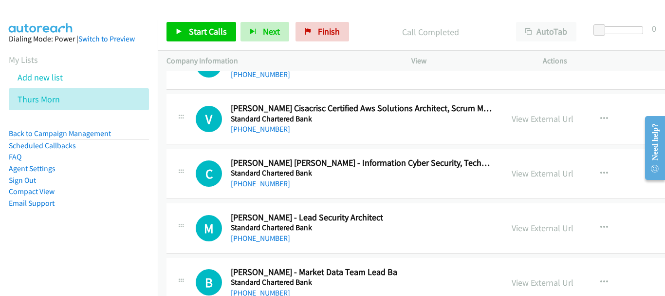
click at [268, 184] on link "[PHONE_NUMBER]" at bounding box center [260, 183] width 59 height 9
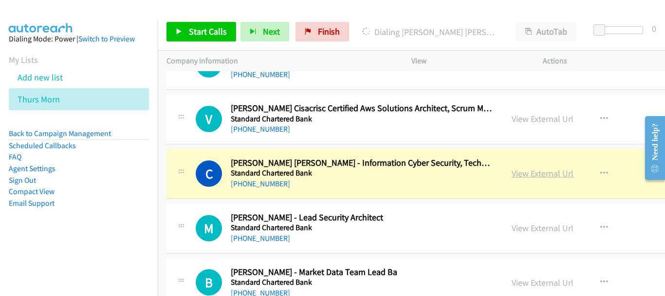
click at [516, 170] on link "View External Url" at bounding box center [543, 173] width 62 height 11
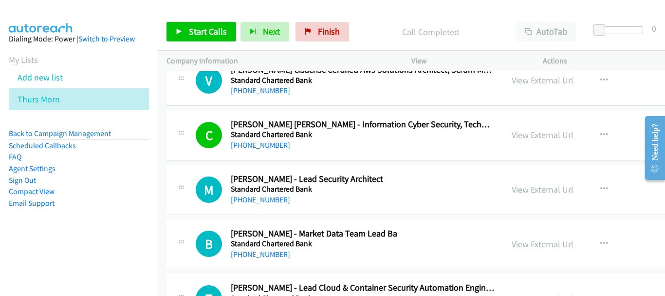
scroll to position [16456, 0]
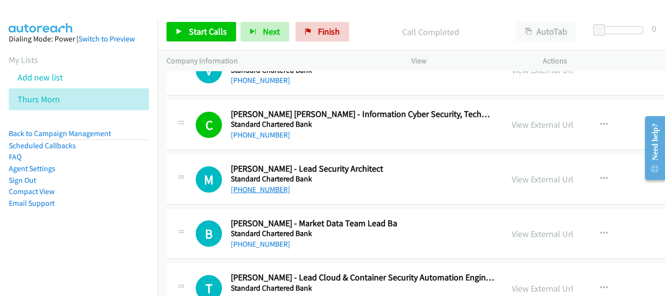
click at [266, 191] on link "[PHONE_NUMBER]" at bounding box center [260, 189] width 59 height 9
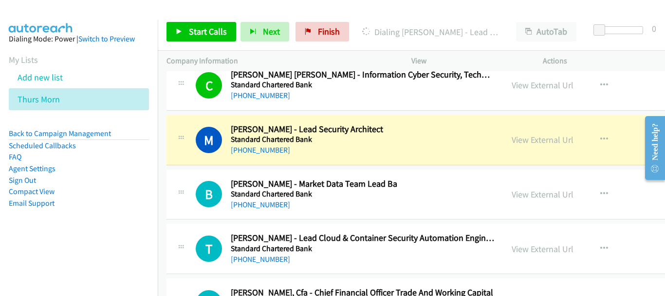
scroll to position [16504, 0]
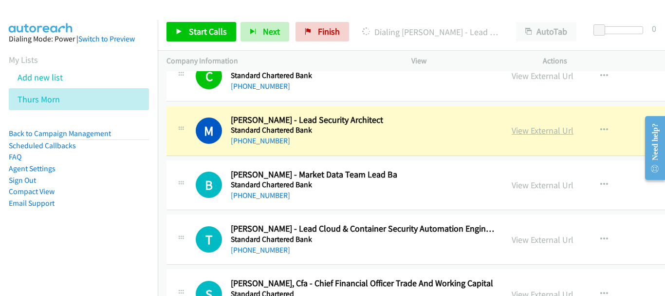
click at [515, 133] on link "View External Url" at bounding box center [543, 130] width 62 height 11
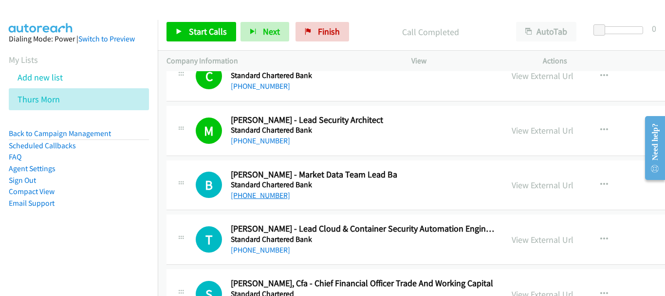
scroll to position [16602, 0]
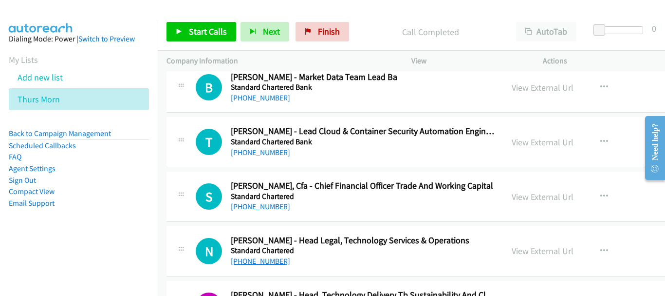
click at [265, 257] on link "[PHONE_NUMBER]" at bounding box center [260, 260] width 59 height 9
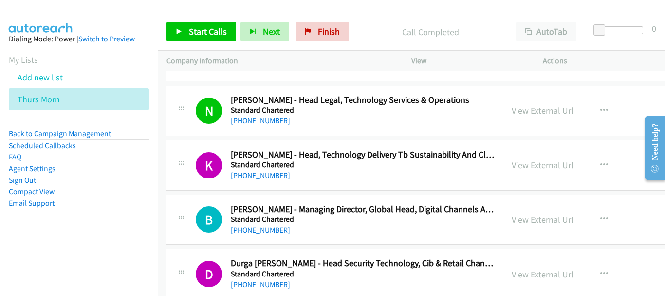
scroll to position [16748, 0]
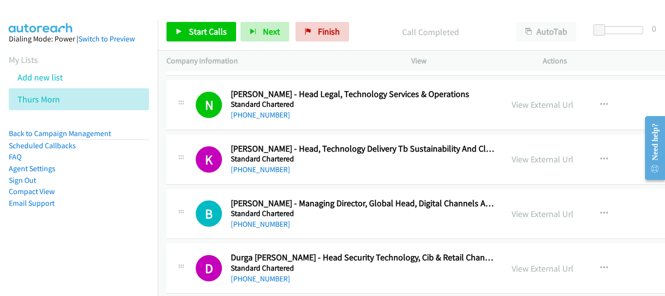
click at [266, 216] on h5 "Standard Chartered" at bounding box center [363, 214] width 264 height 10
click at [263, 220] on link "[PHONE_NUMBER]" at bounding box center [260, 223] width 59 height 9
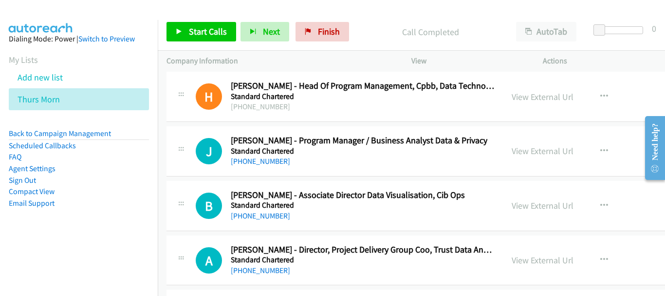
scroll to position [16992, 0]
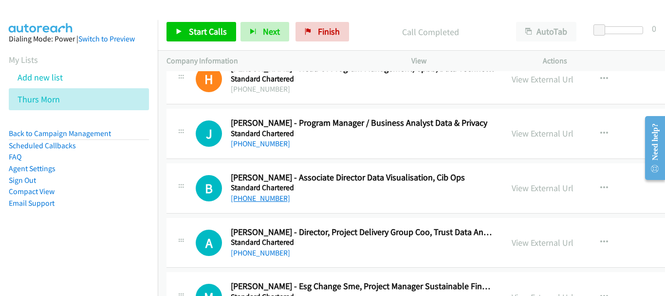
click at [267, 200] on link "[PHONE_NUMBER]" at bounding box center [260, 197] width 59 height 9
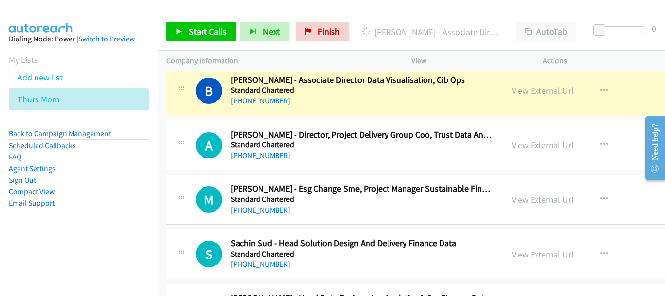
scroll to position [17040, 0]
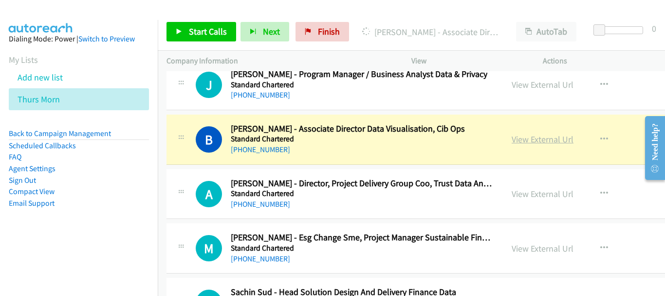
click at [512, 137] on link "View External Url" at bounding box center [543, 138] width 62 height 11
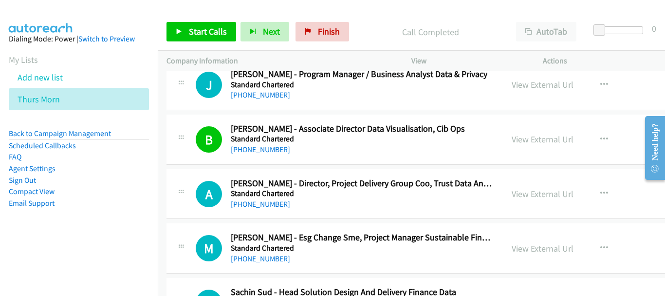
scroll to position [17089, 0]
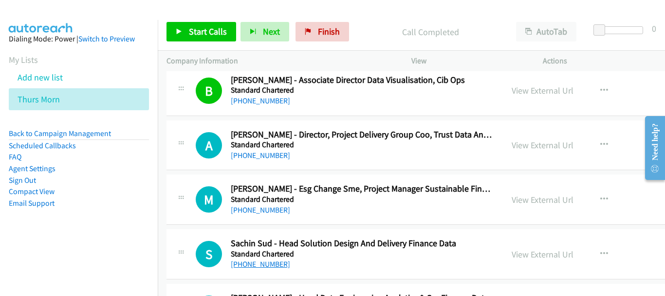
click at [259, 266] on link "[PHONE_NUMBER]" at bounding box center [260, 263] width 59 height 9
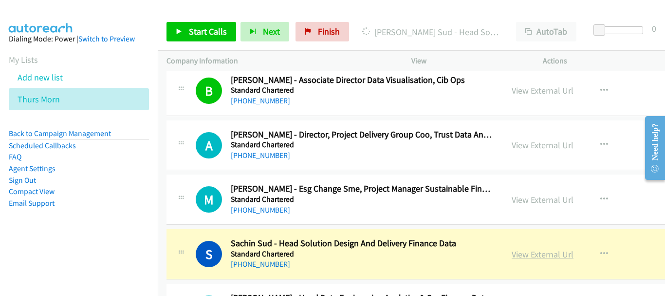
click at [536, 256] on link "View External Url" at bounding box center [543, 253] width 62 height 11
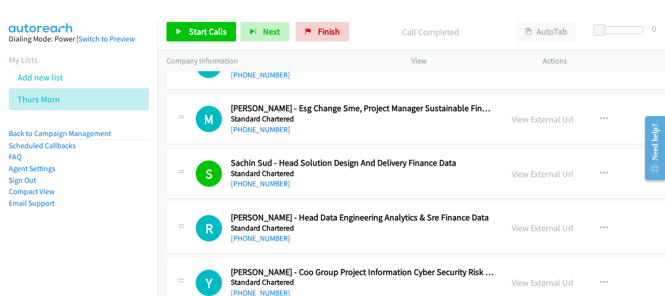
scroll to position [17186, 0]
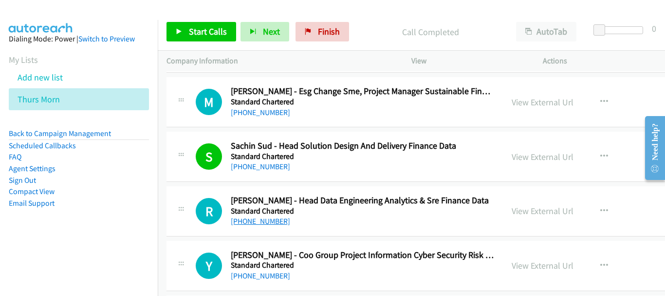
click at [267, 224] on link "[PHONE_NUMBER]" at bounding box center [260, 220] width 59 height 9
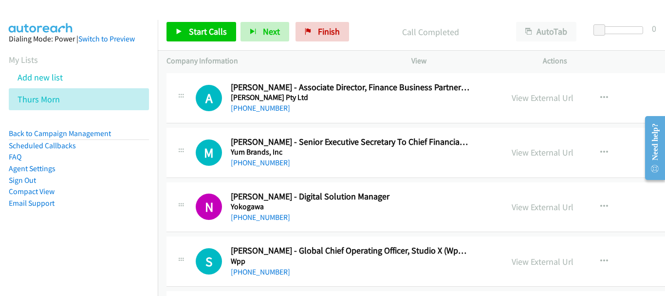
scroll to position [244, 0]
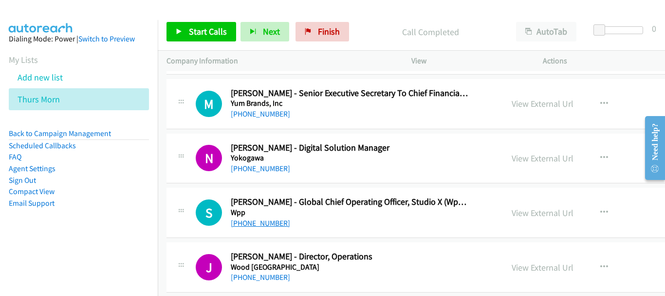
click at [267, 223] on link "[PHONE_NUMBER]" at bounding box center [260, 222] width 59 height 9
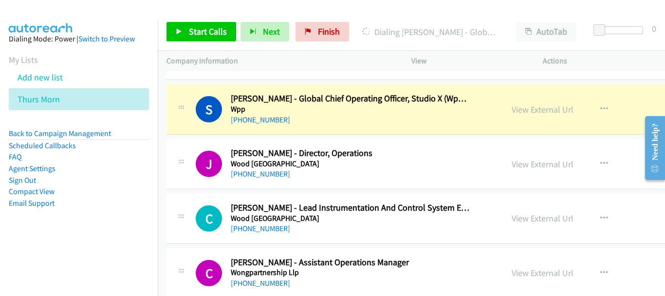
scroll to position [292, 0]
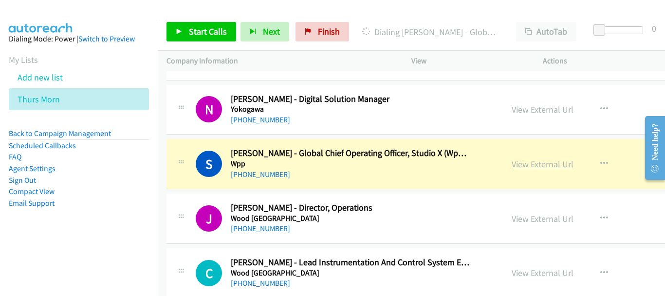
click at [512, 161] on link "View External Url" at bounding box center [543, 163] width 62 height 11
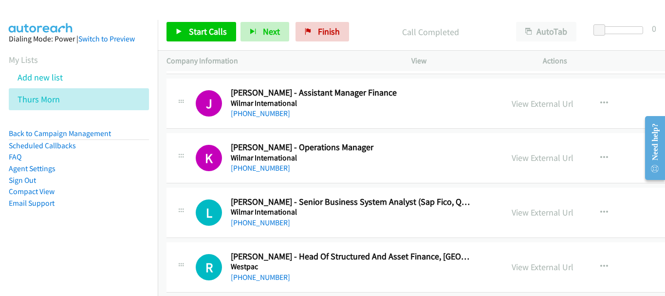
scroll to position [682, 0]
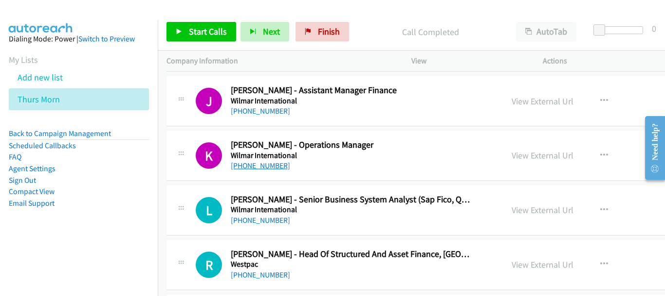
click at [261, 163] on link "[PHONE_NUMBER]" at bounding box center [260, 165] width 59 height 9
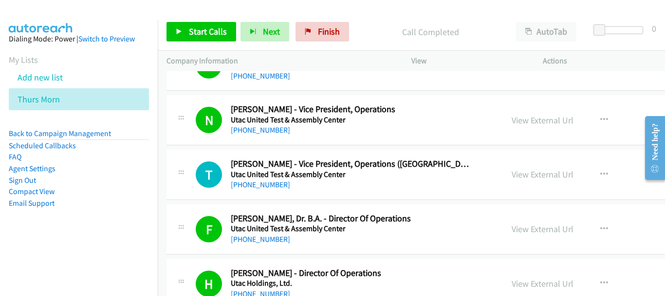
scroll to position [1267, 0]
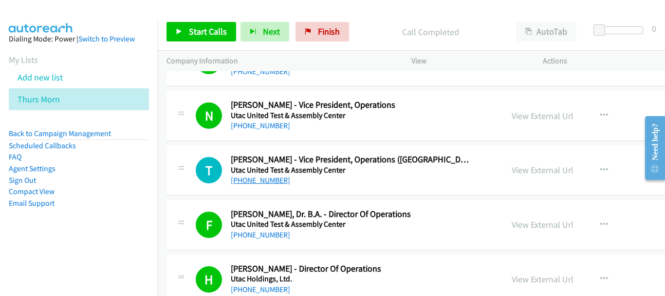
click at [255, 177] on link "[PHONE_NUMBER]" at bounding box center [260, 179] width 59 height 9
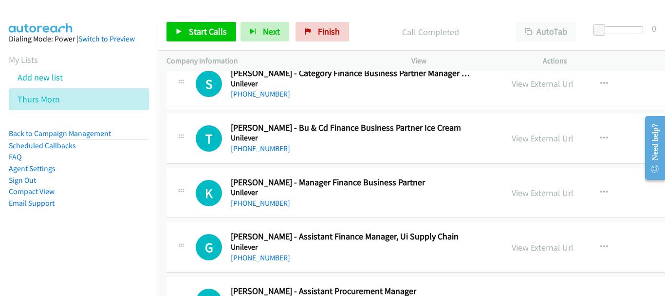
scroll to position [2241, 0]
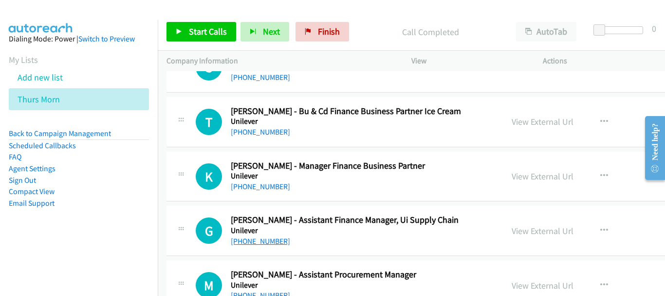
click at [271, 239] on link "[PHONE_NUMBER]" at bounding box center [260, 240] width 59 height 9
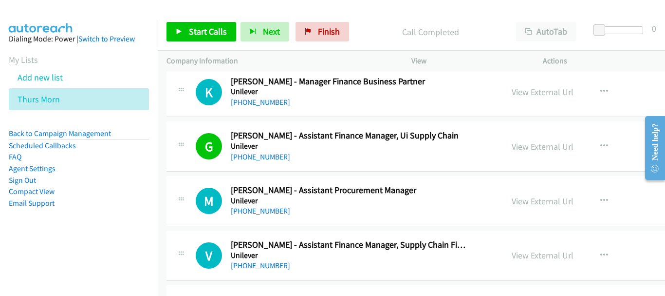
scroll to position [2338, 0]
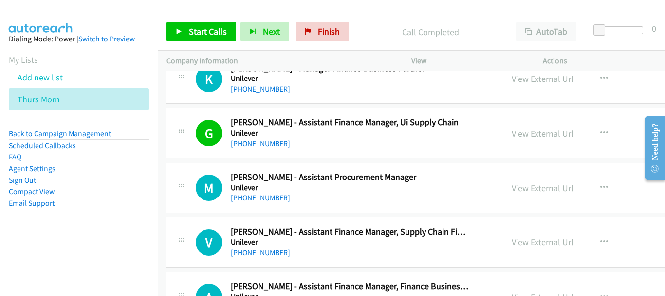
click at [265, 197] on link "[PHONE_NUMBER]" at bounding box center [260, 197] width 59 height 9
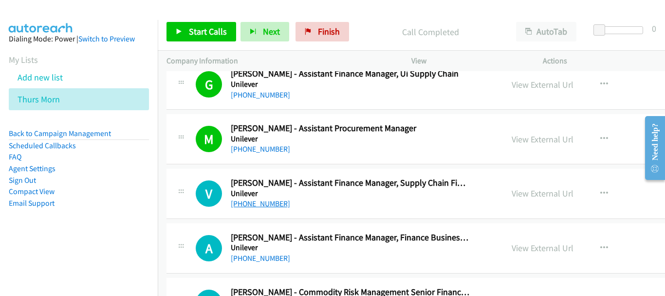
click at [267, 205] on link "[PHONE_NUMBER]" at bounding box center [260, 203] width 59 height 9
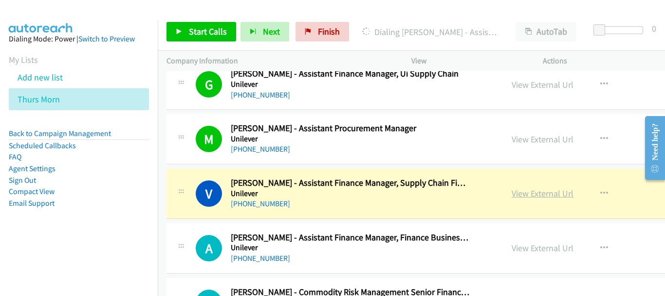
click at [530, 196] on link "View External Url" at bounding box center [543, 193] width 62 height 11
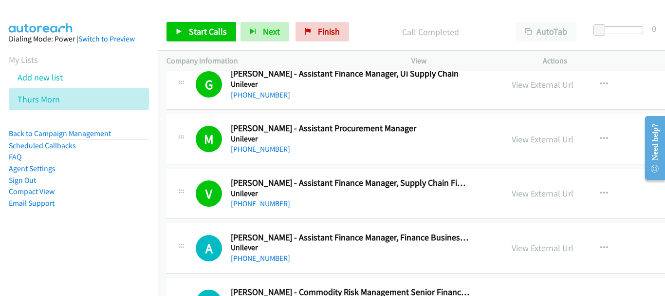
scroll to position [2436, 0]
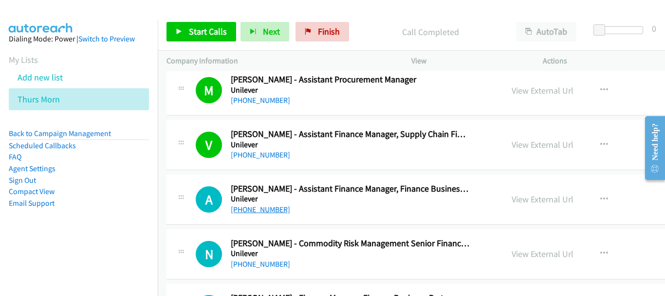
click at [273, 210] on link "[PHONE_NUMBER]" at bounding box center [260, 209] width 59 height 9
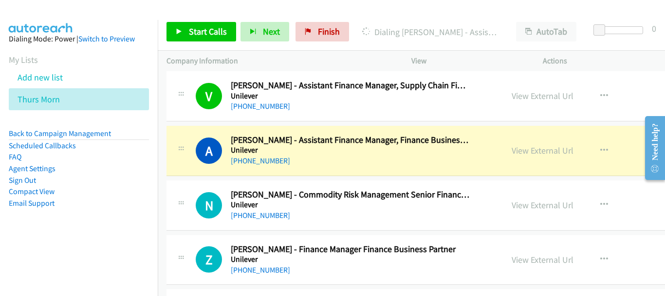
scroll to position [2533, 0]
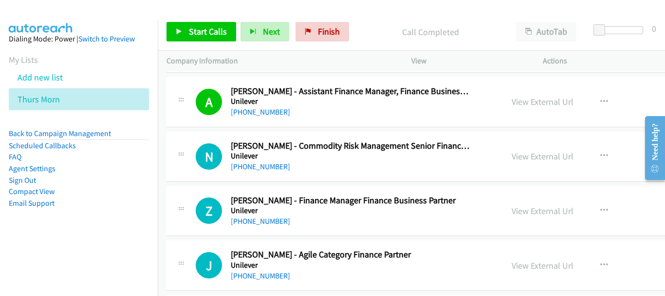
click at [249, 215] on div "[PHONE_NUMBER]" at bounding box center [350, 221] width 239 height 12
click at [250, 220] on link "[PHONE_NUMBER]" at bounding box center [260, 220] width 59 height 9
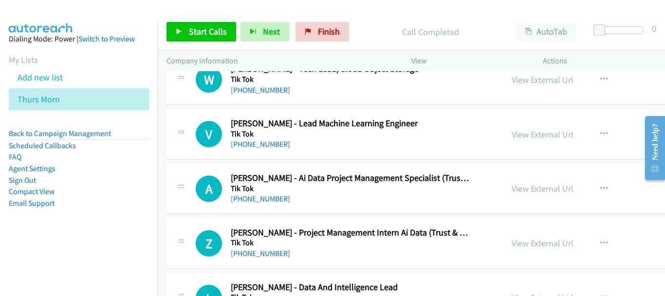
scroll to position [4190, 0]
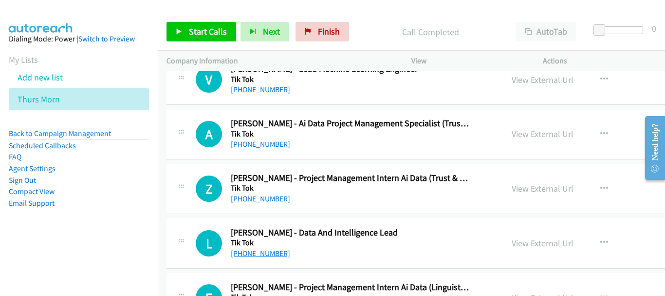
click at [254, 252] on link "[PHONE_NUMBER]" at bounding box center [260, 252] width 59 height 9
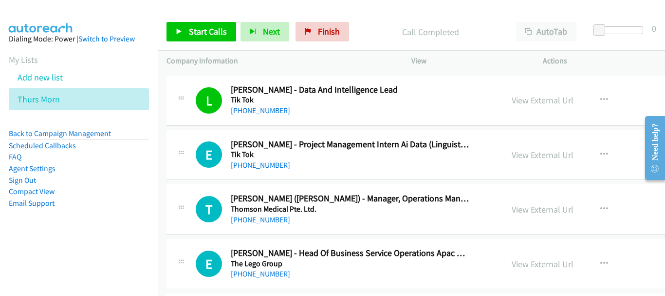
scroll to position [4336, 0]
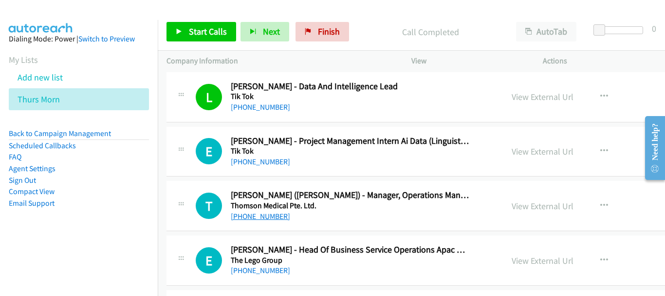
click at [263, 213] on link "[PHONE_NUMBER]" at bounding box center [260, 215] width 59 height 9
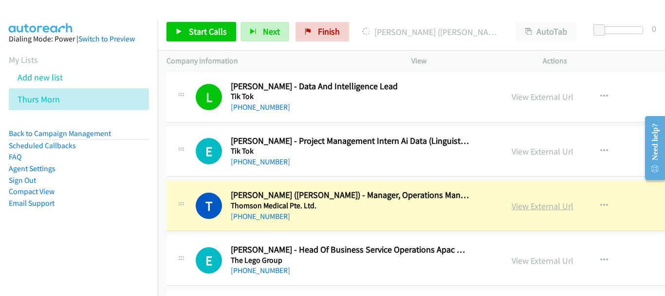
click at [530, 203] on link "View External Url" at bounding box center [543, 205] width 62 height 11
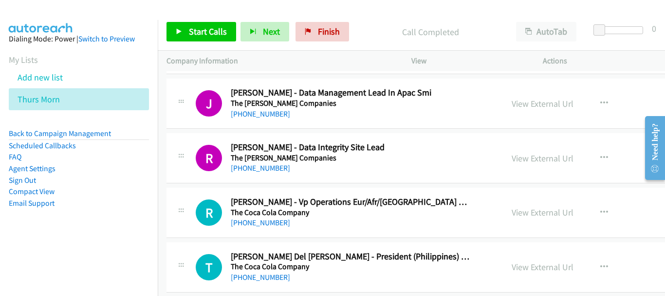
scroll to position [4726, 0]
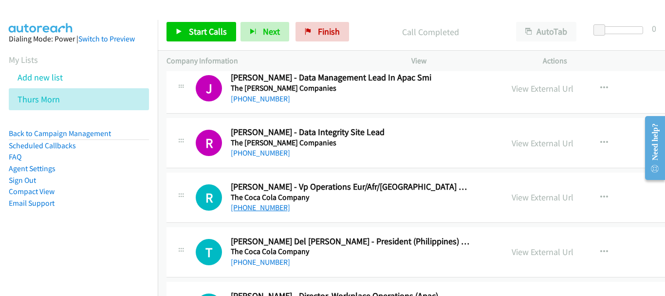
click at [269, 209] on link "[PHONE_NUMBER]" at bounding box center [260, 207] width 59 height 9
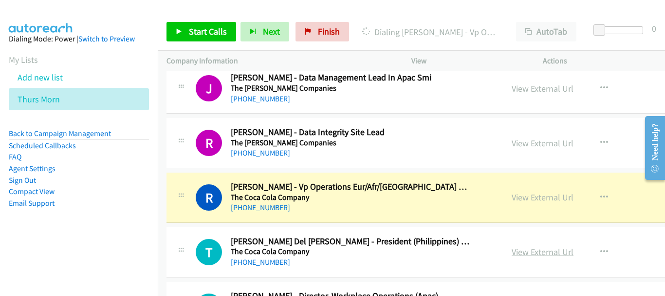
click at [525, 251] on link "View External Url" at bounding box center [543, 251] width 62 height 11
click at [532, 198] on link "View External Url" at bounding box center [543, 196] width 62 height 11
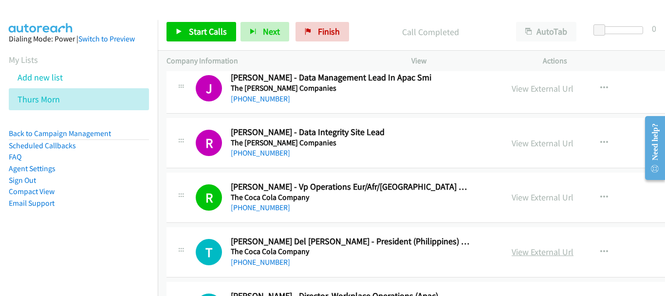
click at [519, 247] on link "View External Url" at bounding box center [543, 251] width 62 height 11
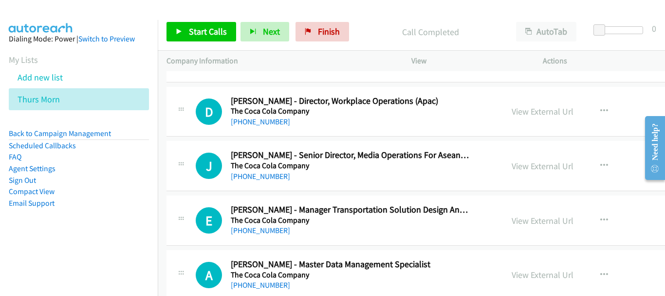
scroll to position [4969, 0]
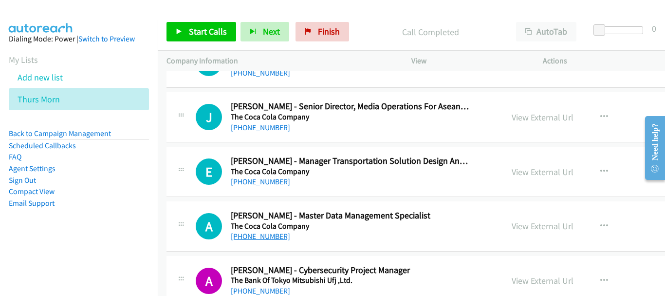
click at [253, 233] on link "[PHONE_NUMBER]" at bounding box center [260, 235] width 59 height 9
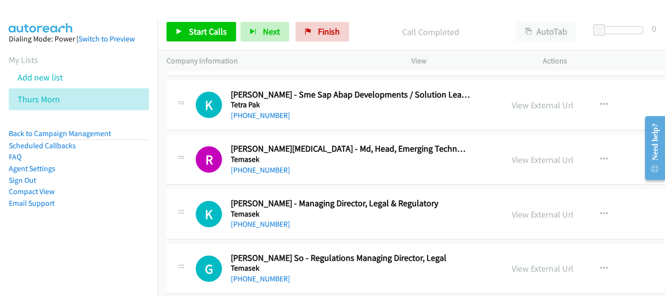
scroll to position [5262, 0]
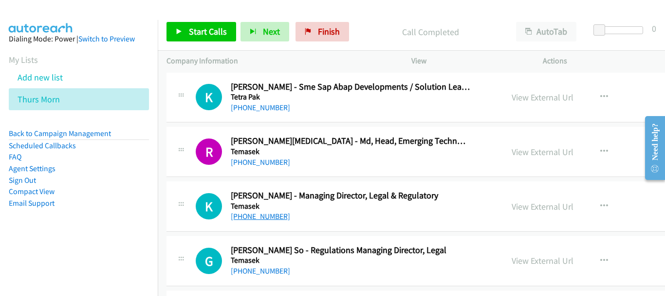
click at [247, 219] on link "[PHONE_NUMBER]" at bounding box center [260, 215] width 59 height 9
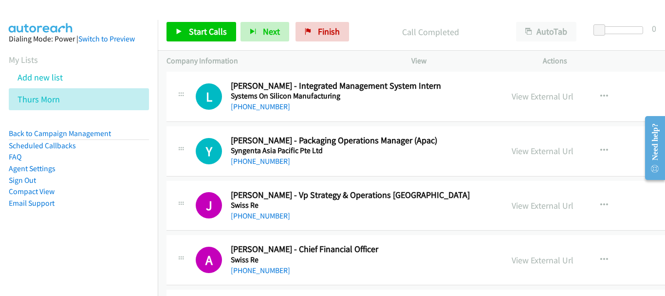
scroll to position [6041, 0]
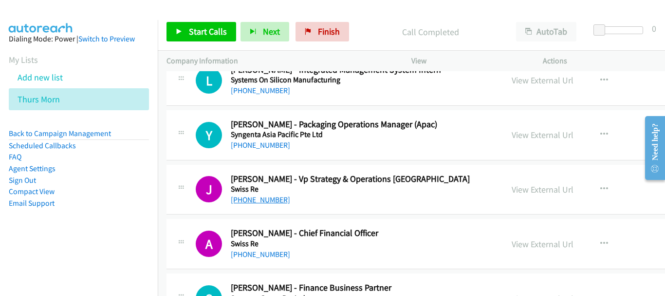
click at [250, 204] on link "[PHONE_NUMBER]" at bounding box center [260, 199] width 59 height 9
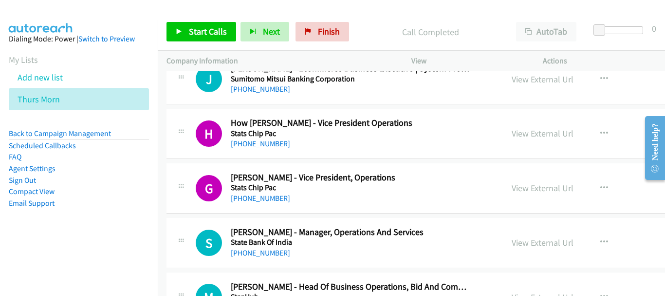
scroll to position [6821, 0]
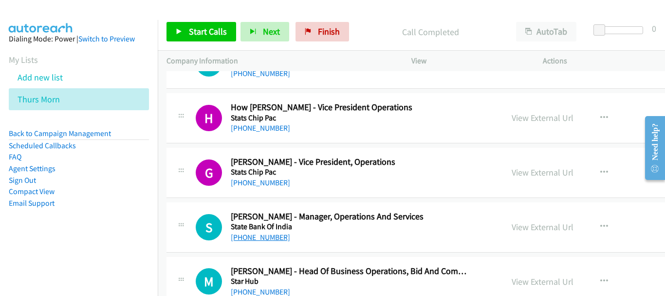
click at [255, 237] on link "[PHONE_NUMBER]" at bounding box center [260, 236] width 59 height 9
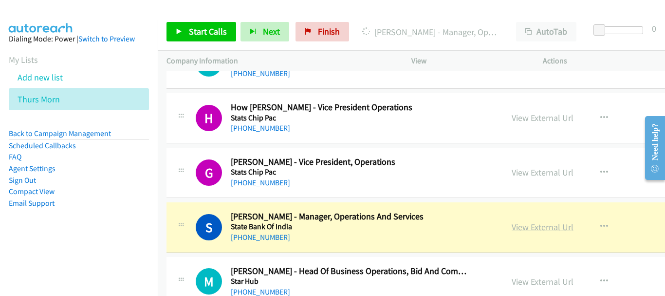
click at [533, 228] on link "View External Url" at bounding box center [543, 226] width 62 height 11
